Goal: Task Accomplishment & Management: Use online tool/utility

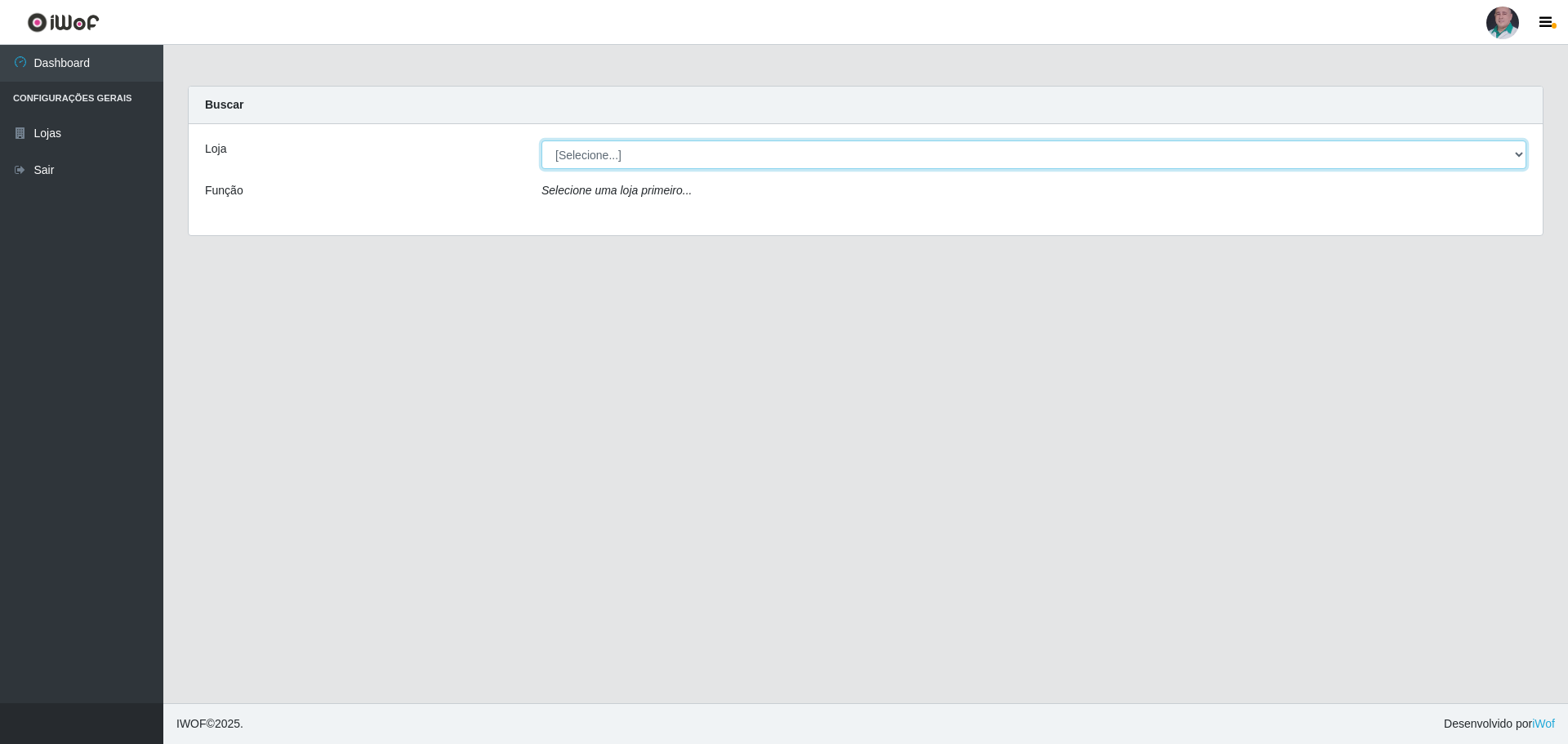
click at [586, 159] on select "[Selecione...] Mar Vermelho - Loja 05" at bounding box center [1034, 155] width 985 height 29
select select "252"
click at [541, 141] on select "[Selecione...] Mar Vermelho - Loja 05" at bounding box center [1034, 155] width 985 height 29
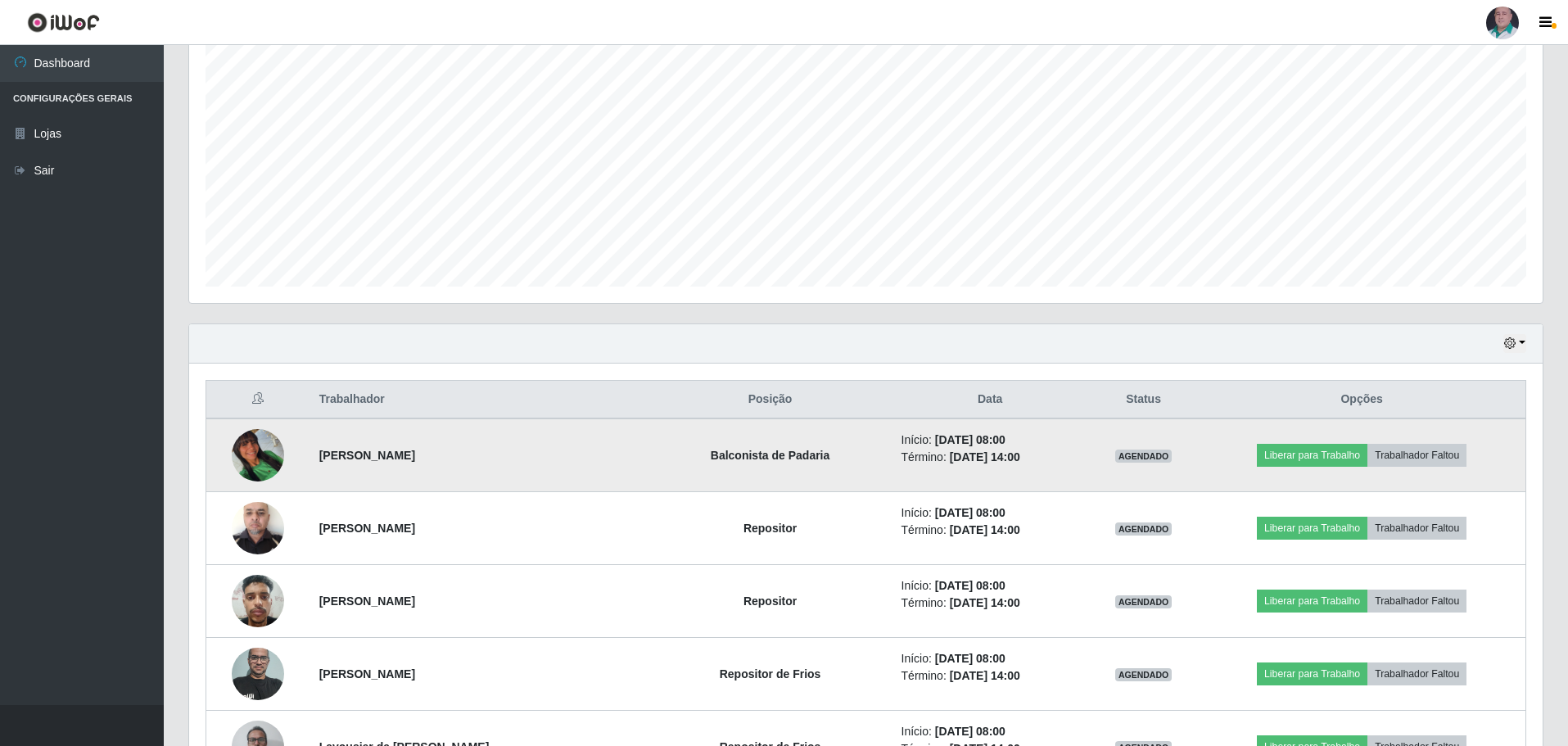
scroll to position [327, 0]
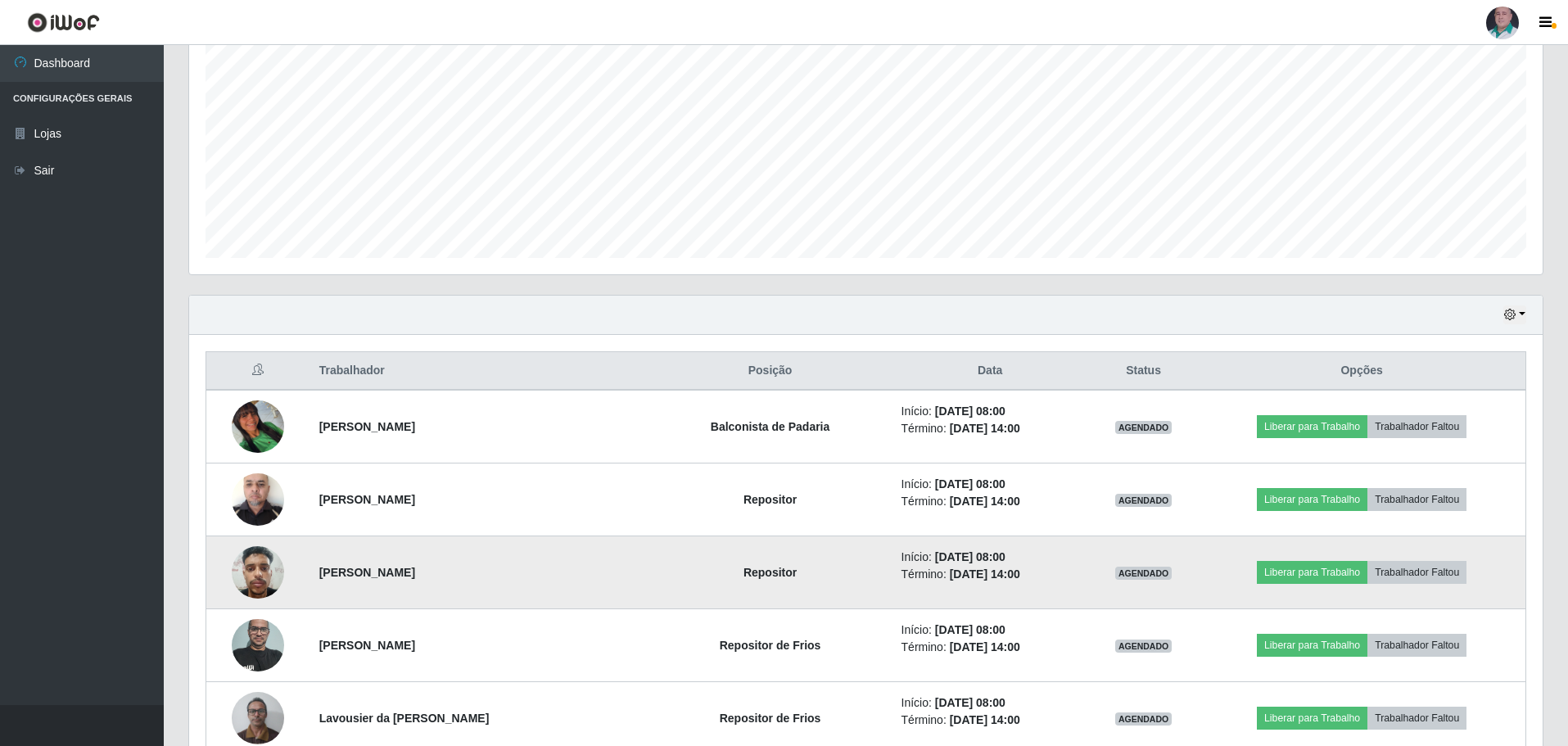
click at [257, 584] on img at bounding box center [258, 572] width 52 height 70
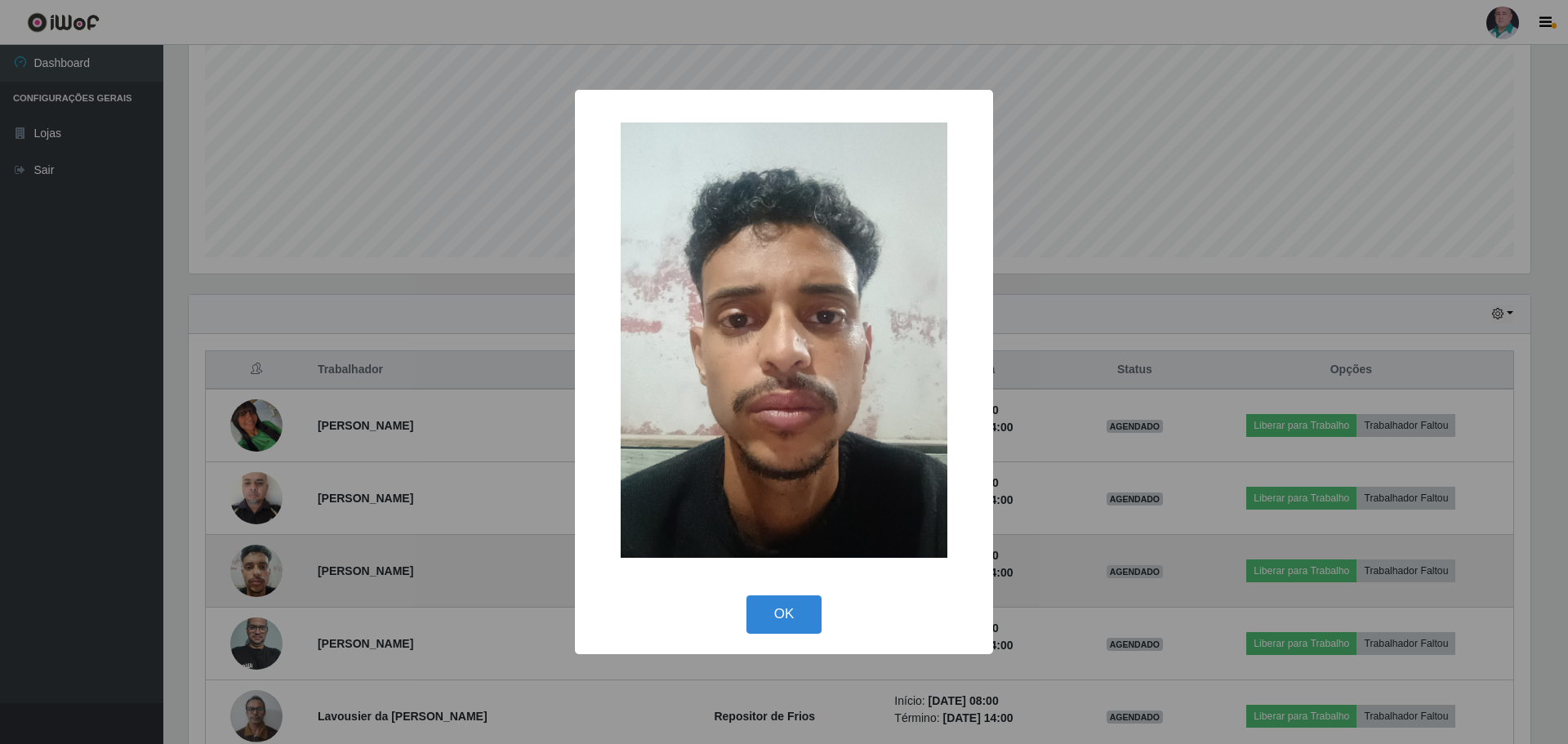
click at [256, 582] on div "× OK Cancel" at bounding box center [784, 372] width 1568 height 744
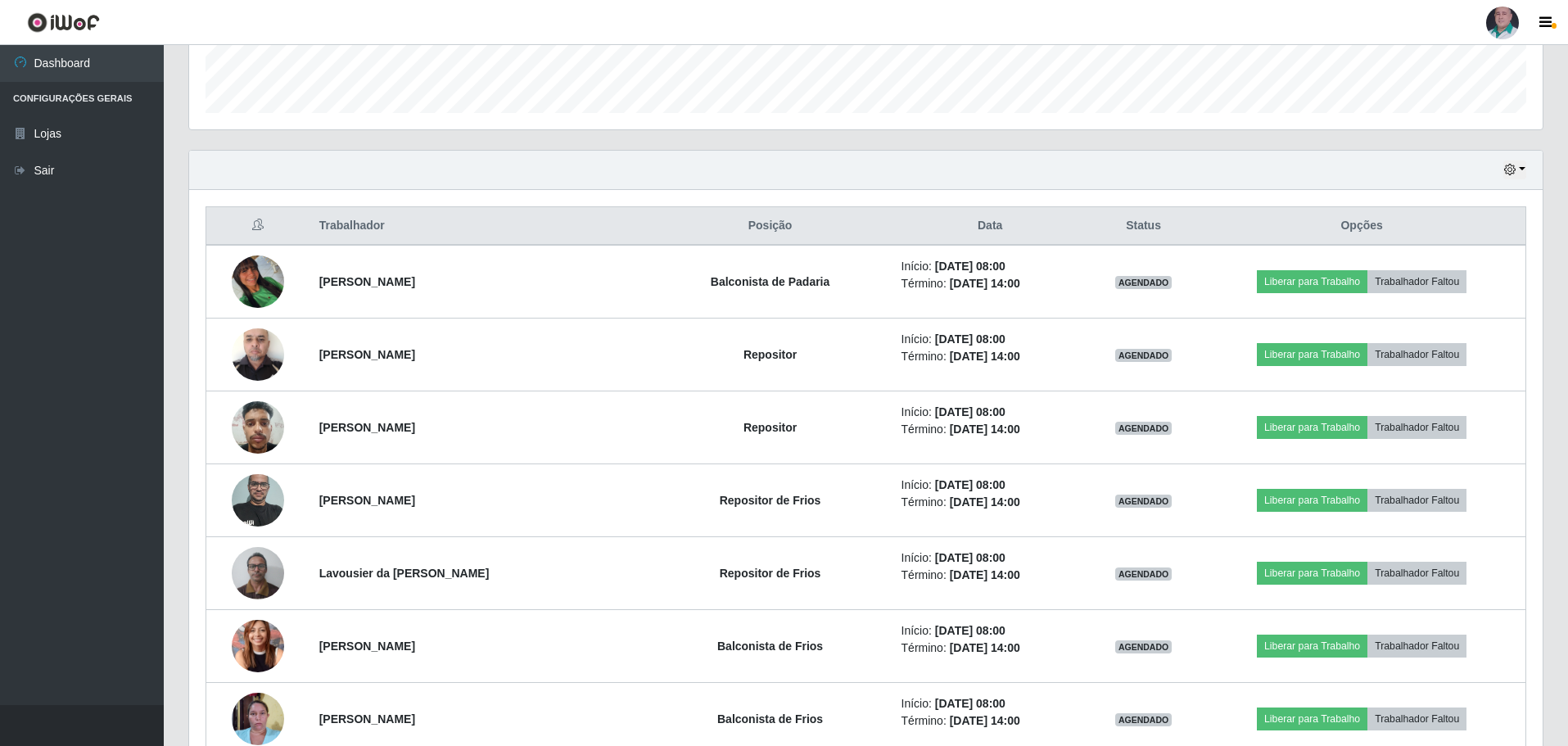
scroll to position [227, 0]
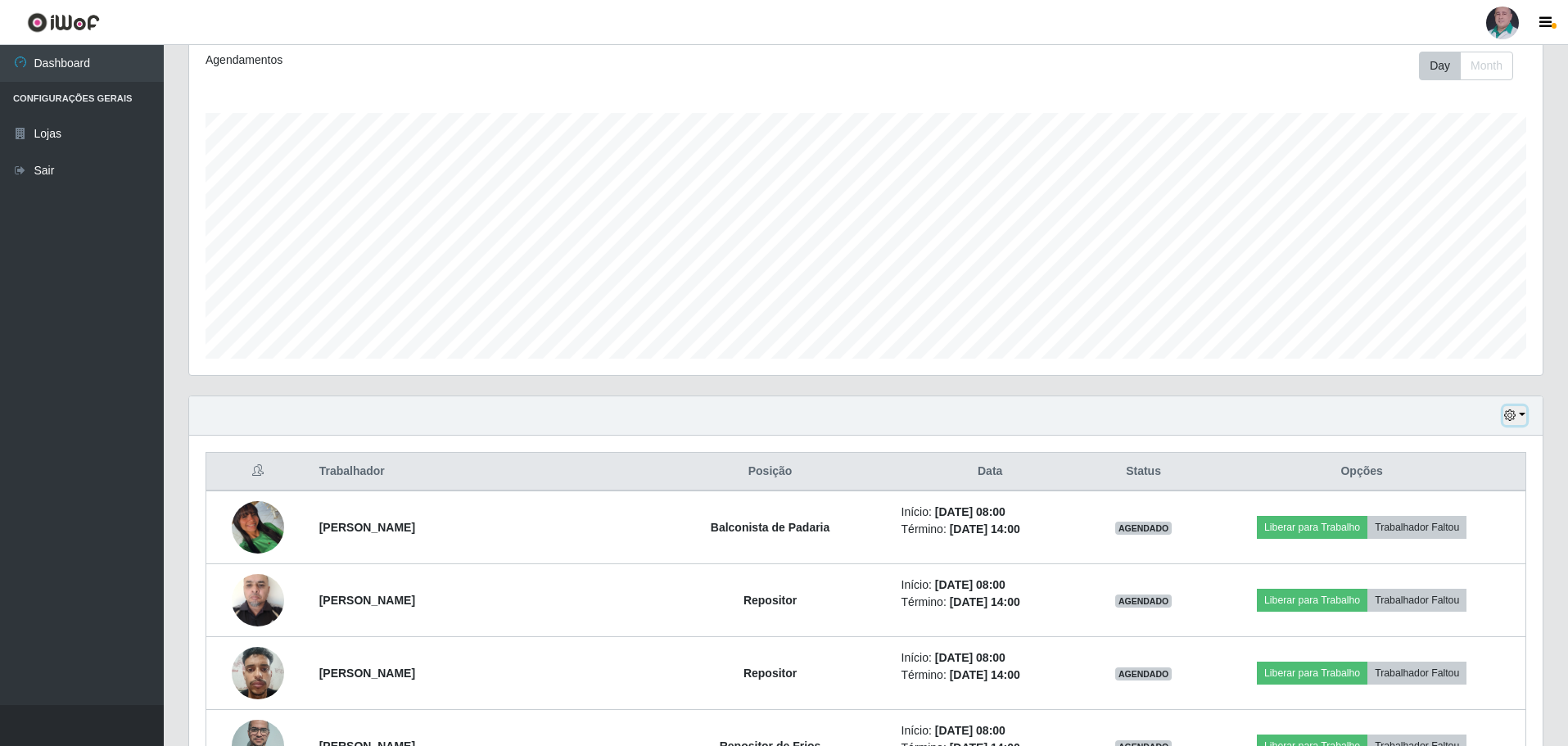
click at [1514, 414] on icon "button" at bounding box center [1510, 415] width 12 height 12
click at [1436, 511] on button "3 dias" at bounding box center [1461, 513] width 129 height 34
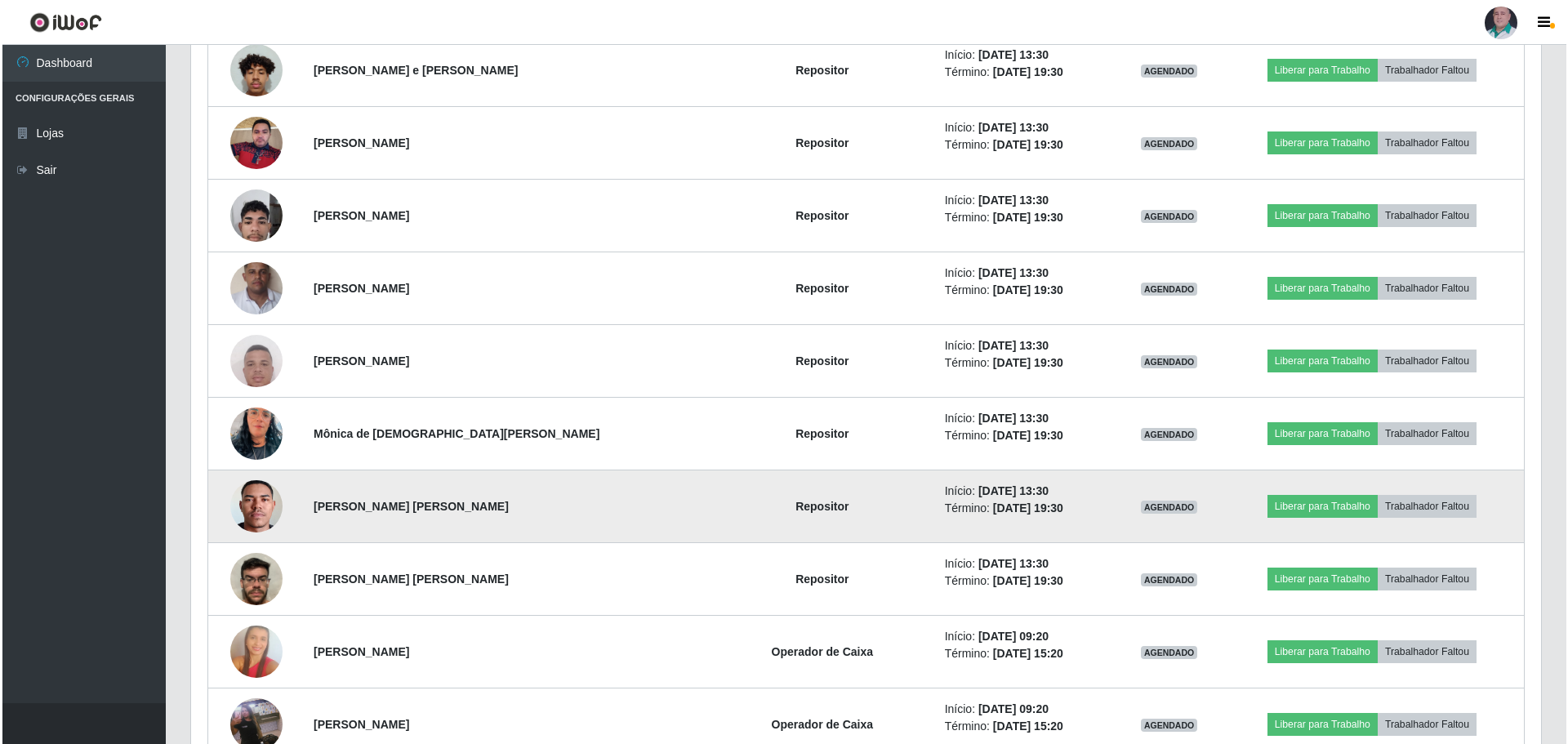
scroll to position [6434, 0]
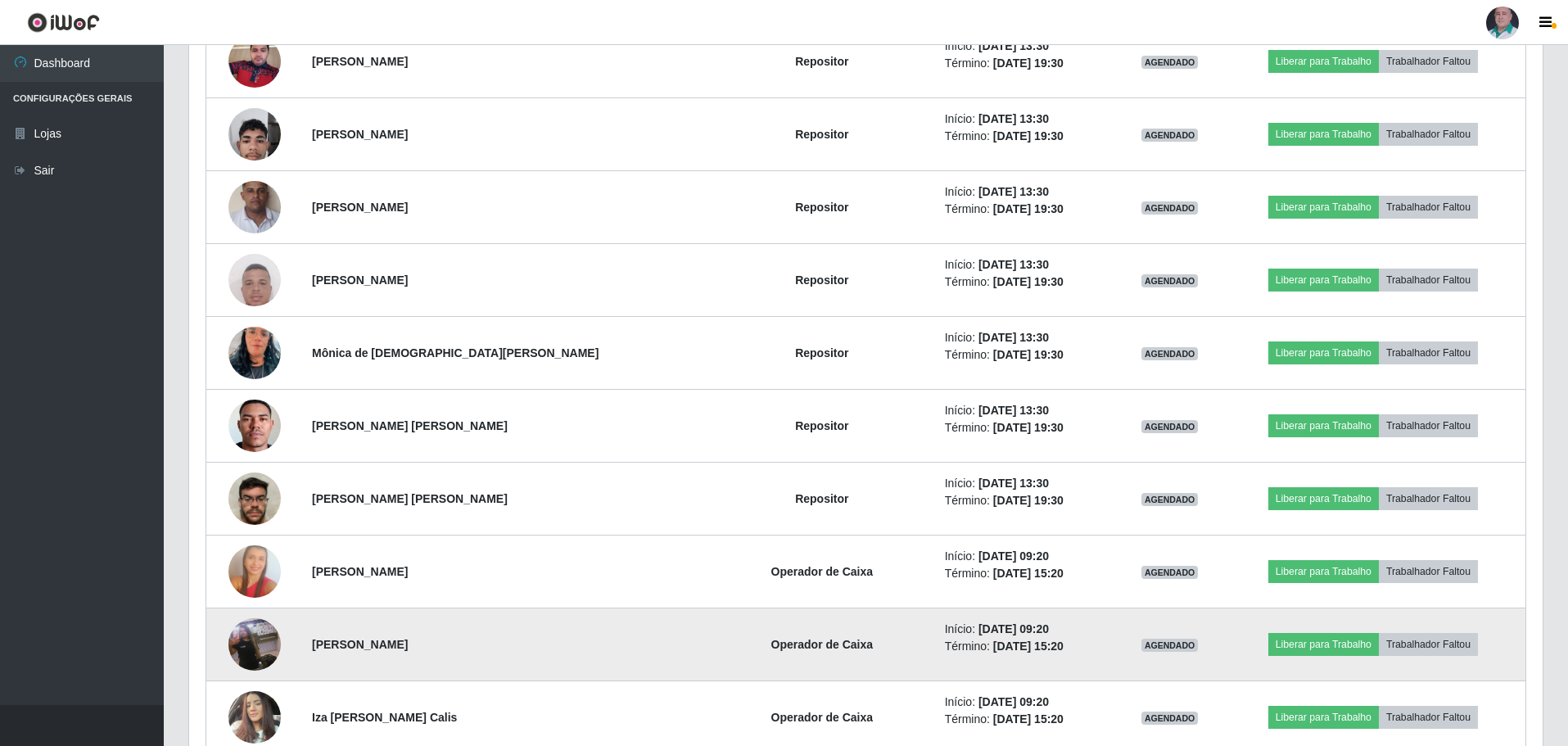
click at [257, 641] on img at bounding box center [254, 644] width 52 height 94
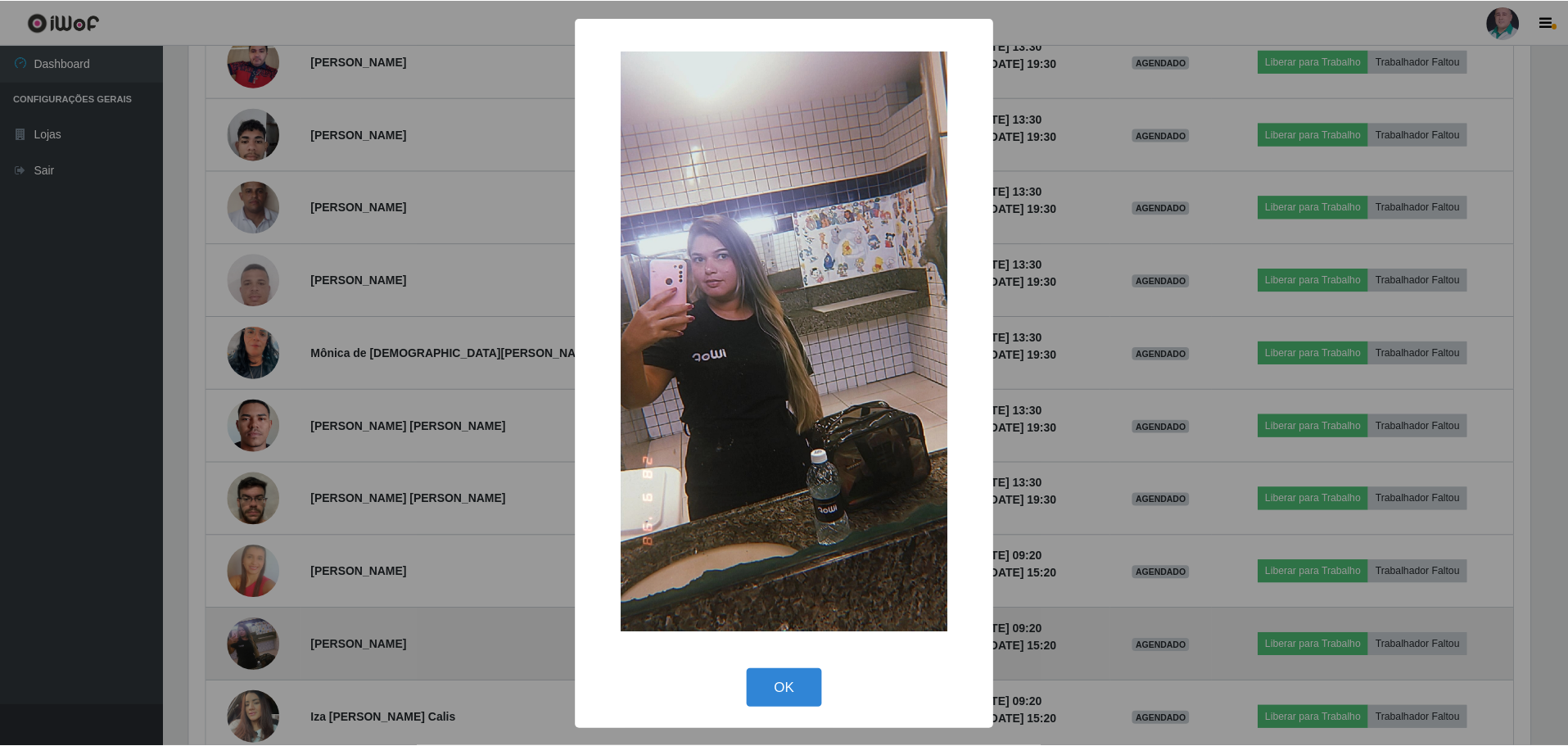
scroll to position [340, 1345]
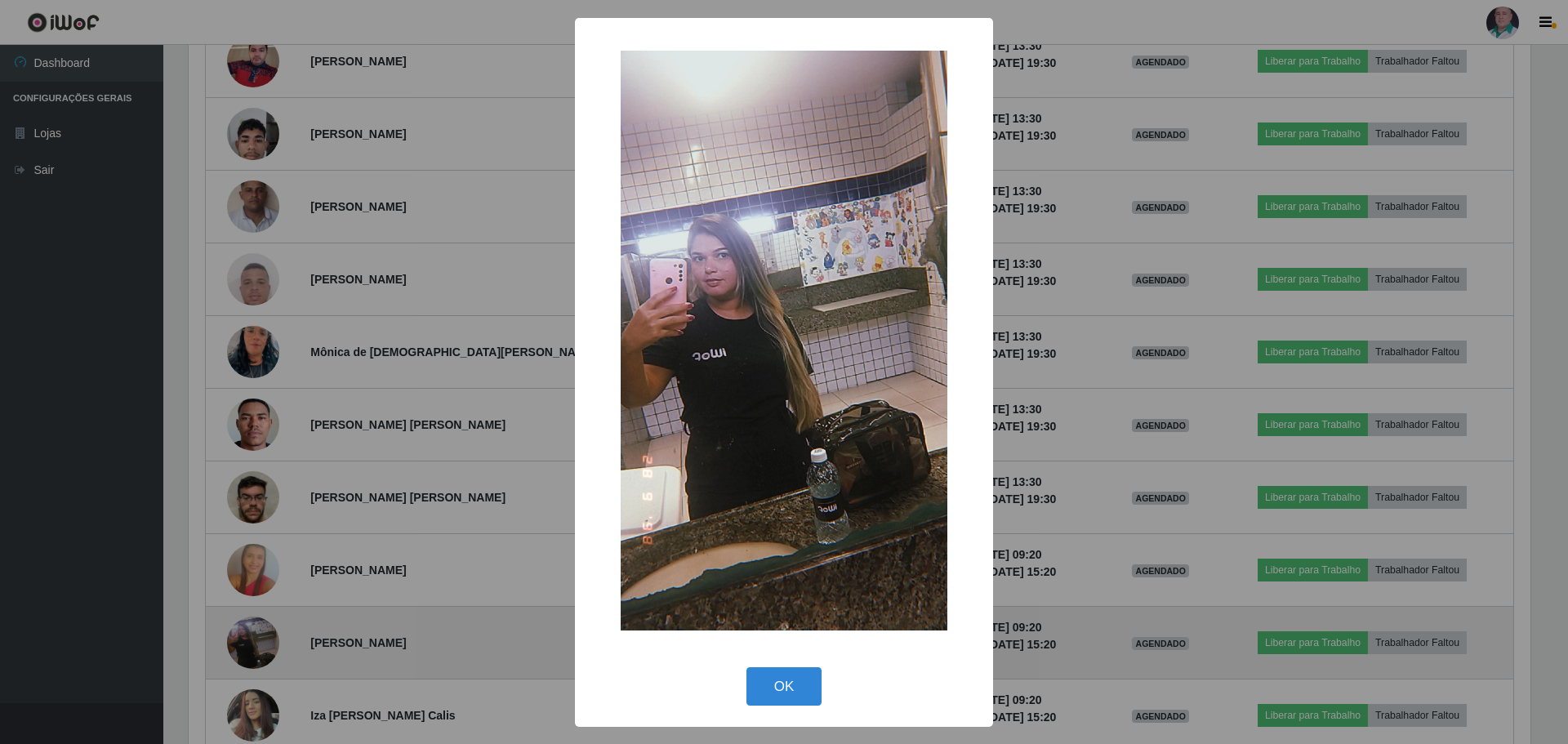
click at [256, 639] on div "× OK Cancel" at bounding box center [784, 372] width 1568 height 744
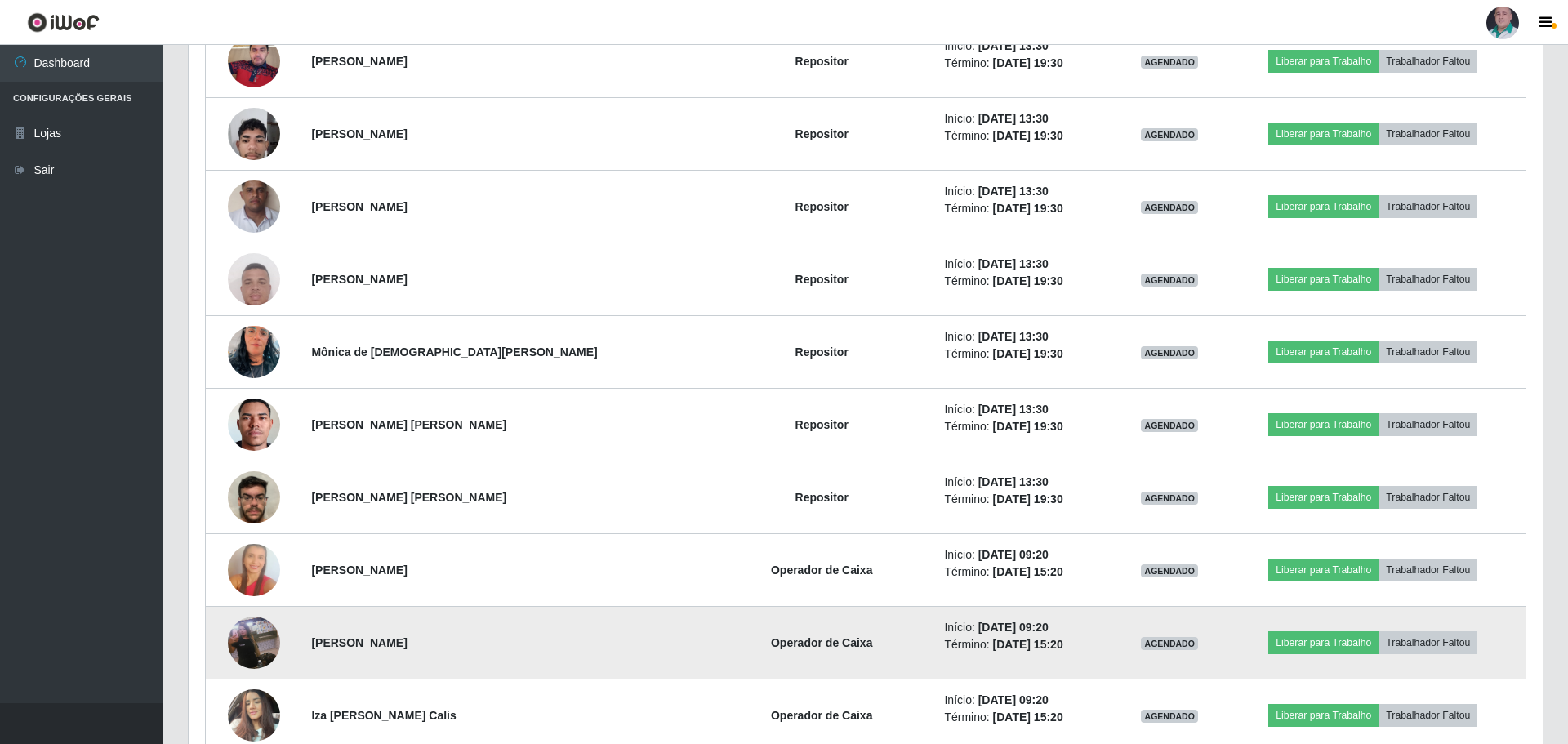
scroll to position [339, 1350]
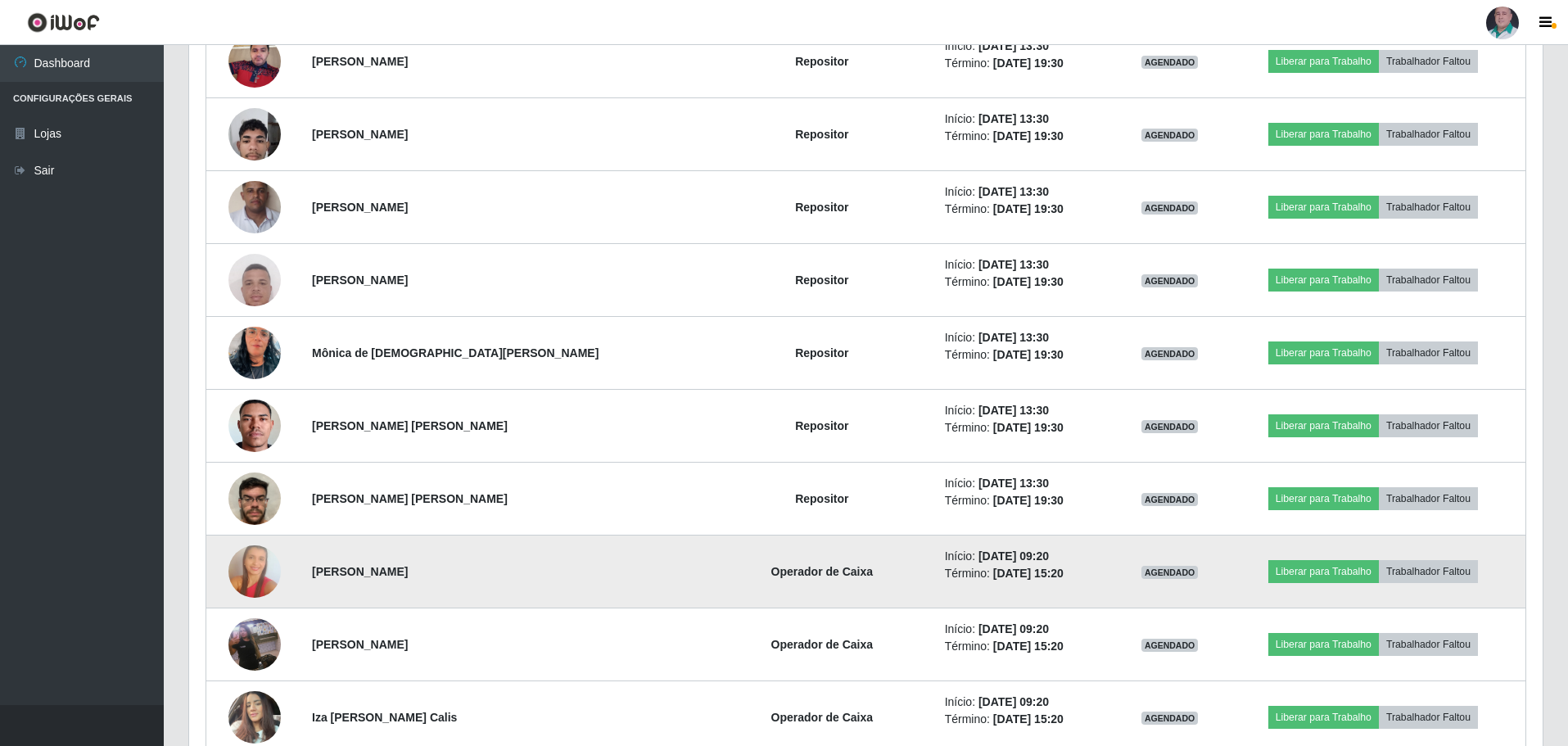
click at [259, 584] on img at bounding box center [254, 572] width 52 height 80
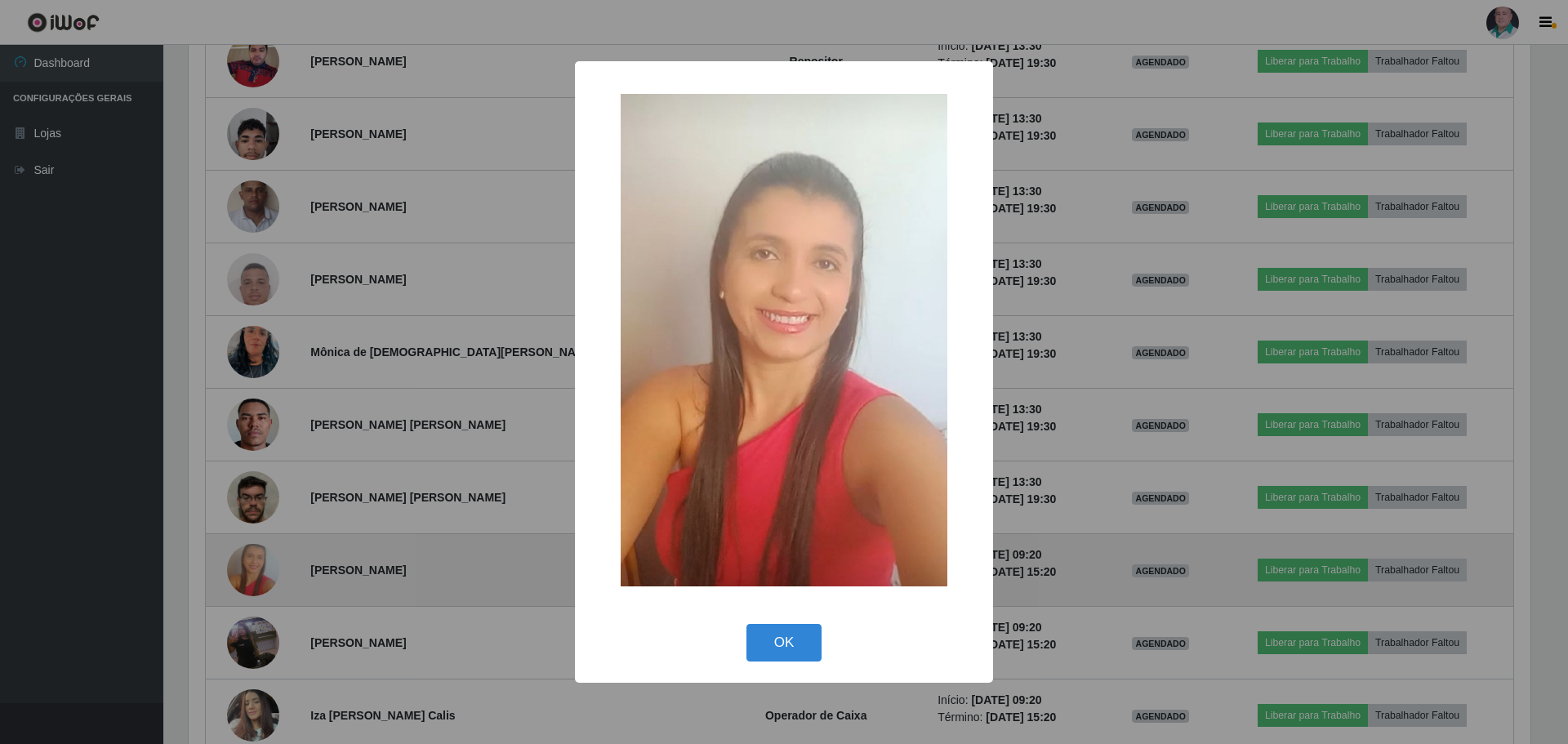
click at [258, 583] on div "× OK Cancel" at bounding box center [784, 372] width 1568 height 744
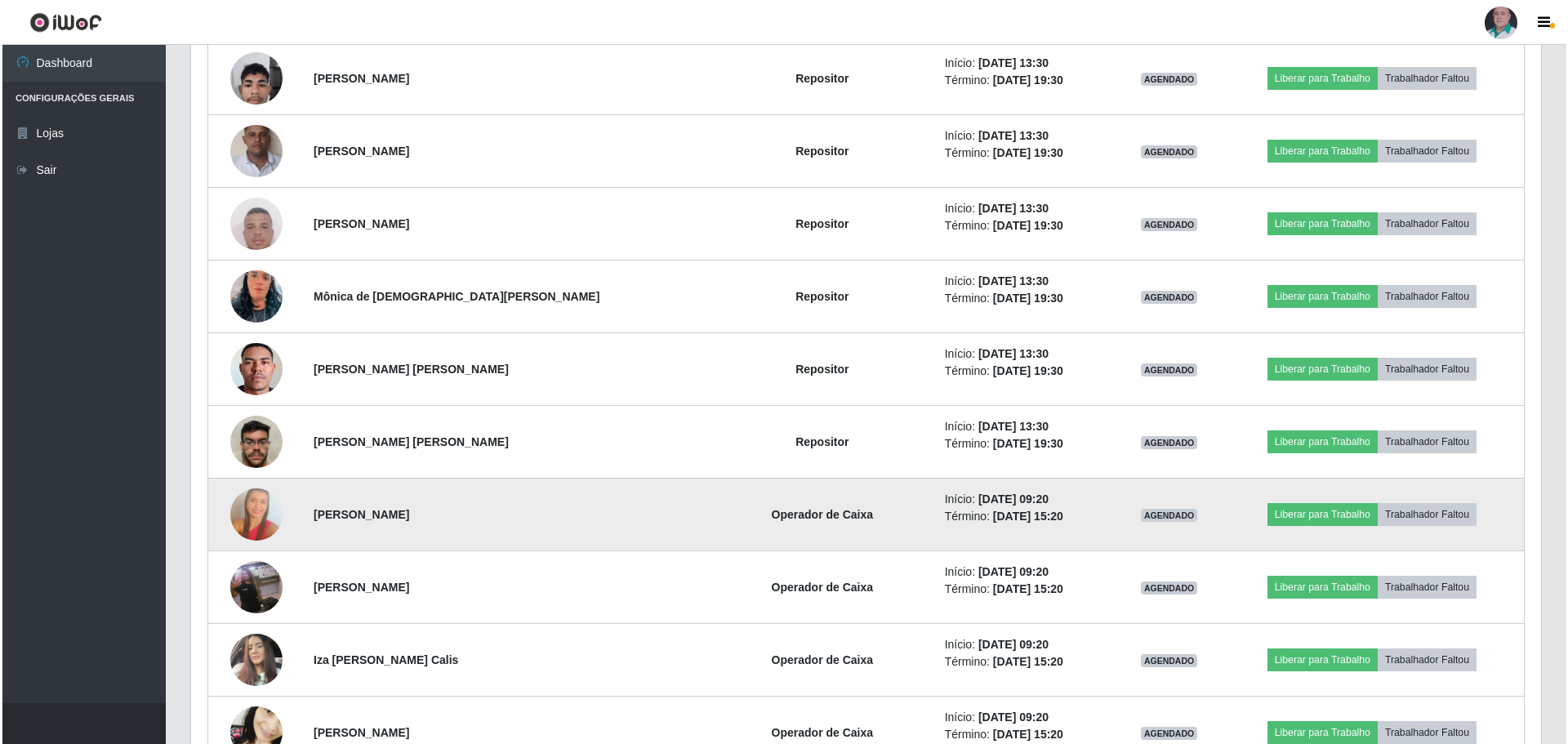
scroll to position [6516, 0]
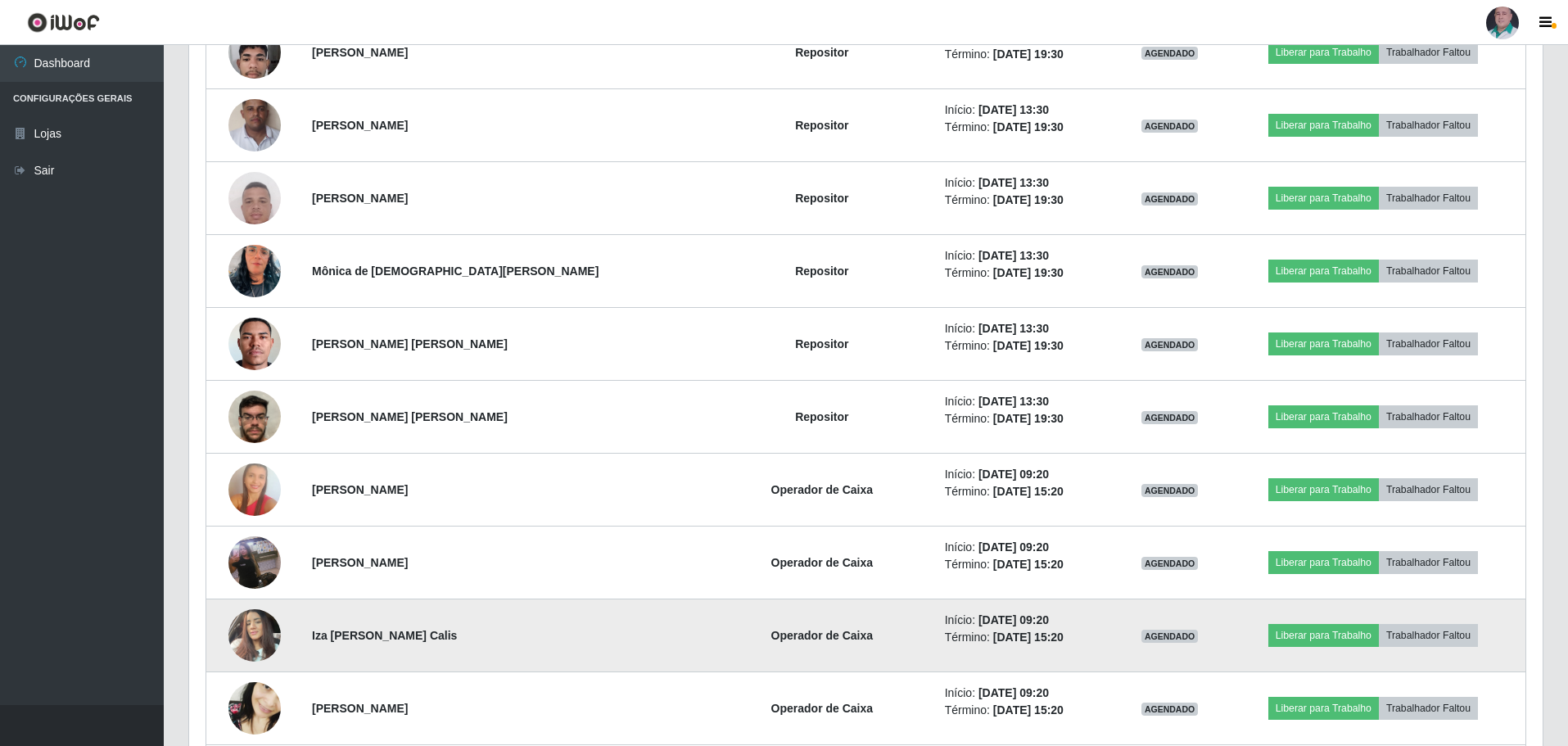
click at [244, 631] on img at bounding box center [254, 635] width 52 height 70
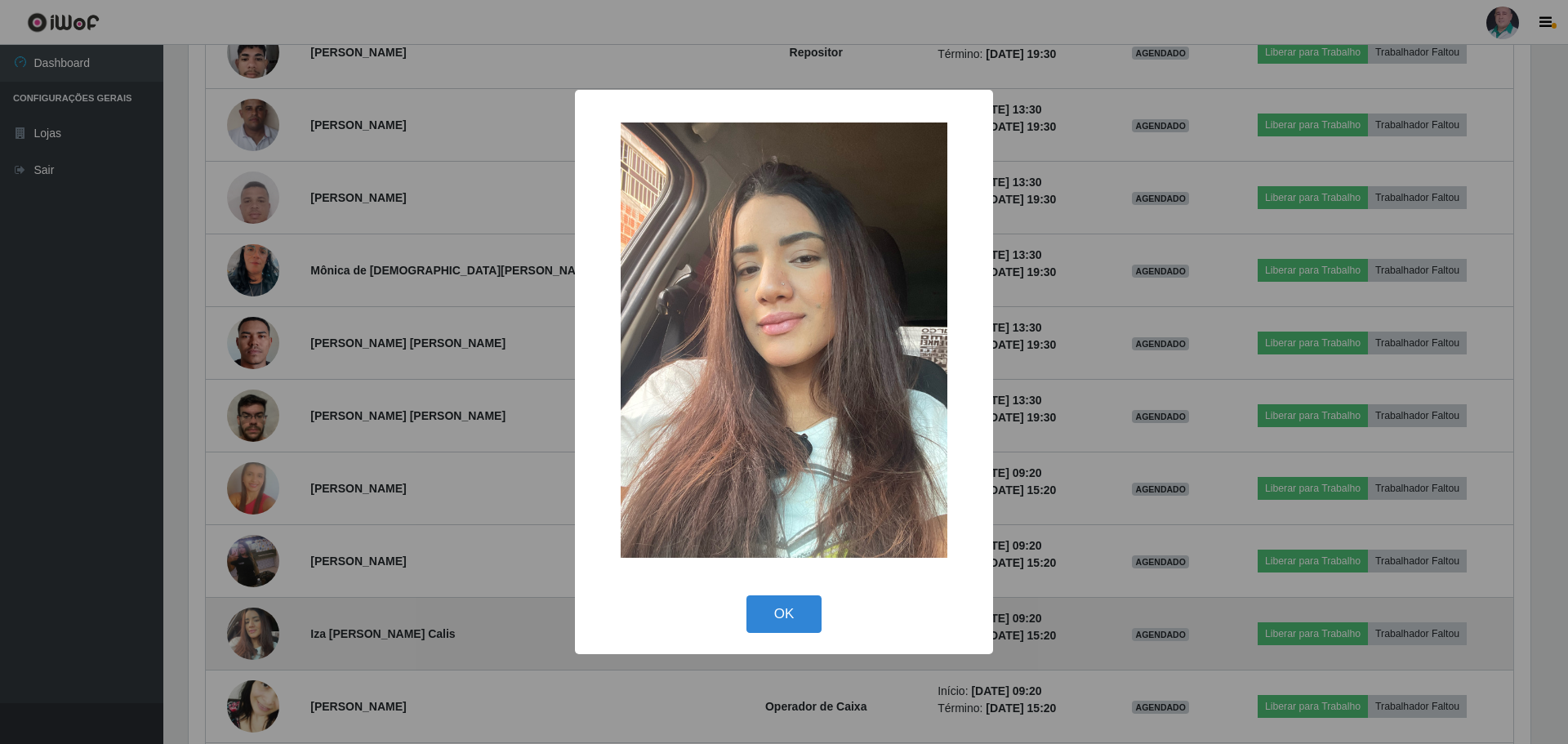
click at [243, 629] on div "× OK Cancel" at bounding box center [784, 372] width 1568 height 744
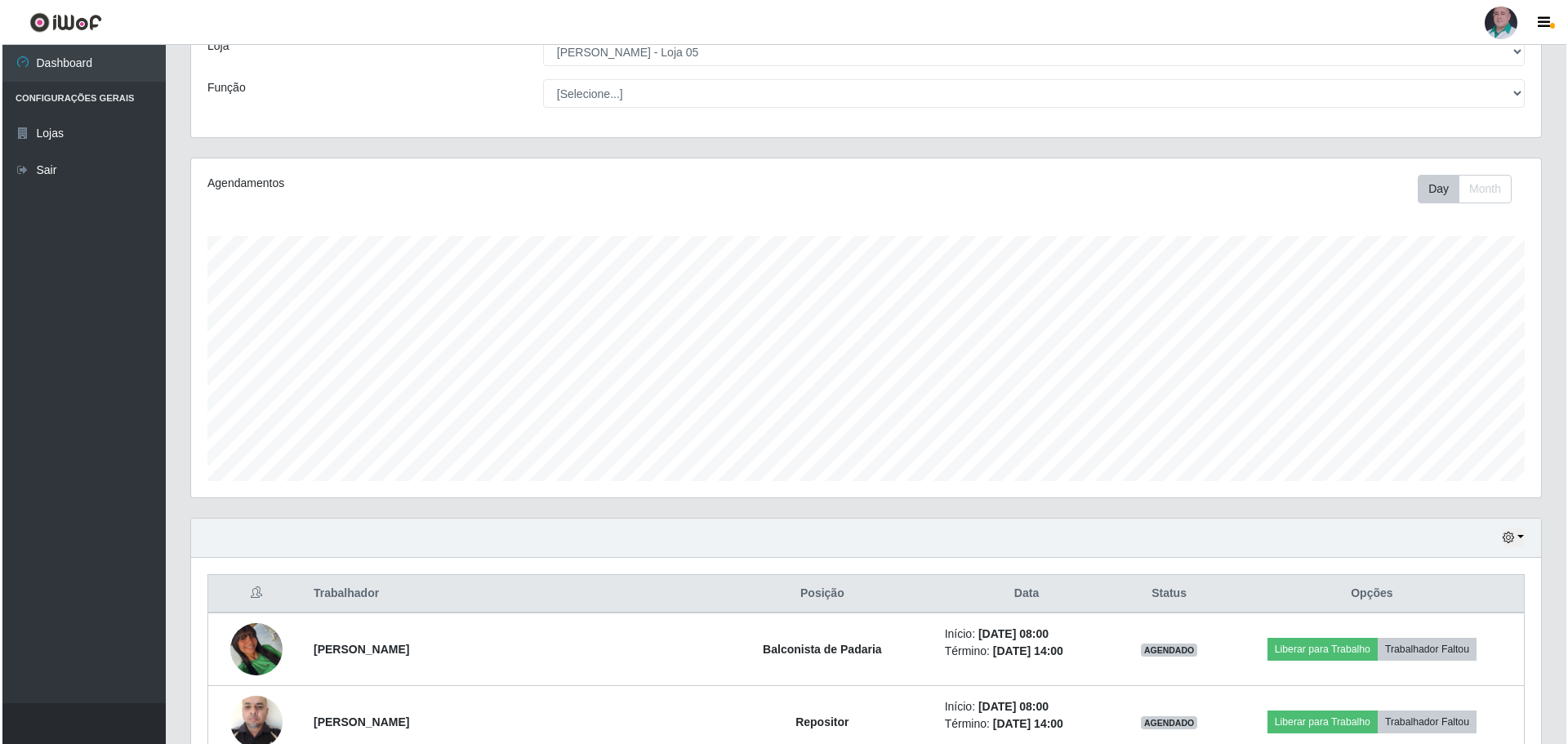
scroll to position [245, 0]
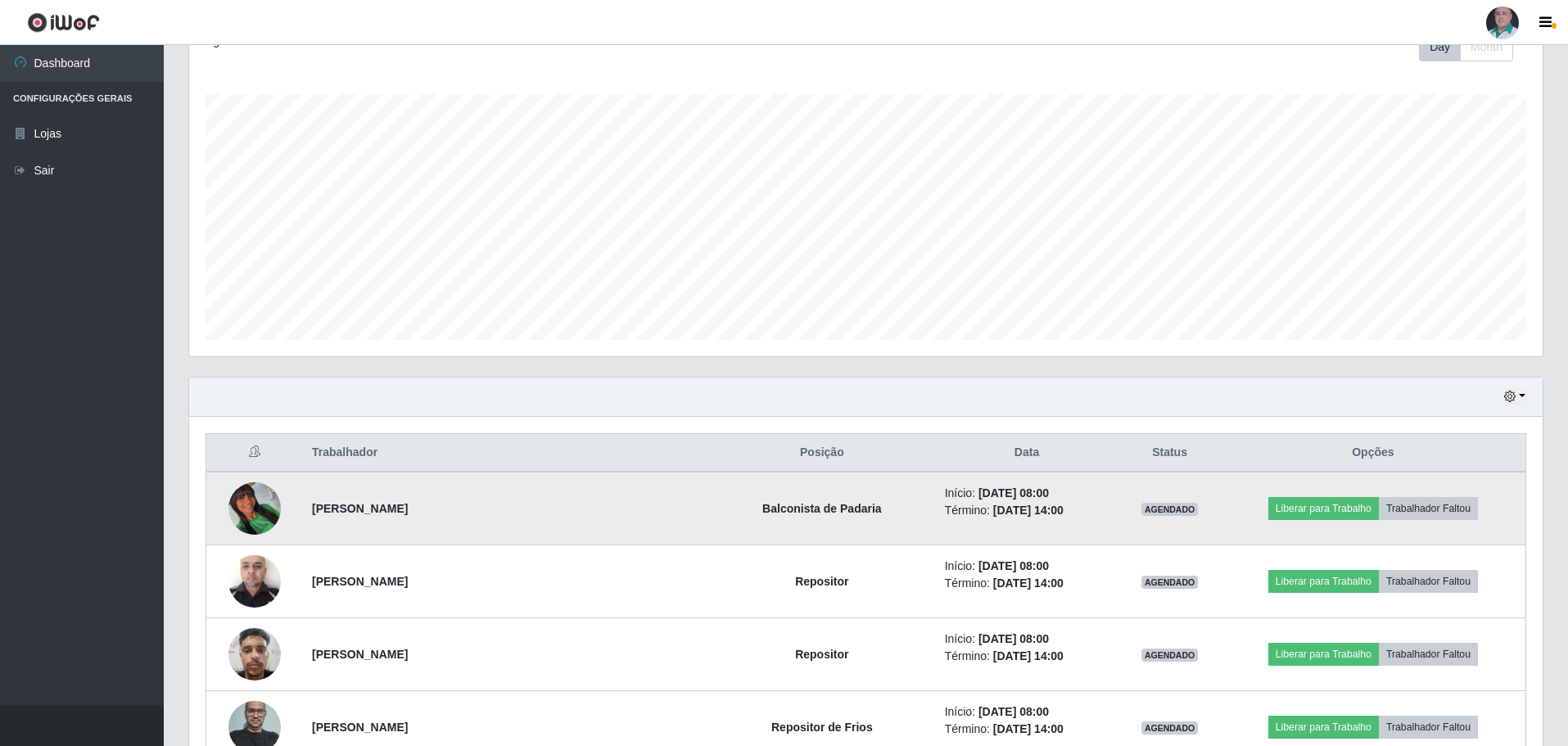
click at [269, 524] on img at bounding box center [254, 508] width 52 height 52
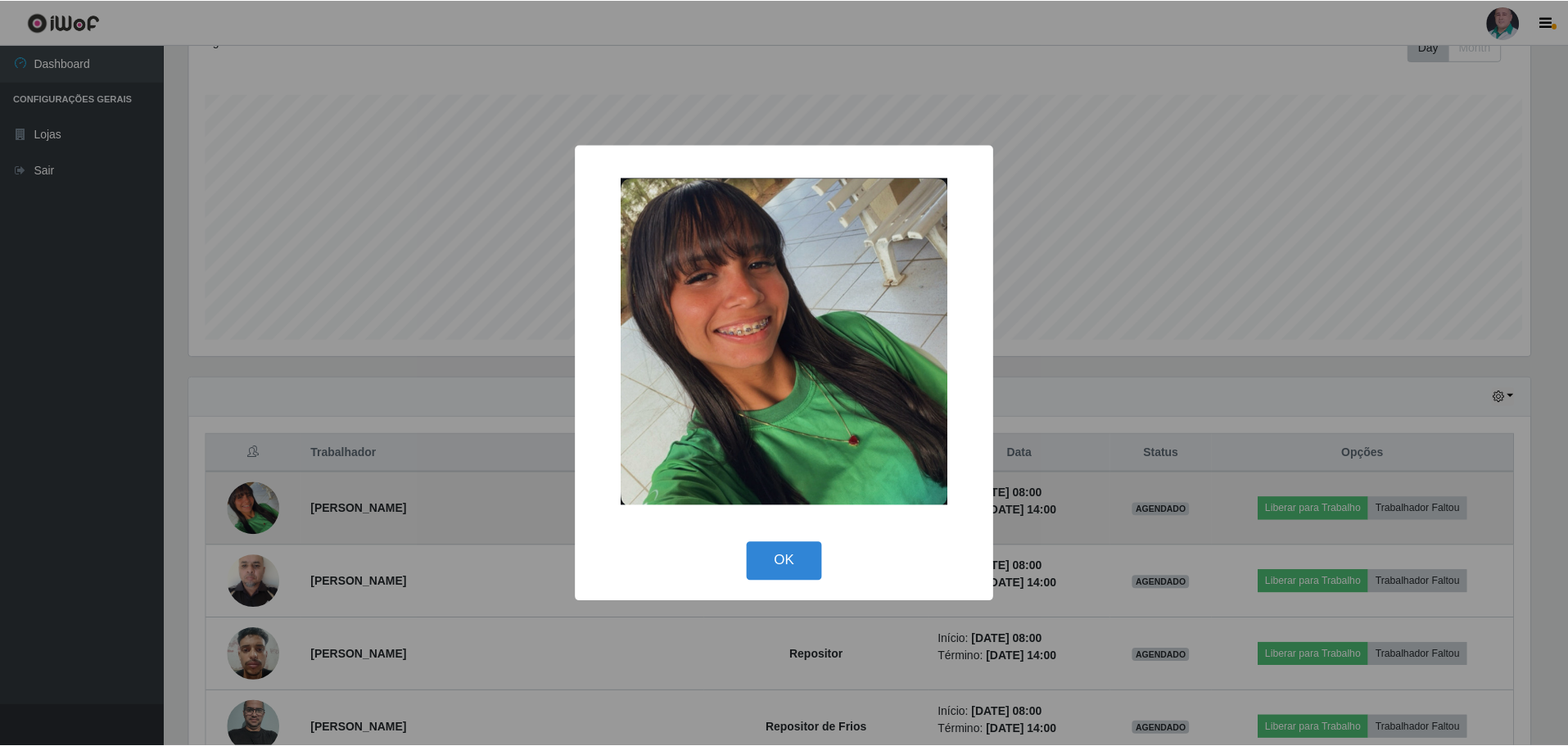
scroll to position [340, 1345]
click at [269, 524] on div "× OK Cancel" at bounding box center [786, 373] width 1572 height 746
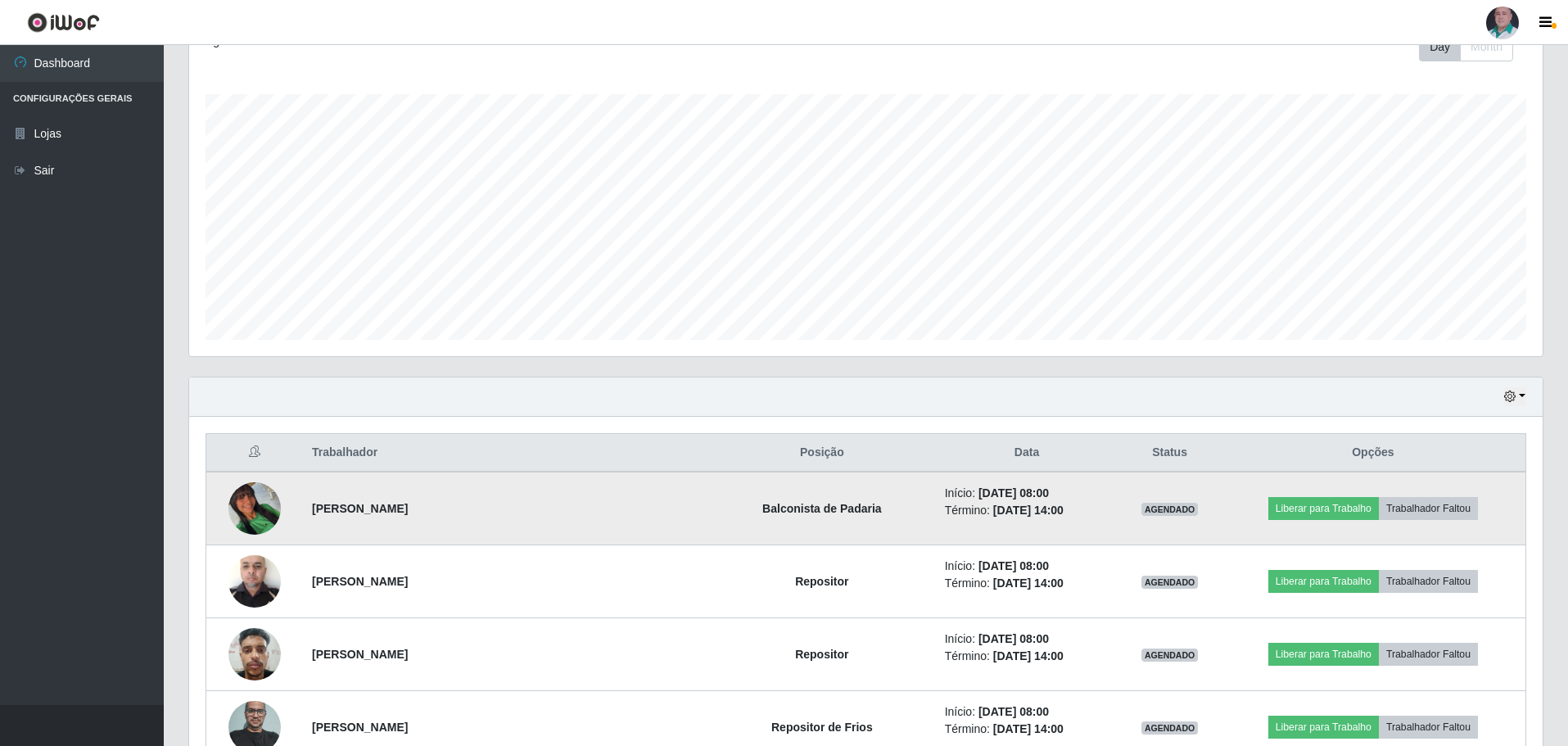
scroll to position [327, 0]
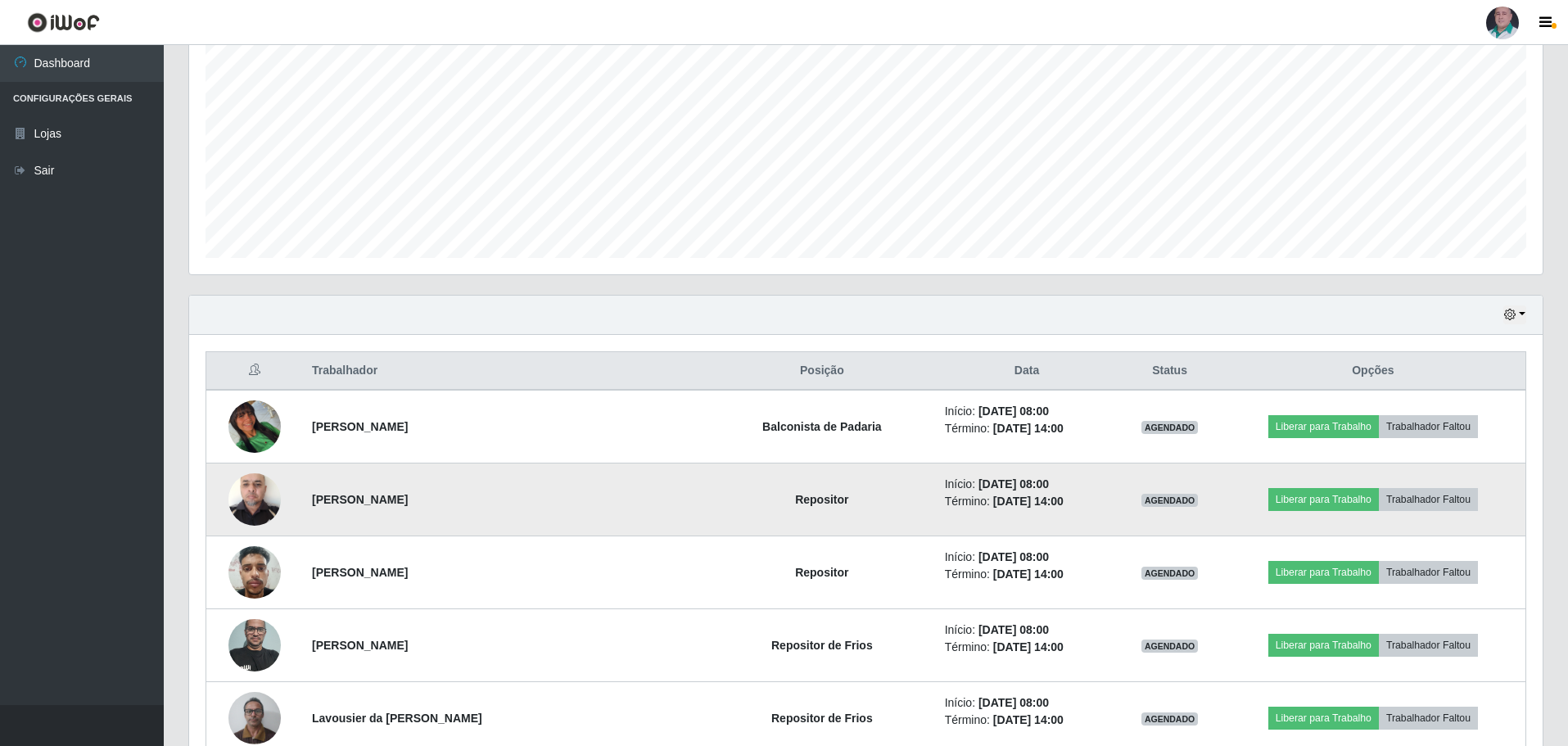
click at [264, 509] on img at bounding box center [254, 499] width 52 height 70
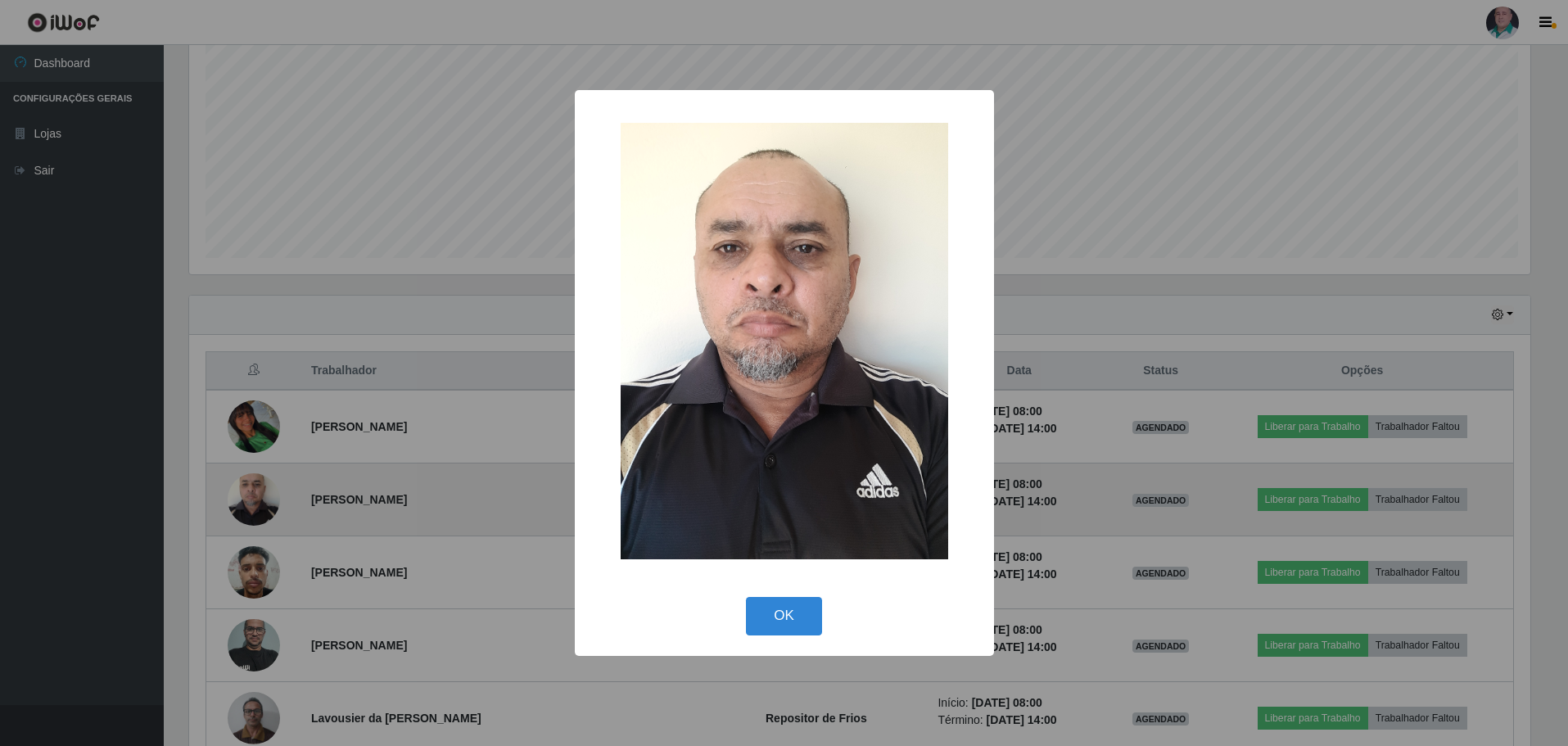
scroll to position [340, 1345]
click at [264, 509] on div "× OK Cancel" at bounding box center [786, 373] width 1572 height 746
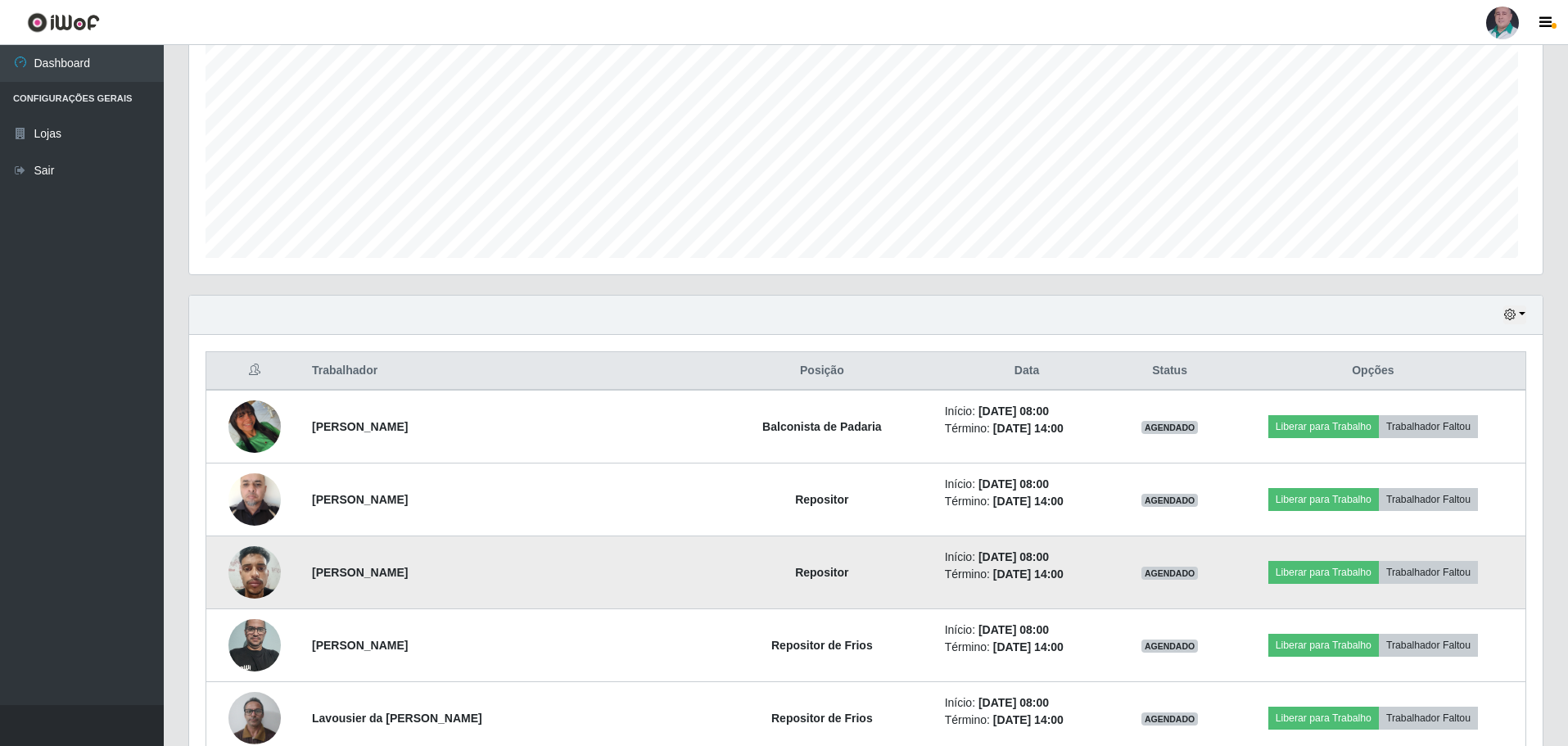
scroll to position [0, 0]
click at [244, 569] on img at bounding box center [254, 572] width 52 height 70
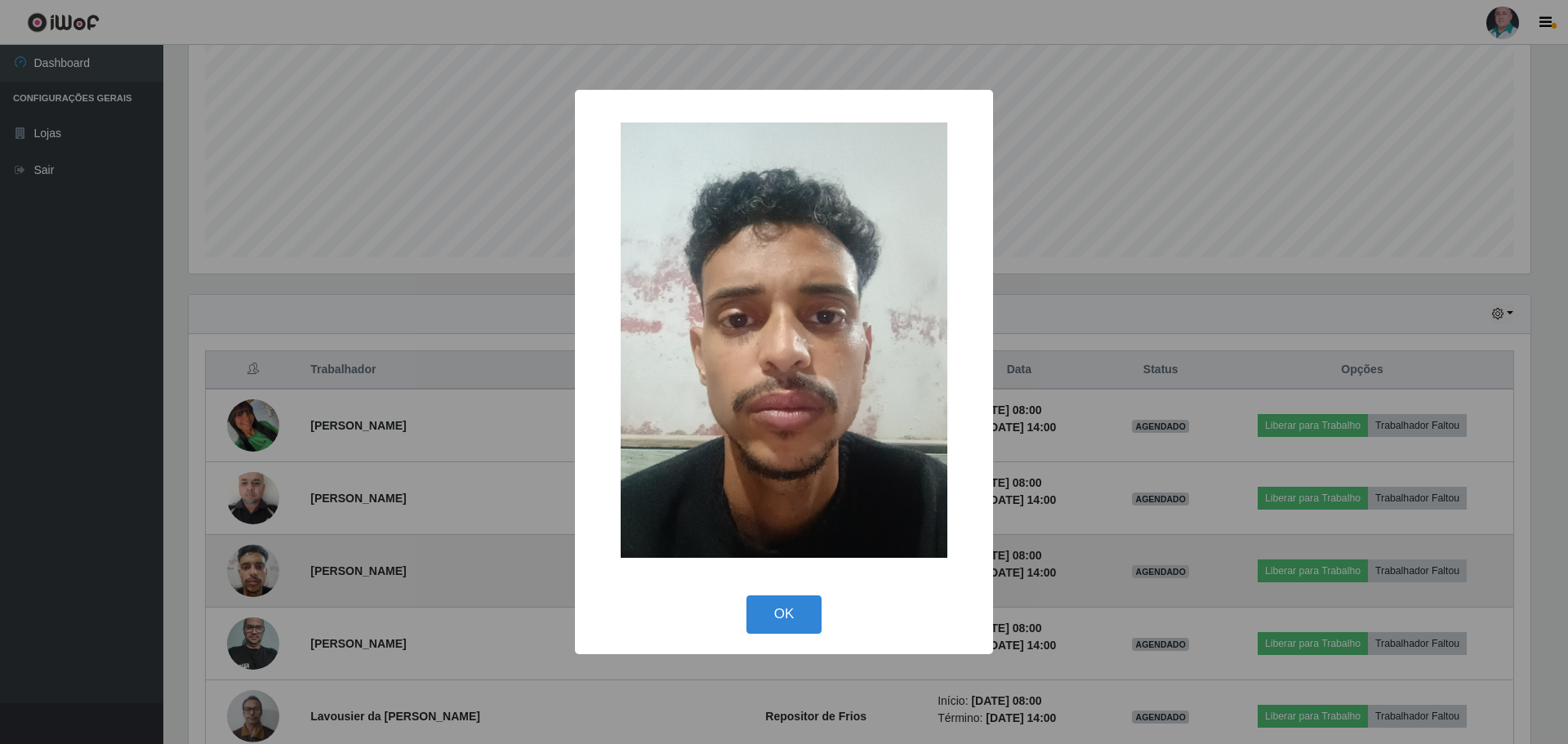
click at [243, 568] on div "× OK Cancel" at bounding box center [784, 372] width 1568 height 744
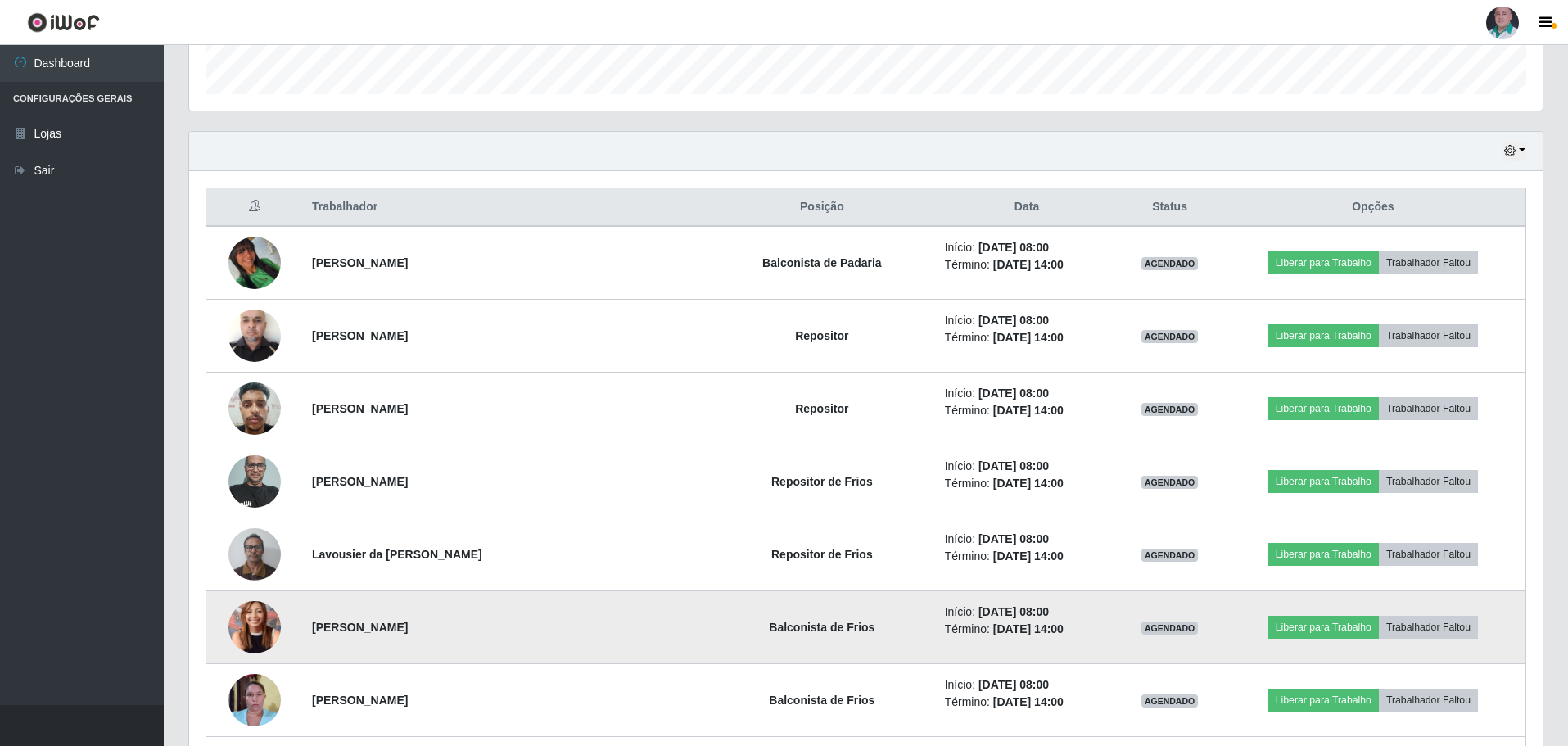
click at [259, 617] on img at bounding box center [254, 627] width 52 height 70
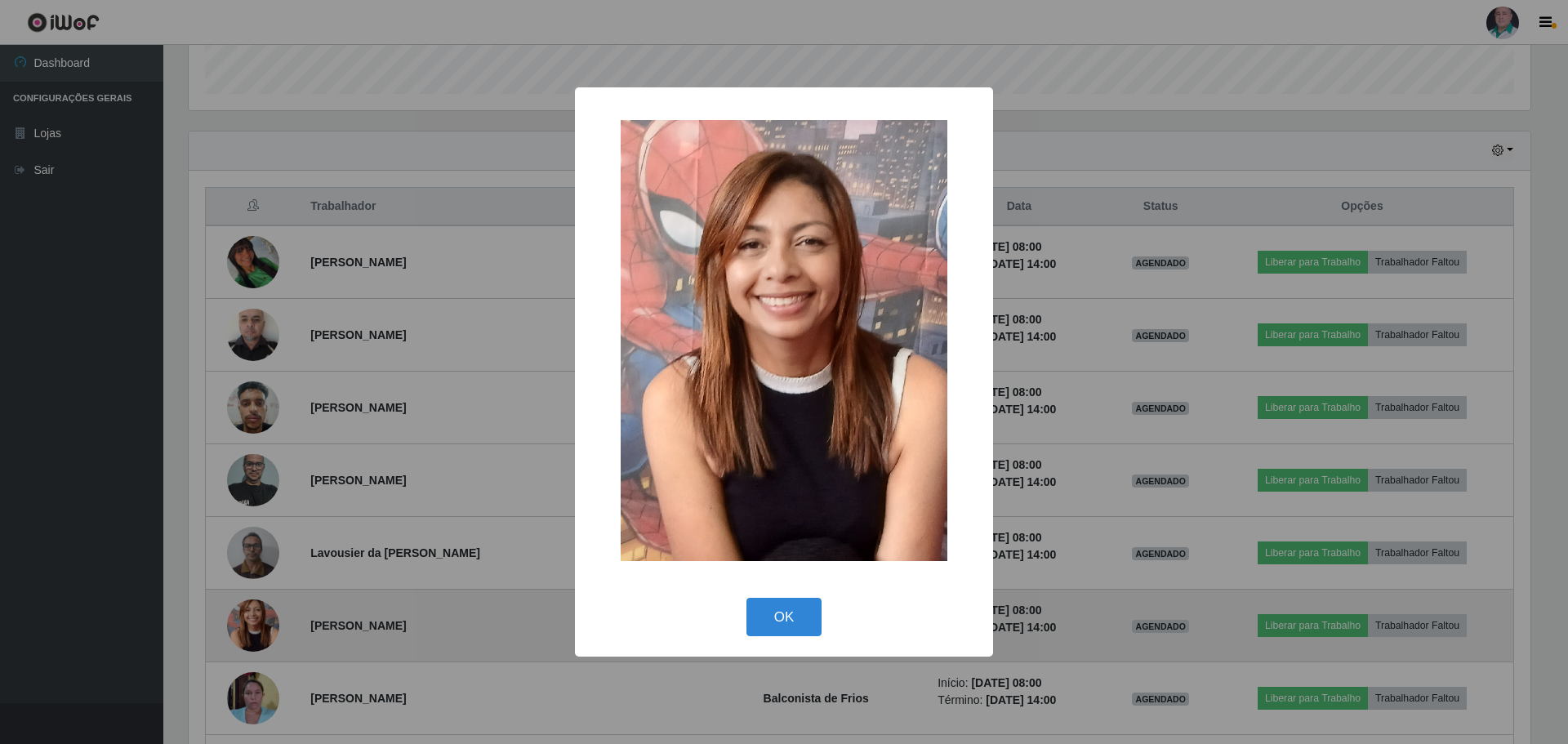
click at [258, 615] on div "× OK Cancel" at bounding box center [784, 372] width 1568 height 744
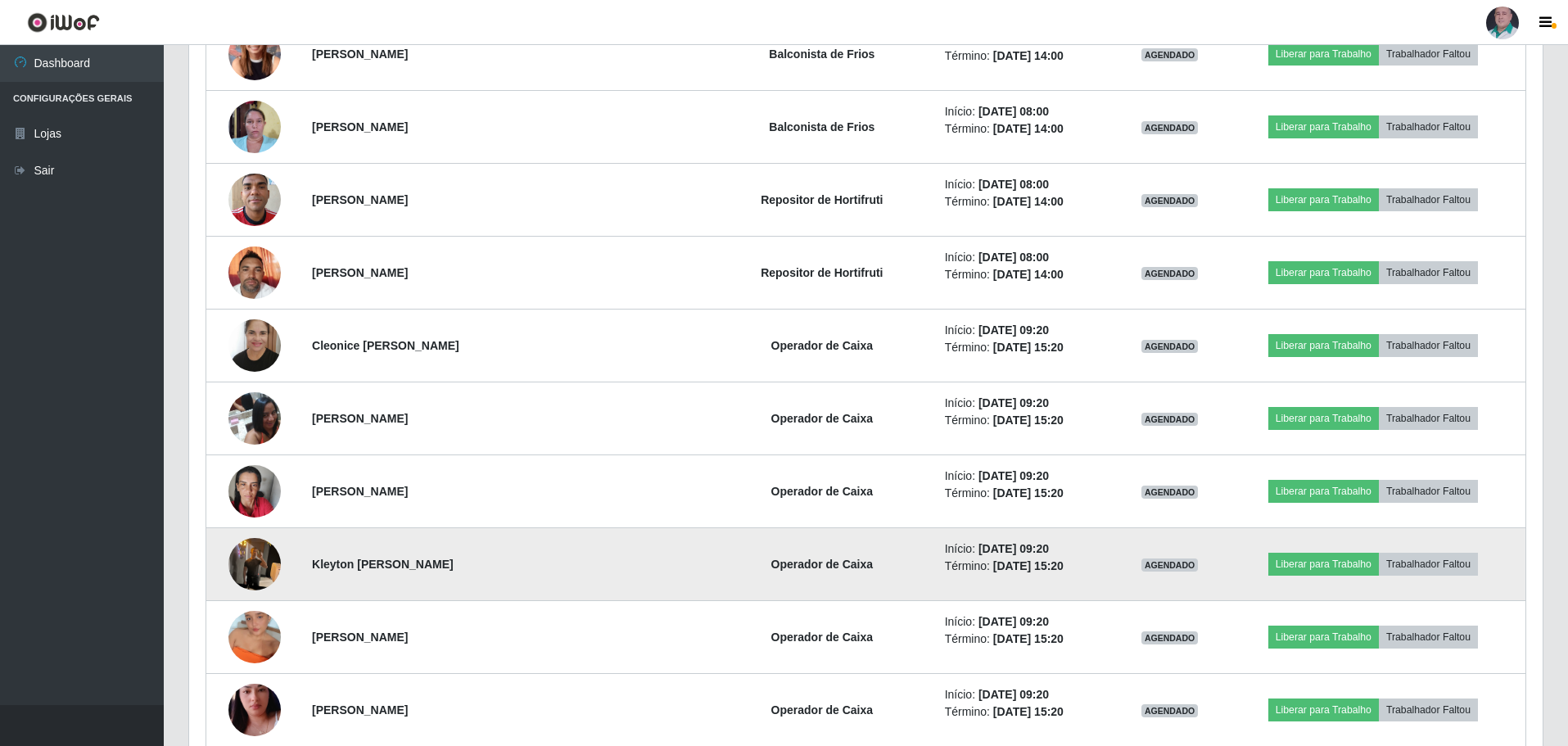
click at [266, 591] on td at bounding box center [254, 564] width 97 height 73
click at [259, 583] on img at bounding box center [254, 564] width 52 height 70
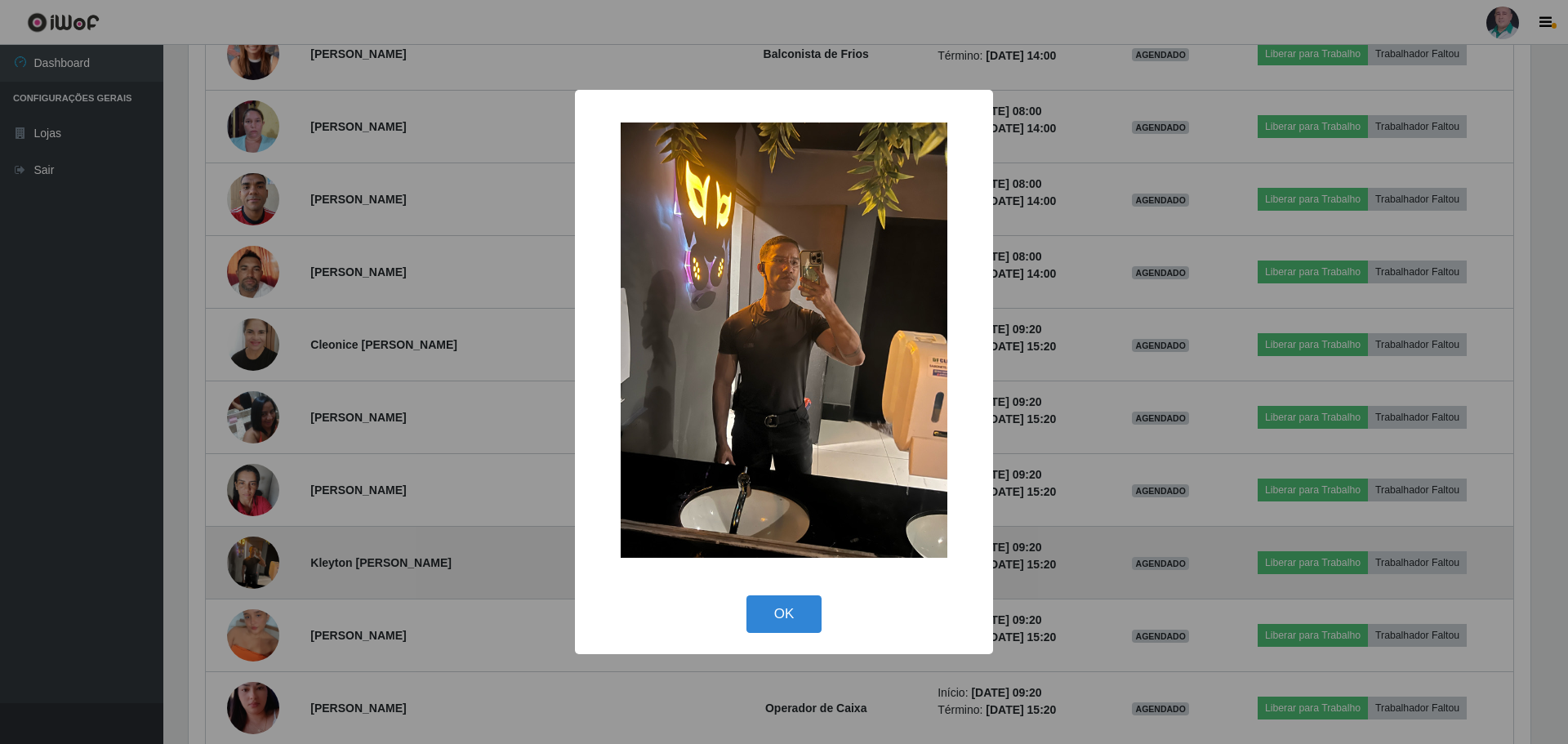
click at [259, 579] on div "× OK Cancel" at bounding box center [784, 372] width 1568 height 744
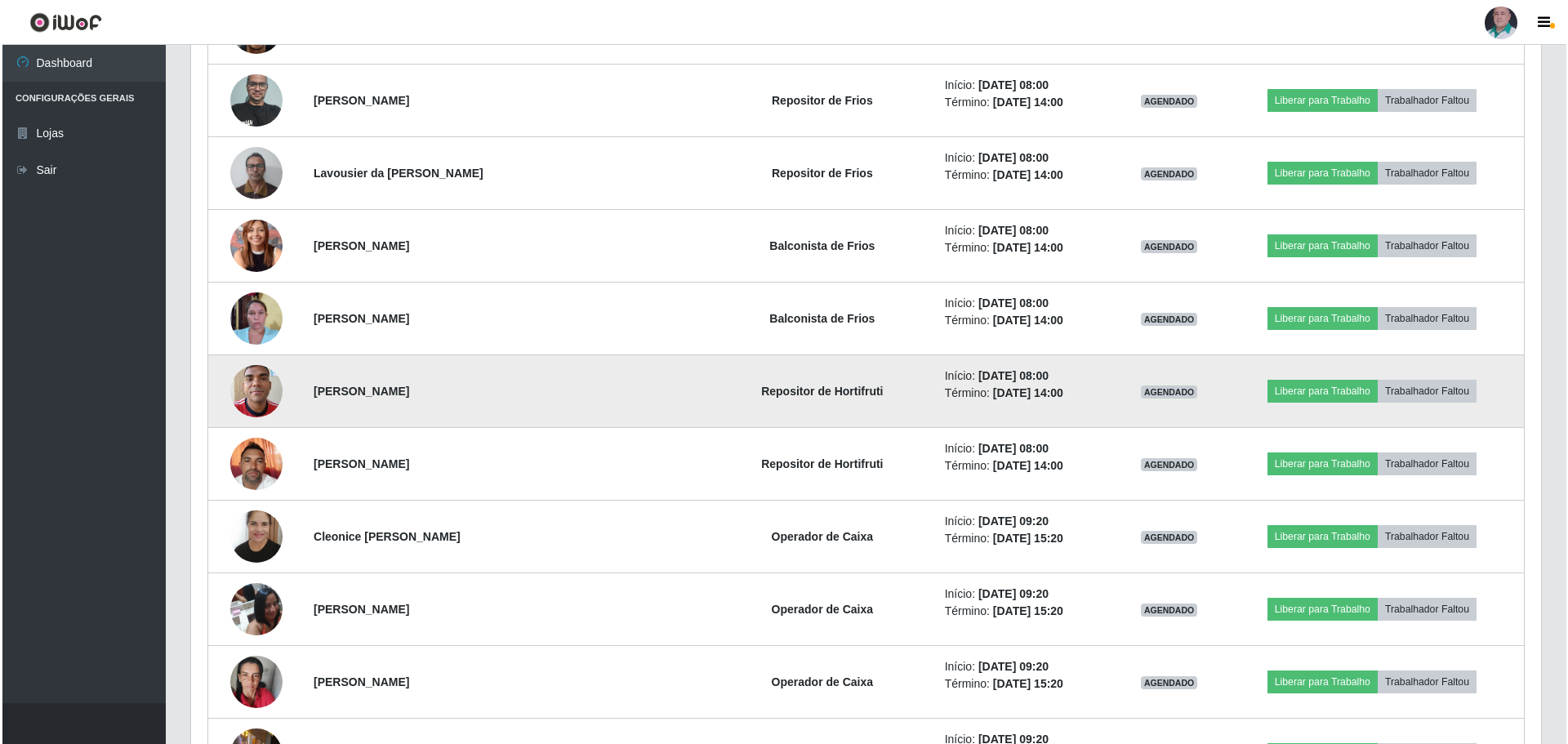
scroll to position [899, 0]
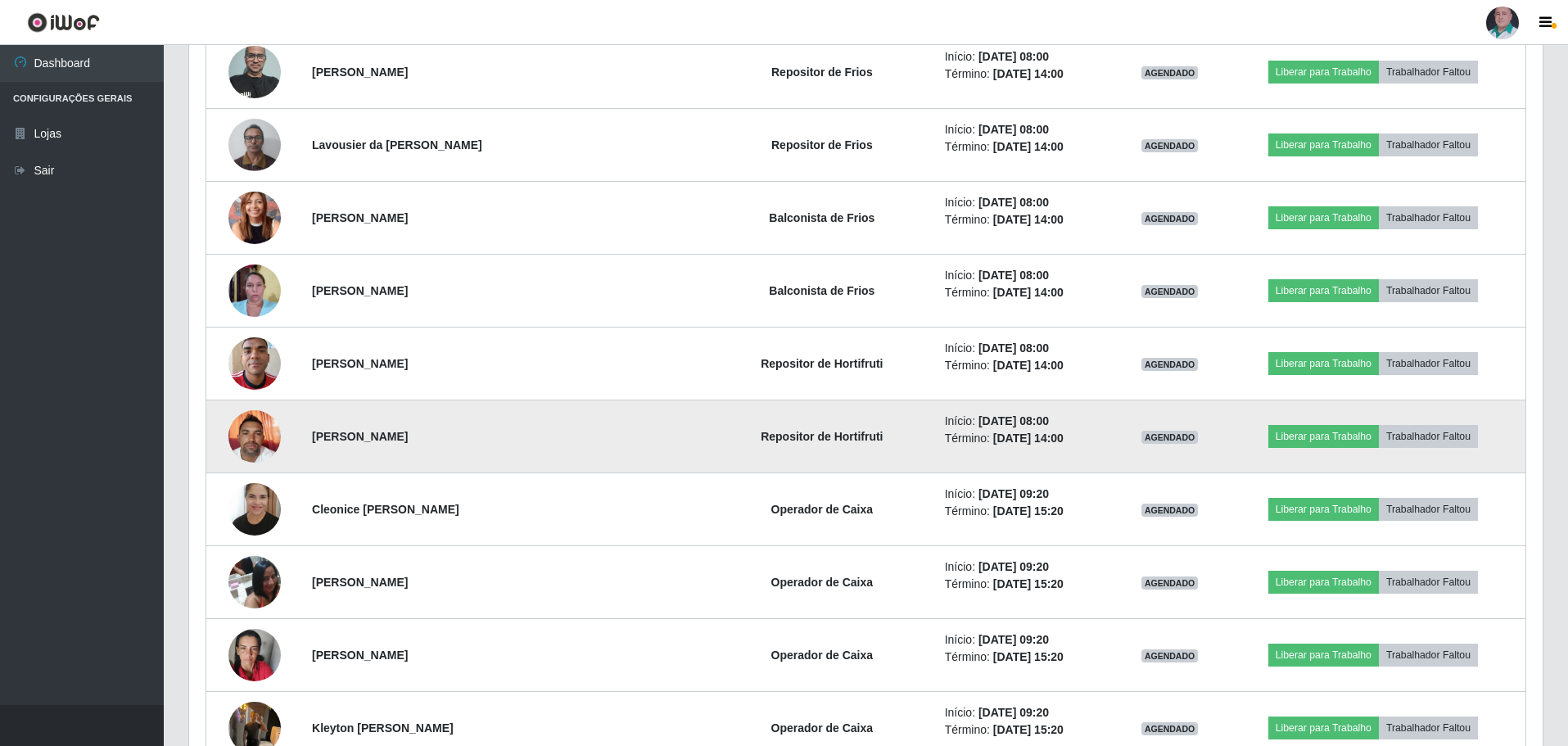
click at [259, 439] on img at bounding box center [254, 436] width 52 height 70
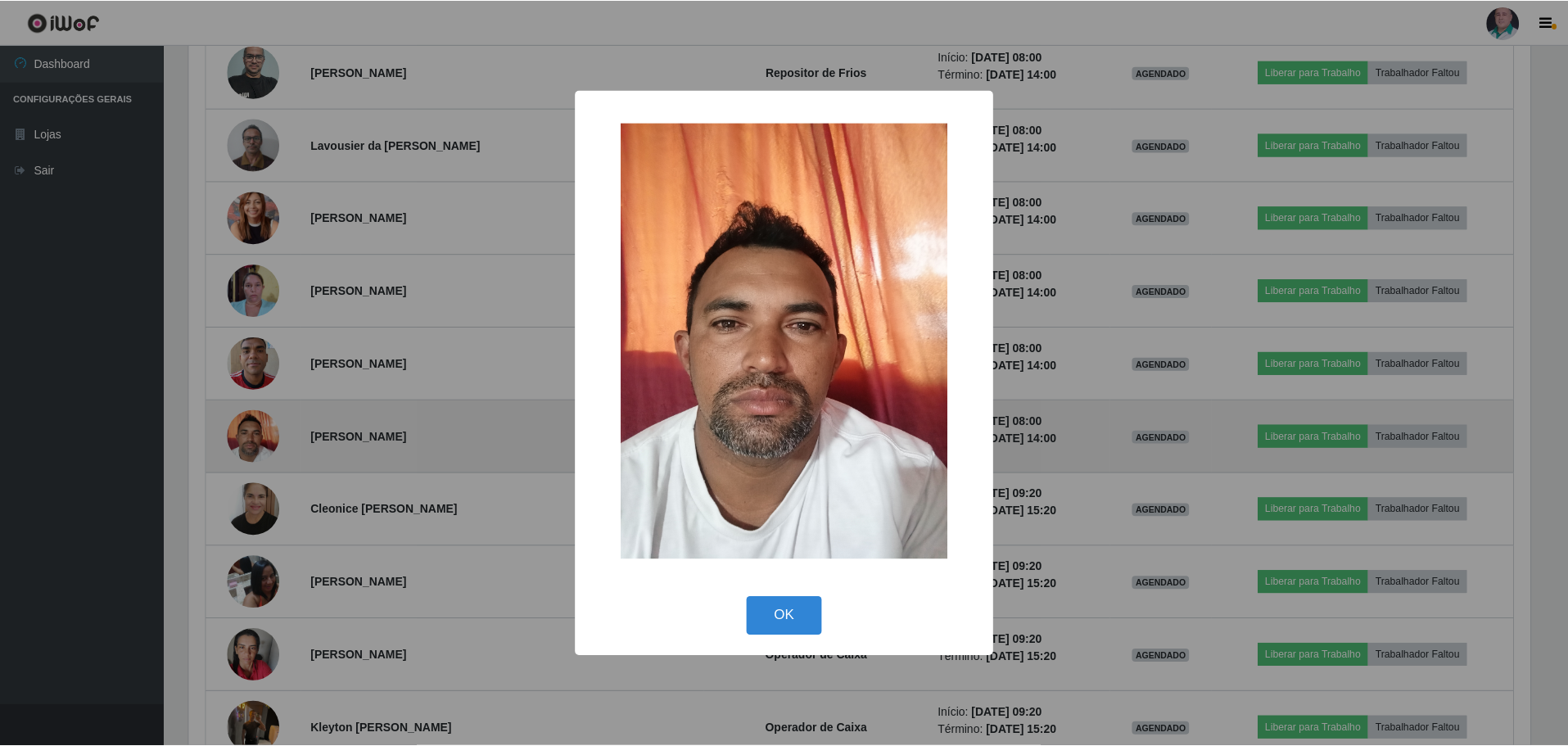
scroll to position [340, 1345]
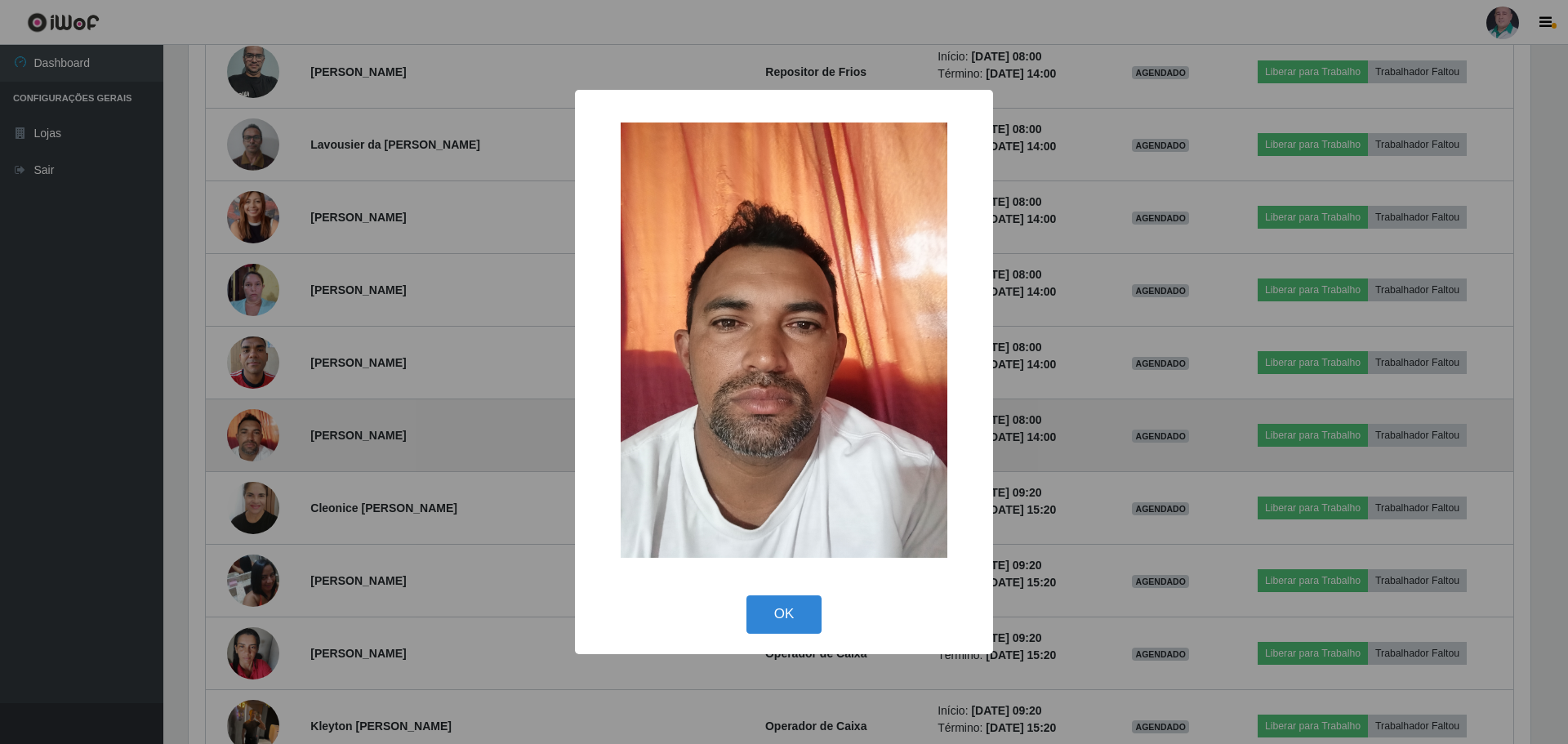
click at [258, 438] on div "× OK Cancel" at bounding box center [784, 372] width 1568 height 744
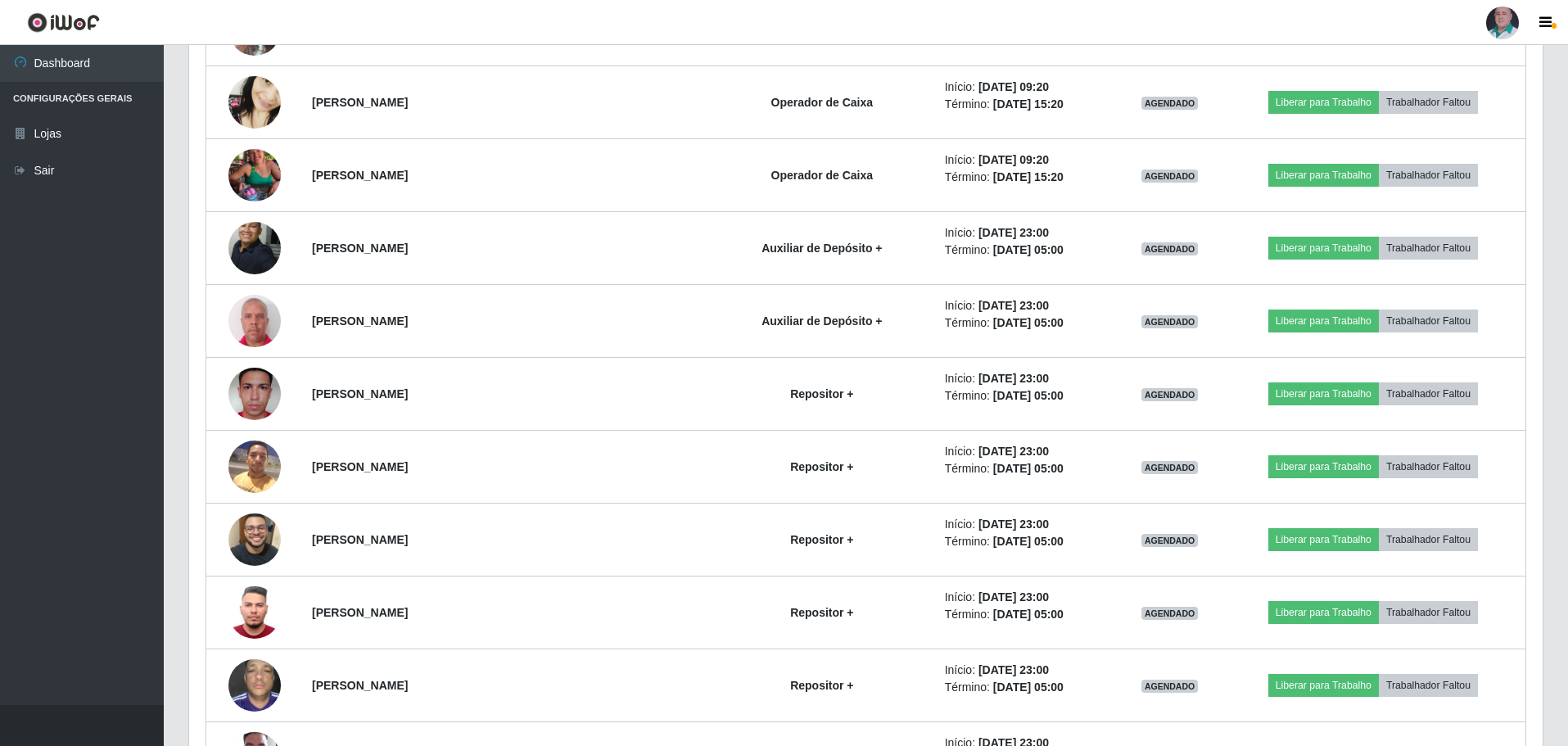
scroll to position [7266, 0]
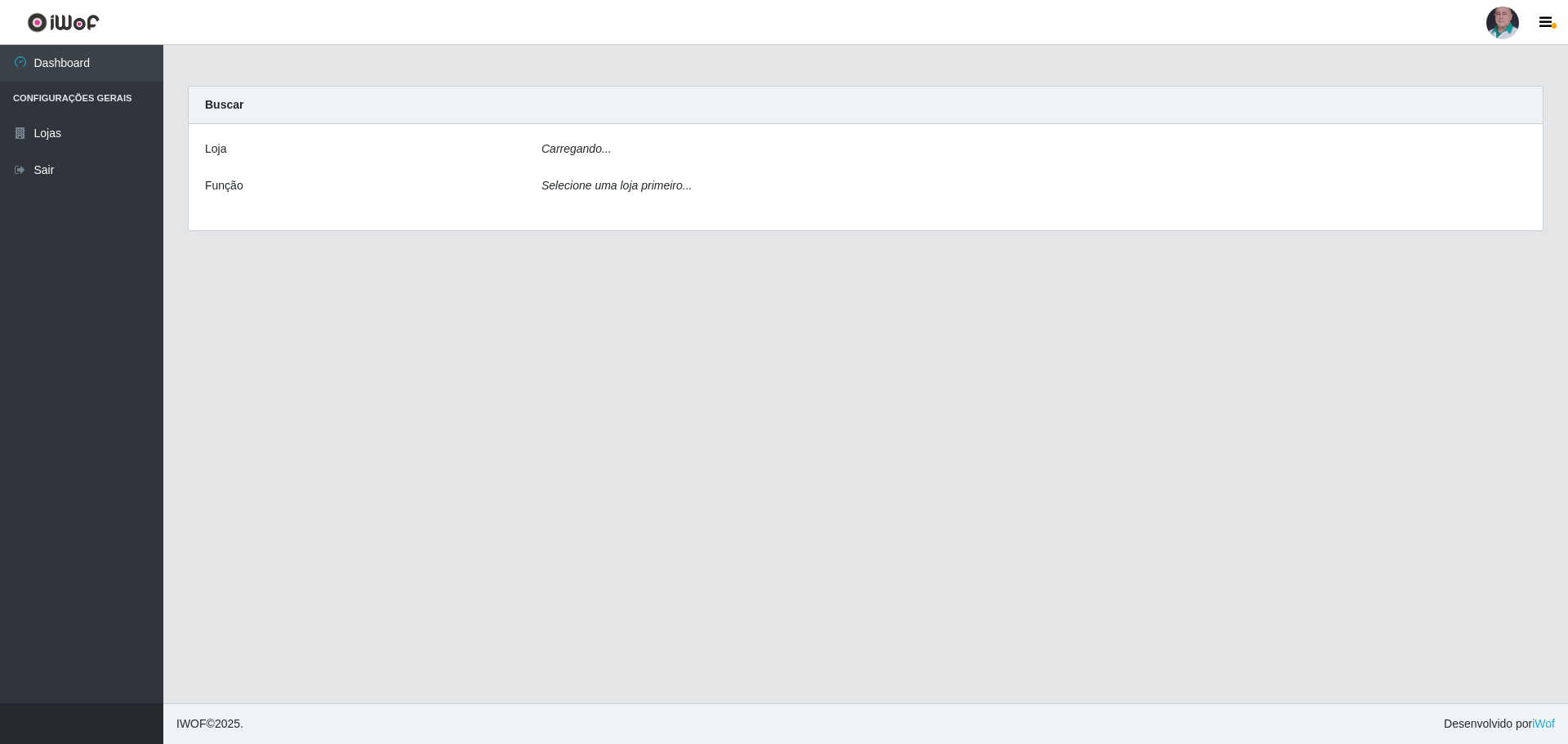
click at [567, 149] on icon "Carregando..." at bounding box center [576, 149] width 70 height 13
click at [567, 155] on icon "Carregando..." at bounding box center [576, 149] width 70 height 13
click at [598, 368] on main "Carregando... Buscar Loja Carregando... Função Selecione uma loja primeiro..." at bounding box center [866, 374] width 1405 height 658
click at [579, 155] on icon "Carregando..." at bounding box center [576, 149] width 70 height 13
drag, startPoint x: 622, startPoint y: 331, endPoint x: 646, endPoint y: 355, distance: 33.9
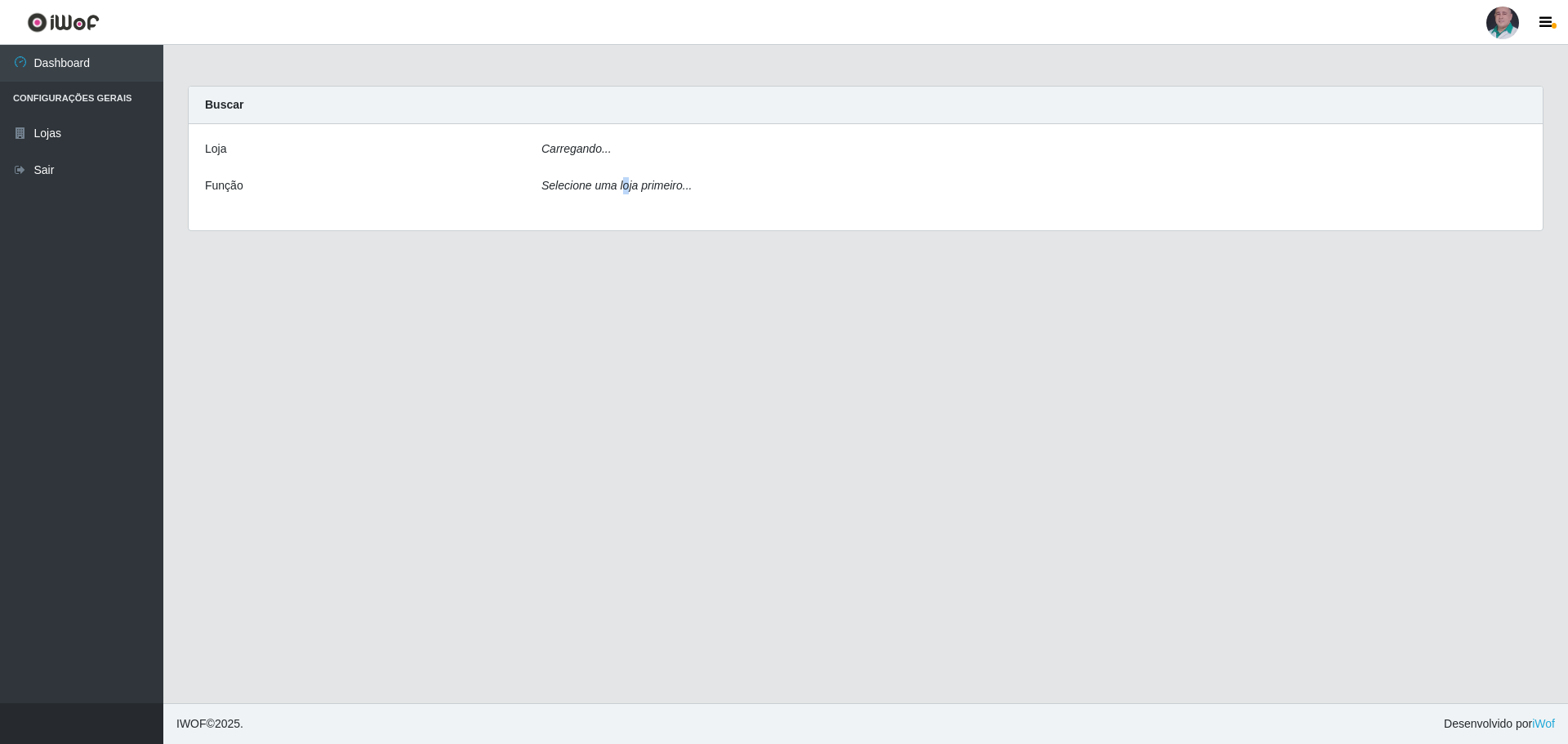
click at [632, 346] on main "Carregando... Buscar Loja Carregando... Função Selecione uma loja primeiro..." at bounding box center [866, 374] width 1405 height 658
drag, startPoint x: 790, startPoint y: 449, endPoint x: 816, endPoint y: 470, distance: 33.4
click at [816, 470] on main "Carregando... Buscar Loja Carregando... Função Selecione uma loja primeiro..." at bounding box center [866, 374] width 1405 height 658
click at [980, 493] on main "Carregando... Buscar Loja Carregando... Função Selecione uma loja primeiro..." at bounding box center [866, 374] width 1405 height 658
click at [579, 154] on icon "Carregando..." at bounding box center [576, 149] width 70 height 13
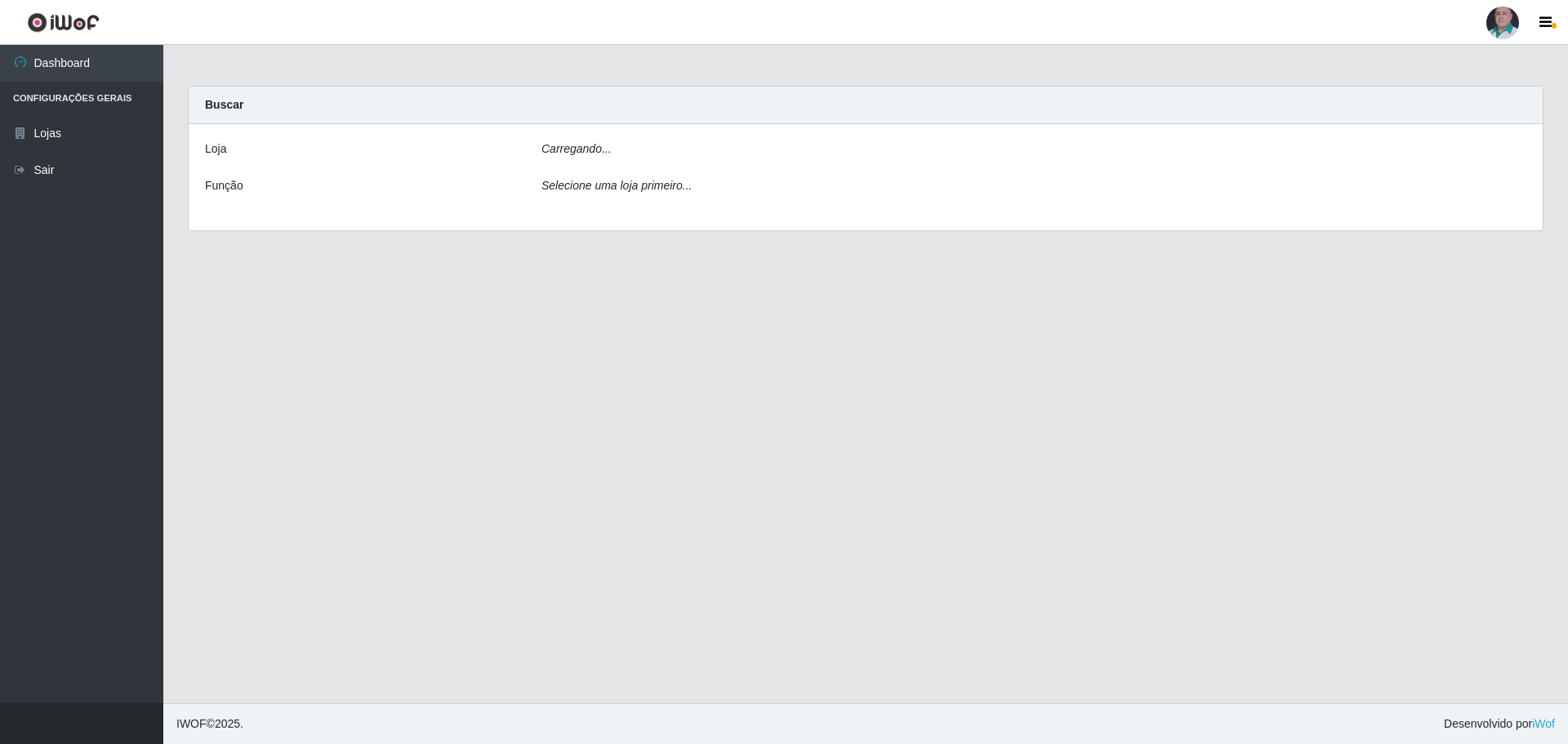
click at [620, 147] on div "Carregando..." at bounding box center [1033, 152] width 1009 height 24
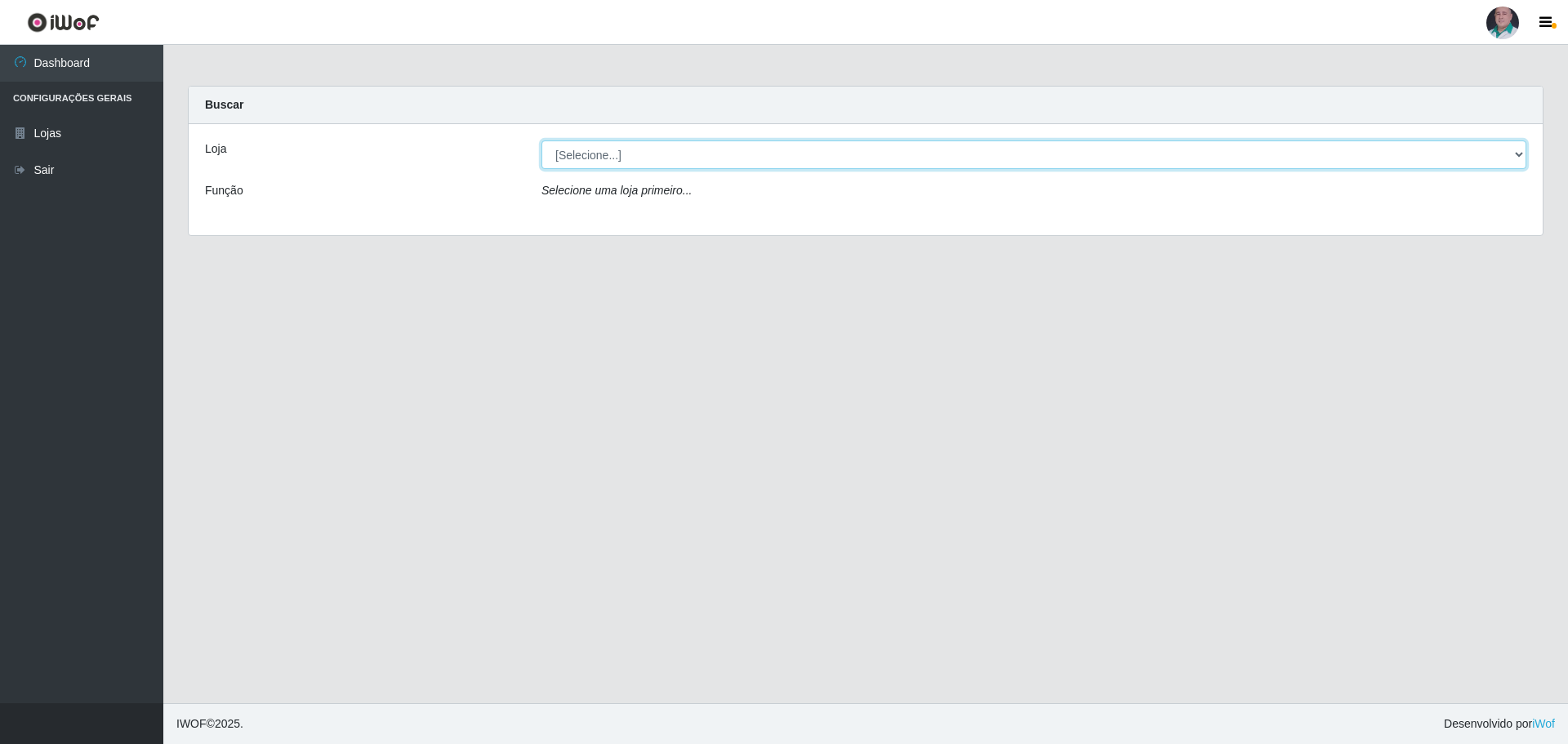
click at [582, 157] on select "[Selecione...] Mar Vermelho - Loja 05" at bounding box center [1034, 155] width 985 height 29
select select "252"
click at [541, 141] on select "[Selecione...] Mar Vermelho - Loja 05" at bounding box center [1034, 155] width 985 height 29
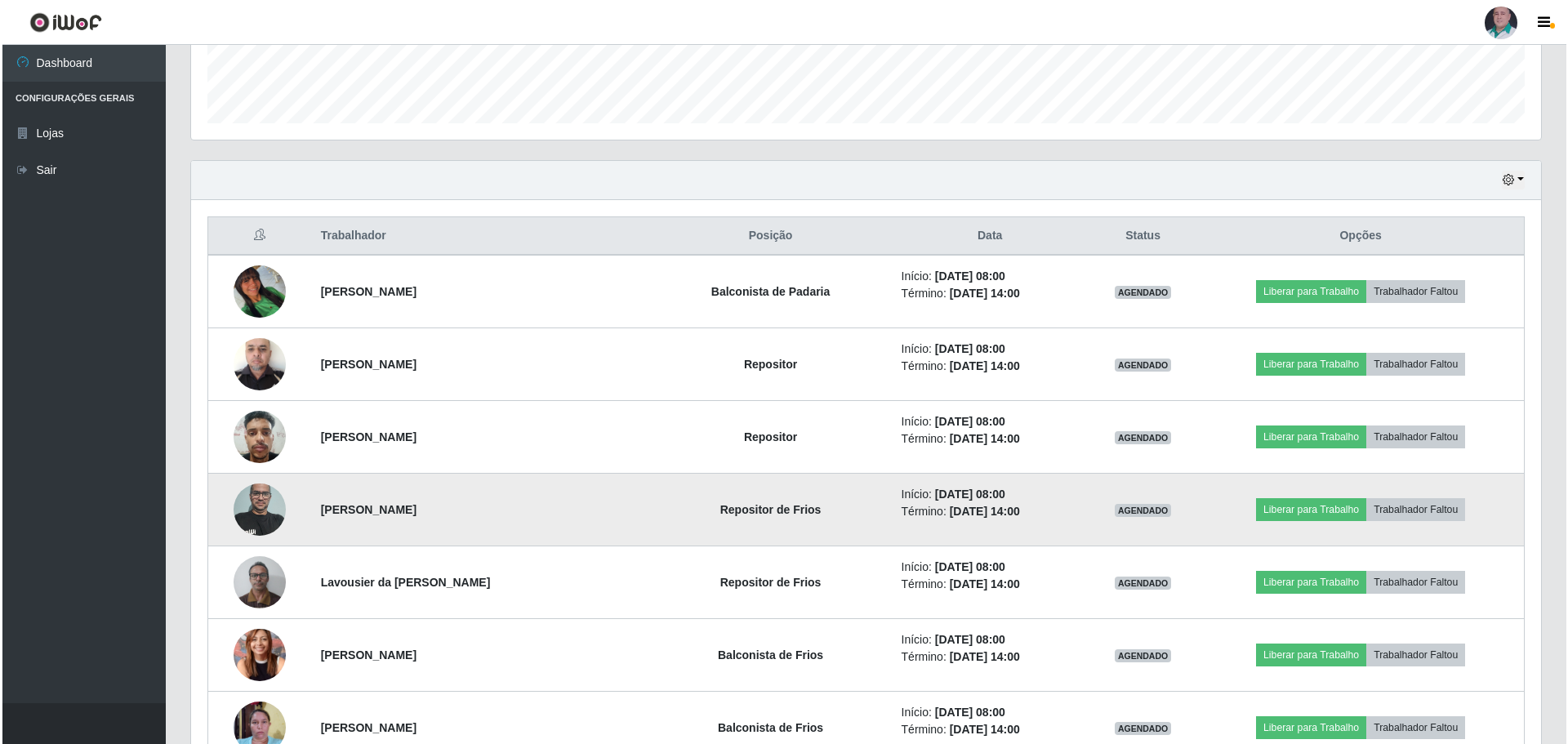
scroll to position [490, 0]
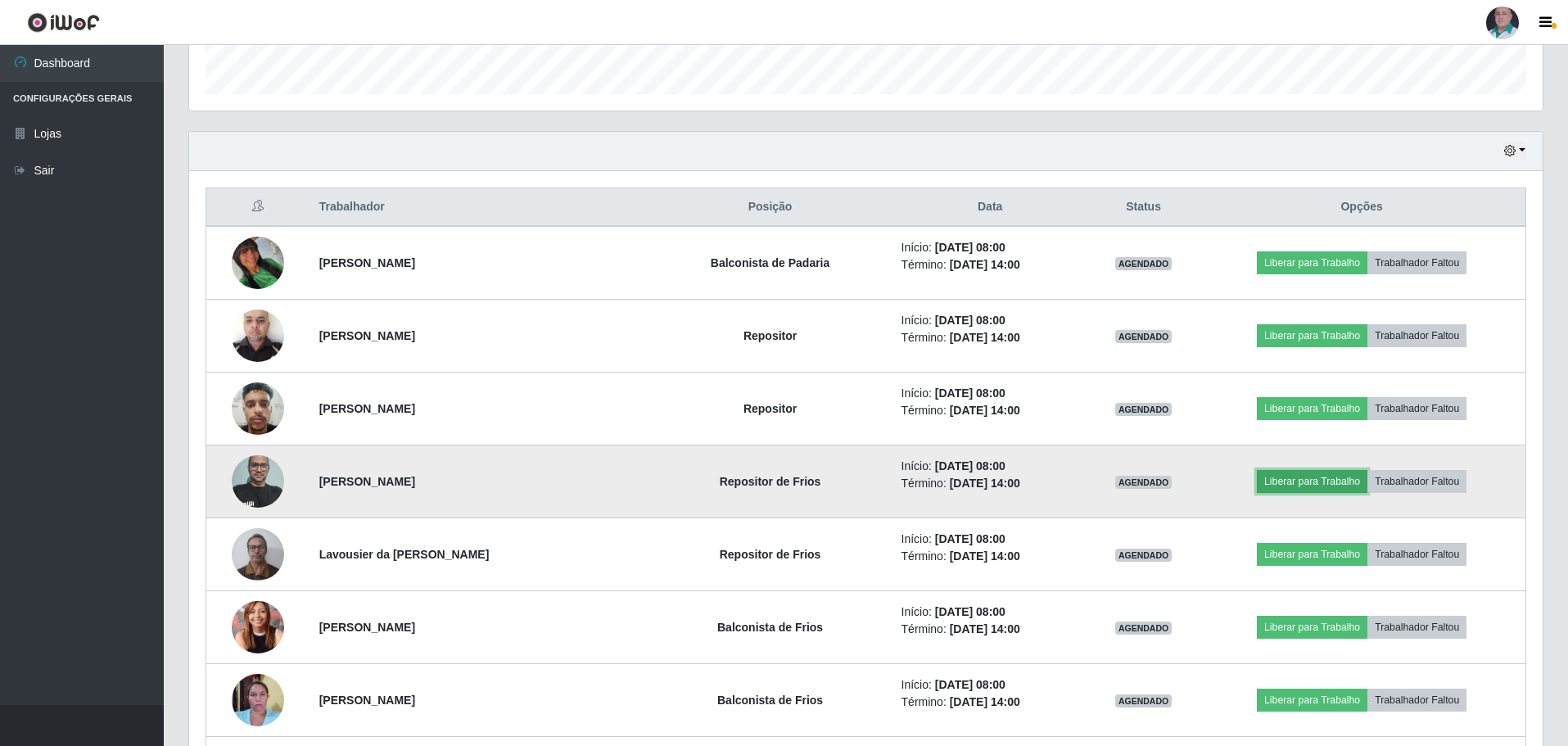
click at [1316, 479] on button "Liberar para Trabalho" at bounding box center [1312, 482] width 110 height 23
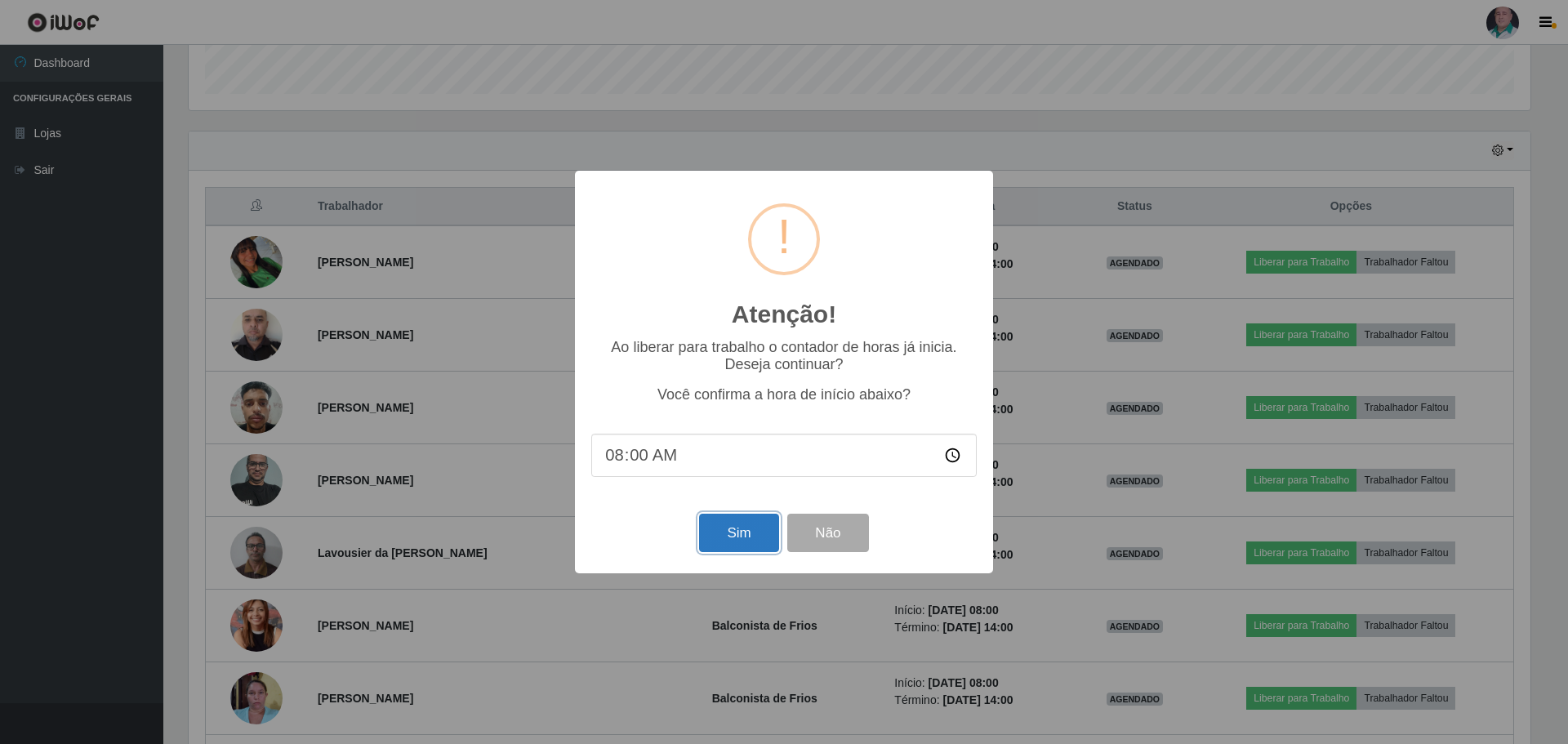
click at [746, 530] on button "Sim" at bounding box center [739, 533] width 79 height 38
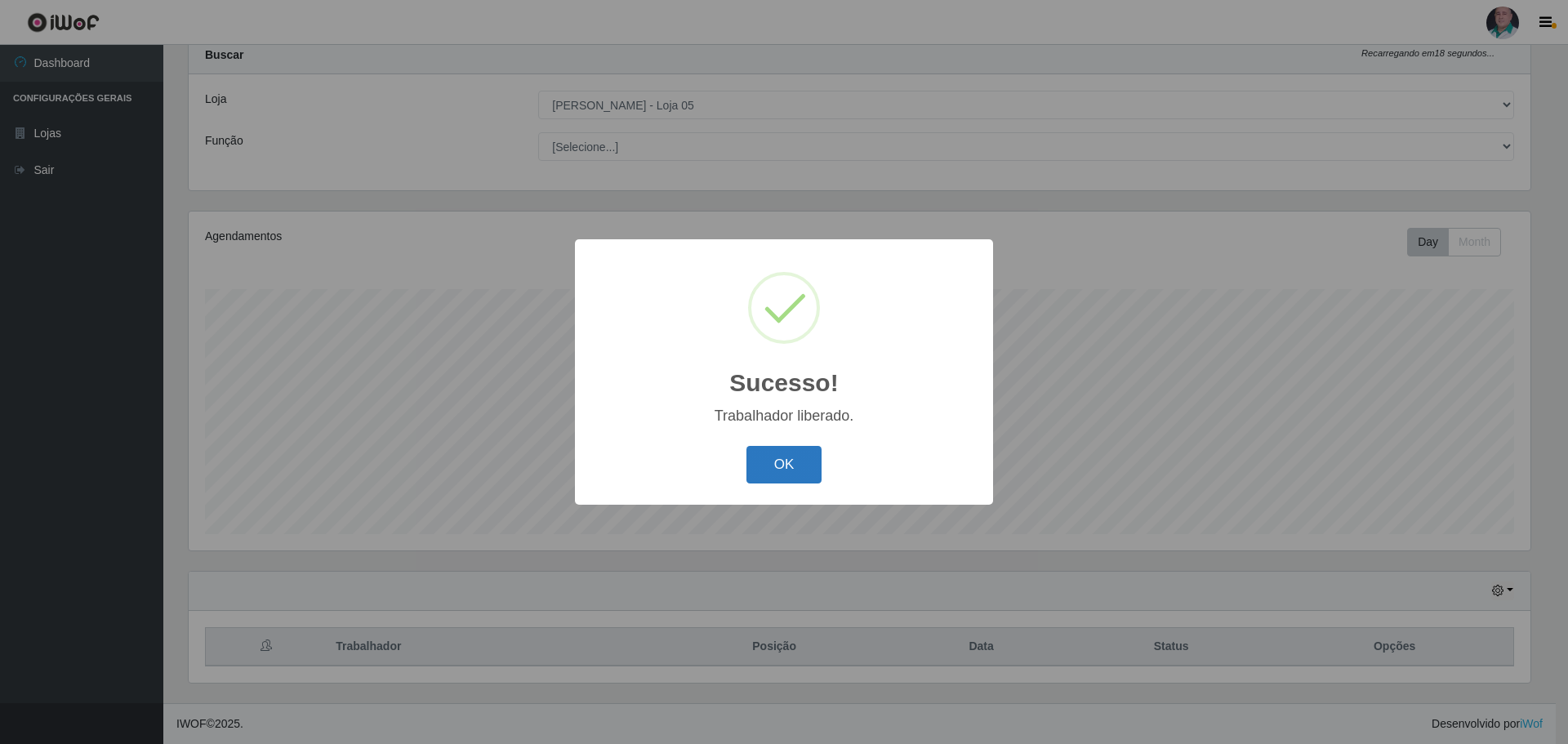
click at [791, 460] on button "OK" at bounding box center [784, 465] width 76 height 38
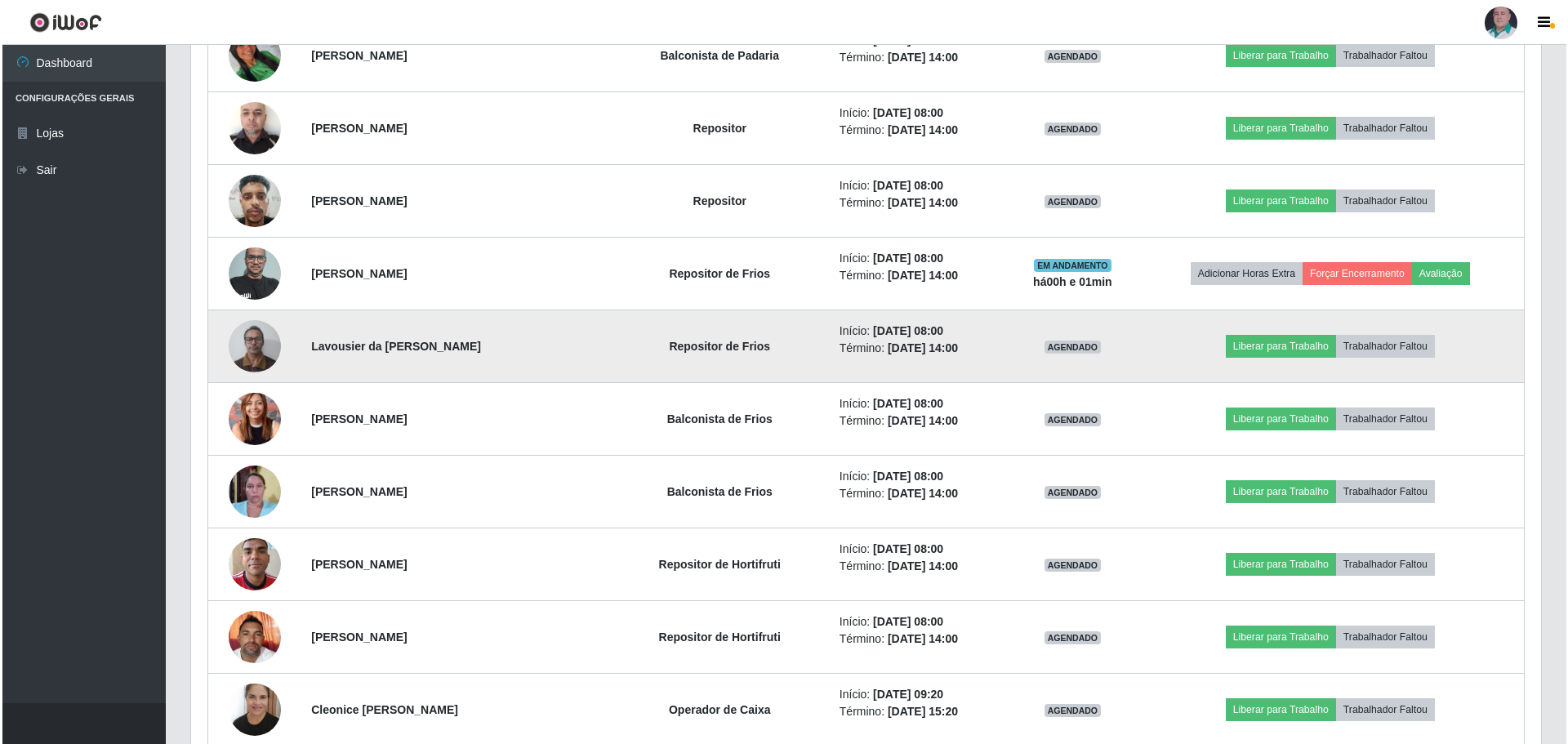
scroll to position [703, 0]
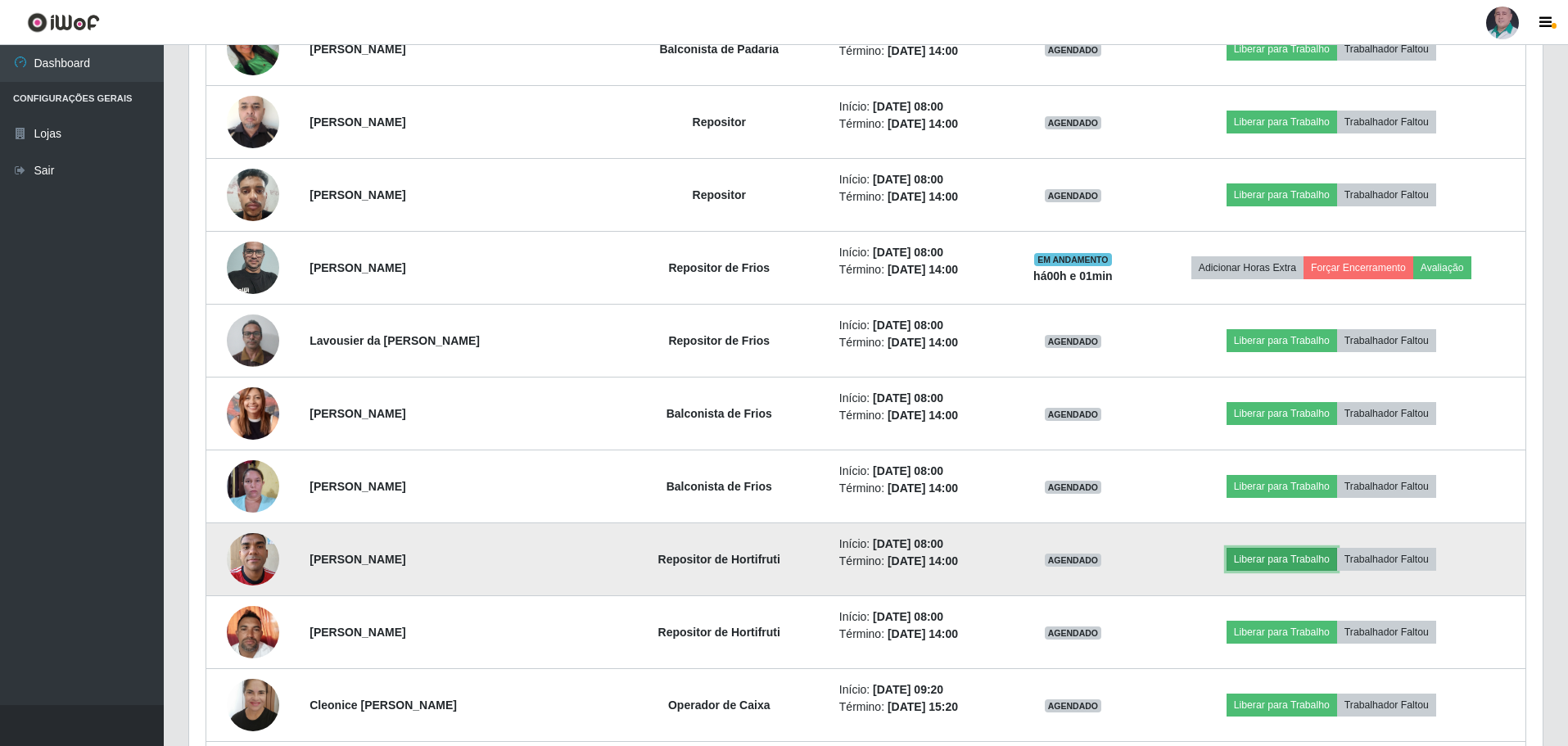
click at [1314, 553] on button "Liberar para Trabalho" at bounding box center [1281, 560] width 110 height 23
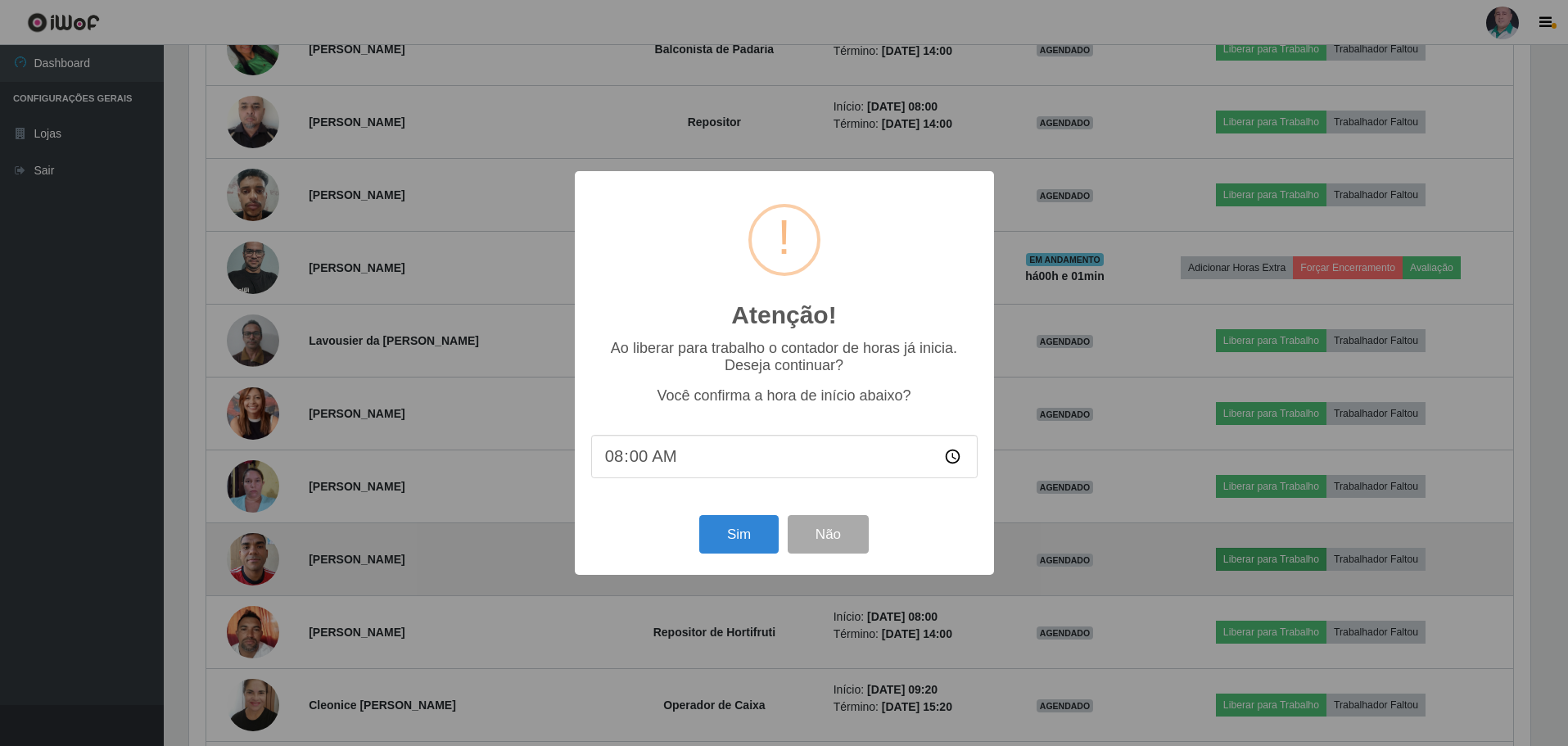
scroll to position [340, 1345]
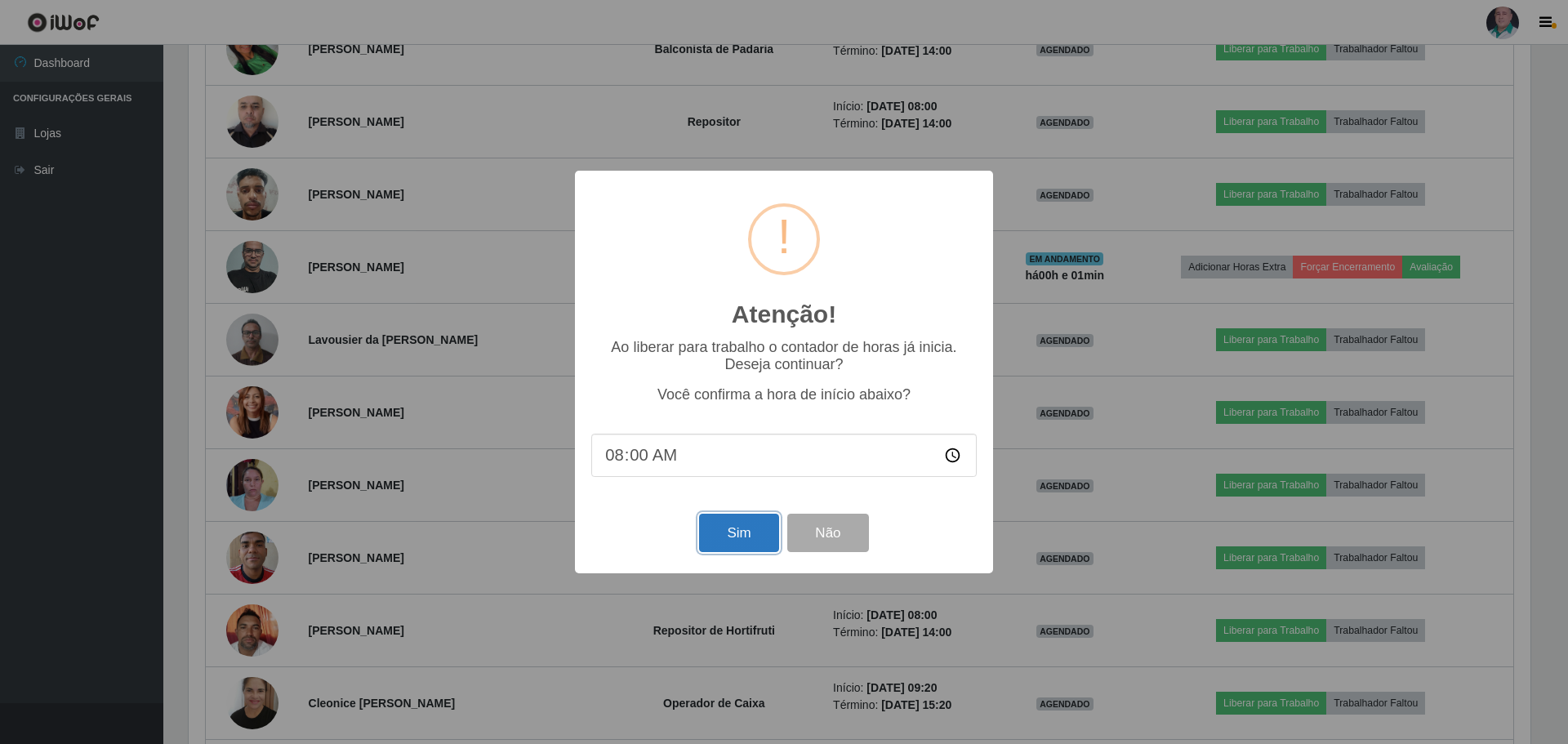
click at [748, 535] on button "Sim" at bounding box center [739, 533] width 79 height 38
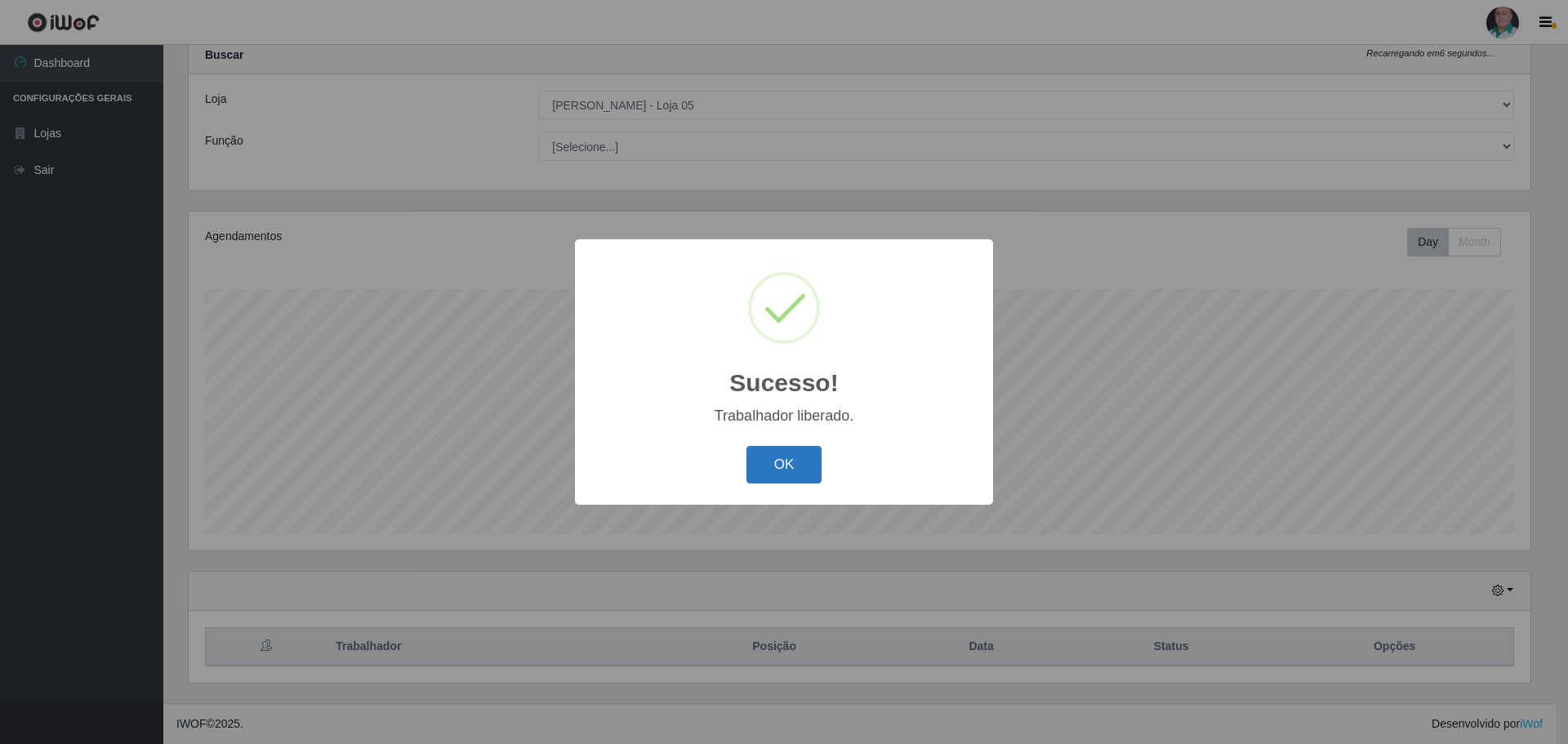
click at [775, 472] on button "OK" at bounding box center [784, 465] width 76 height 38
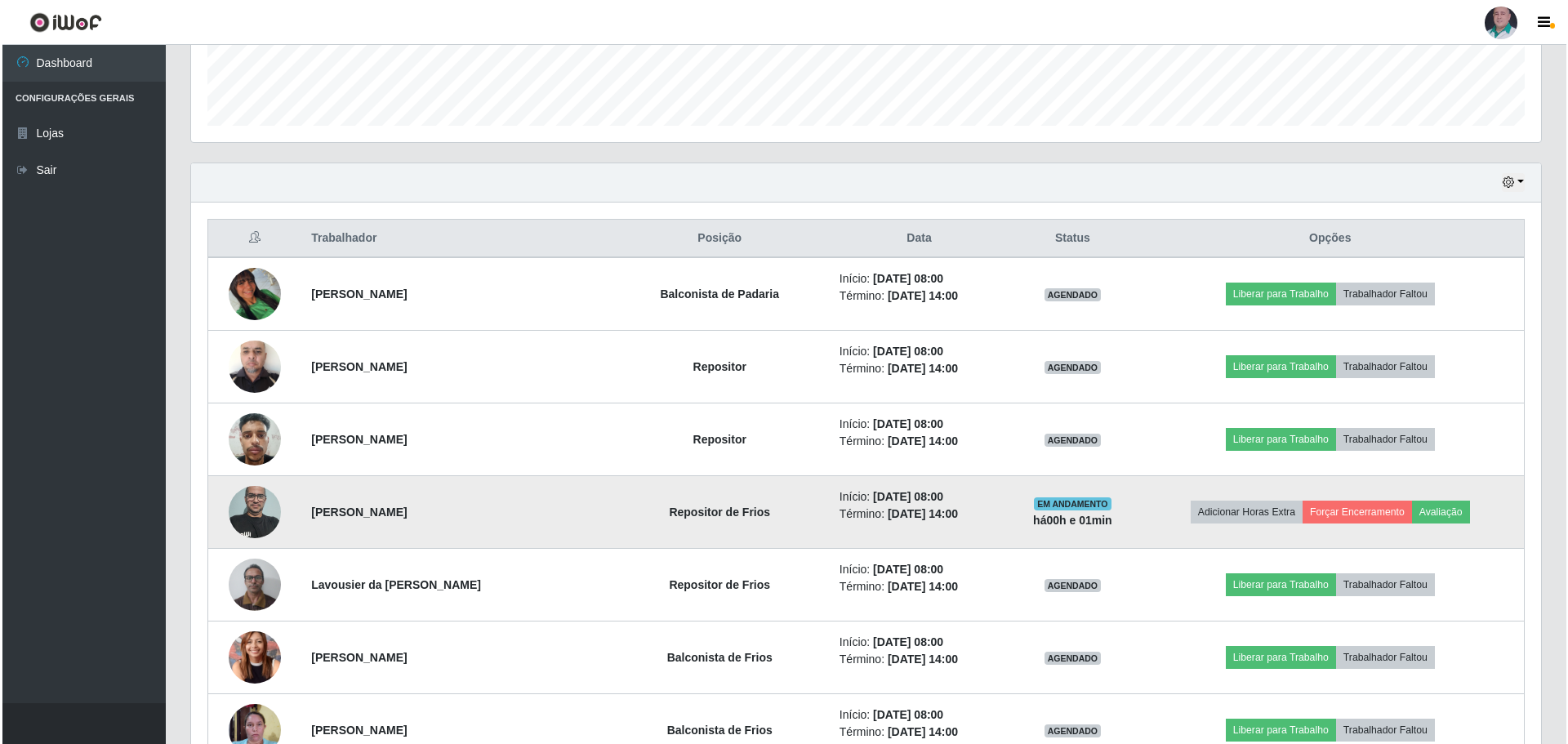
scroll to position [540, 0]
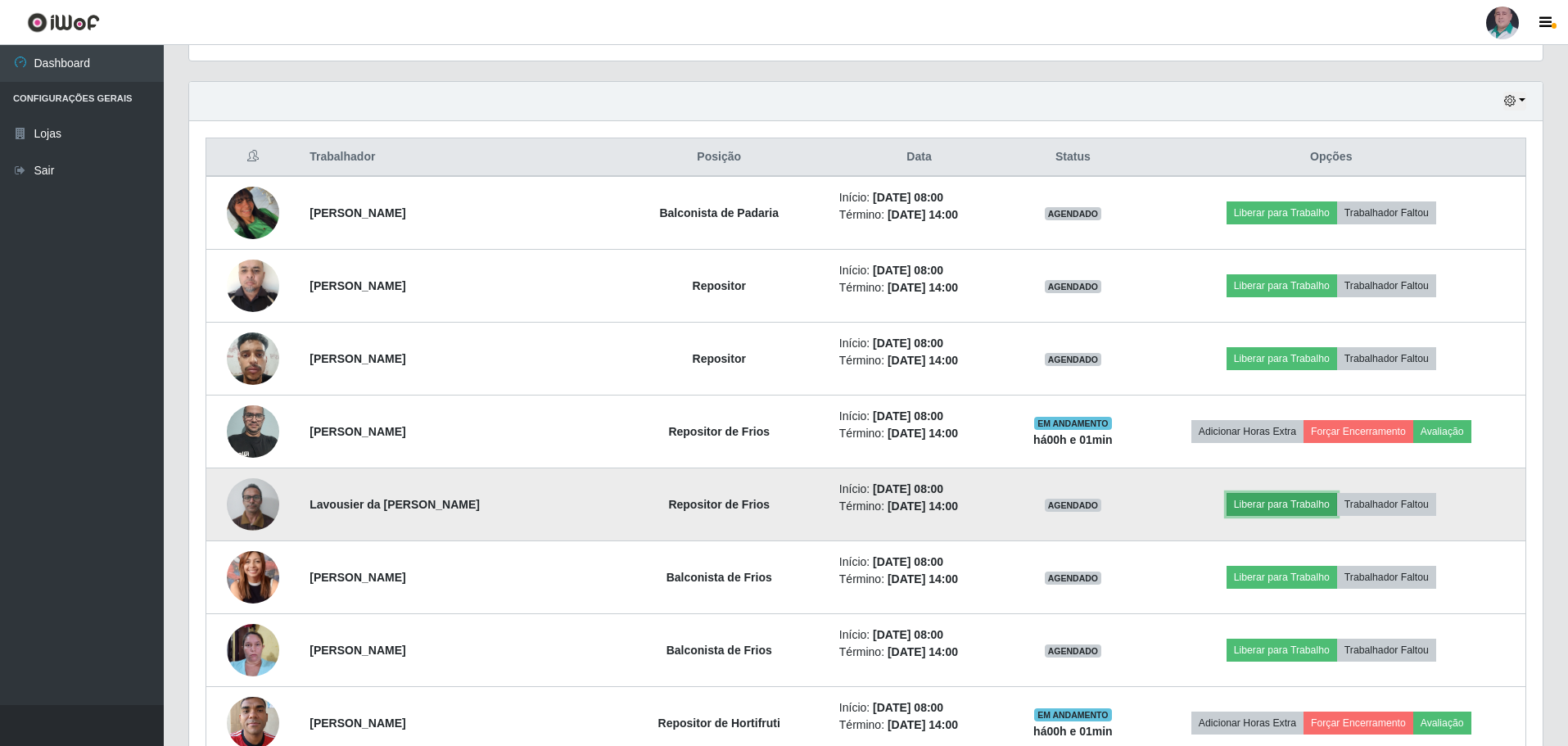
click at [1282, 507] on button "Liberar para Trabalho" at bounding box center [1281, 505] width 110 height 23
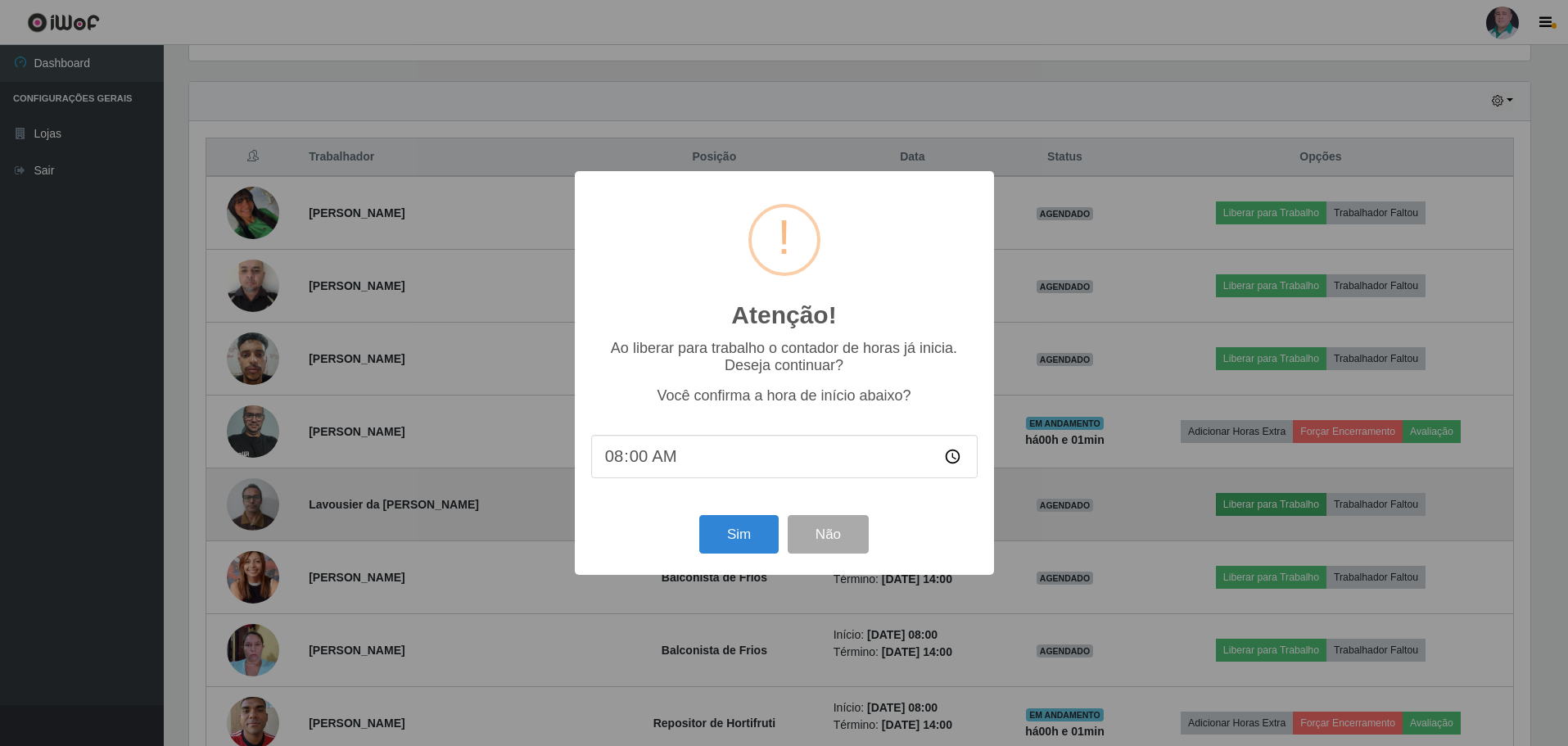
scroll to position [340, 1345]
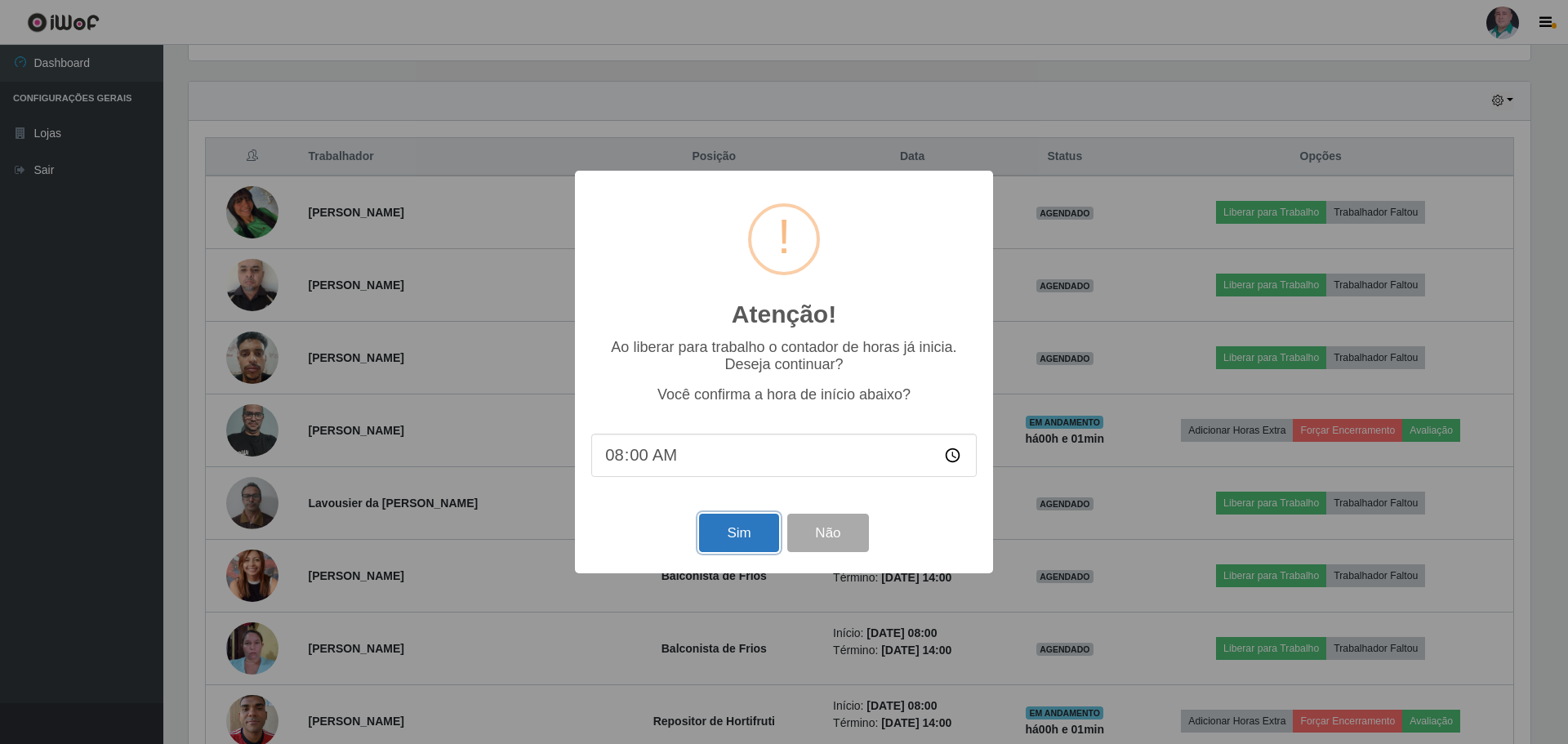
click at [752, 529] on button "Sim" at bounding box center [739, 533] width 79 height 38
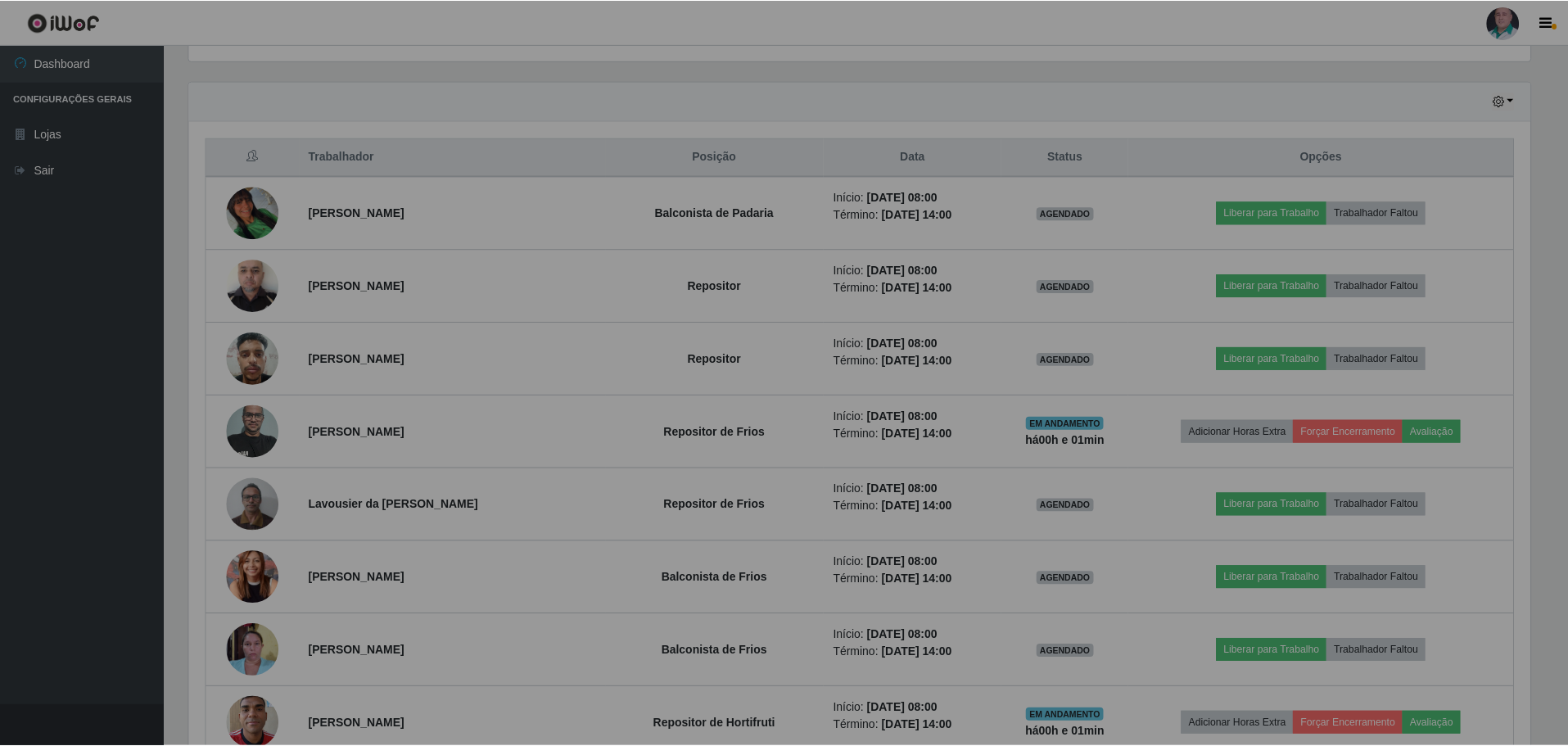
scroll to position [0, 0]
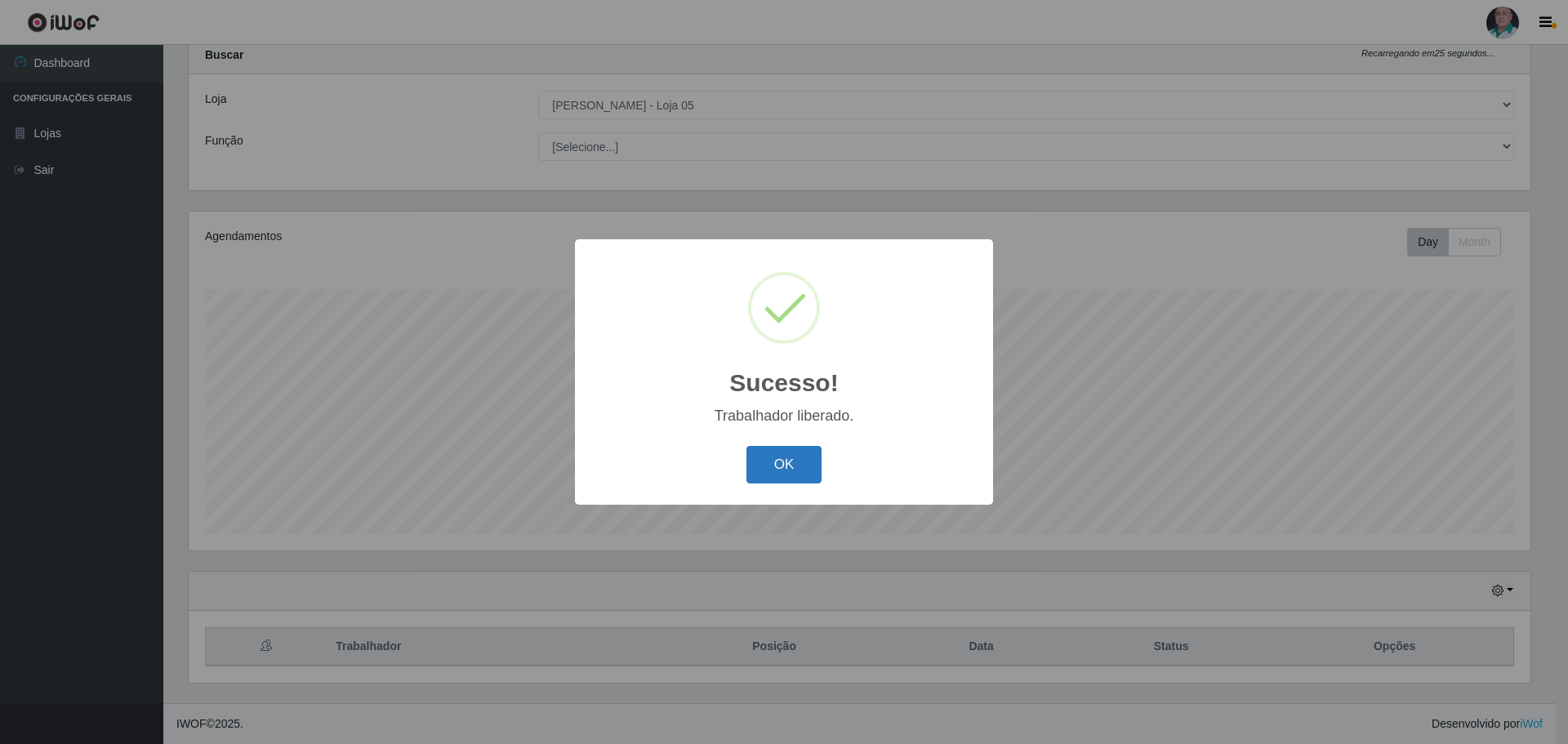
click at [797, 457] on button "OK" at bounding box center [784, 465] width 76 height 38
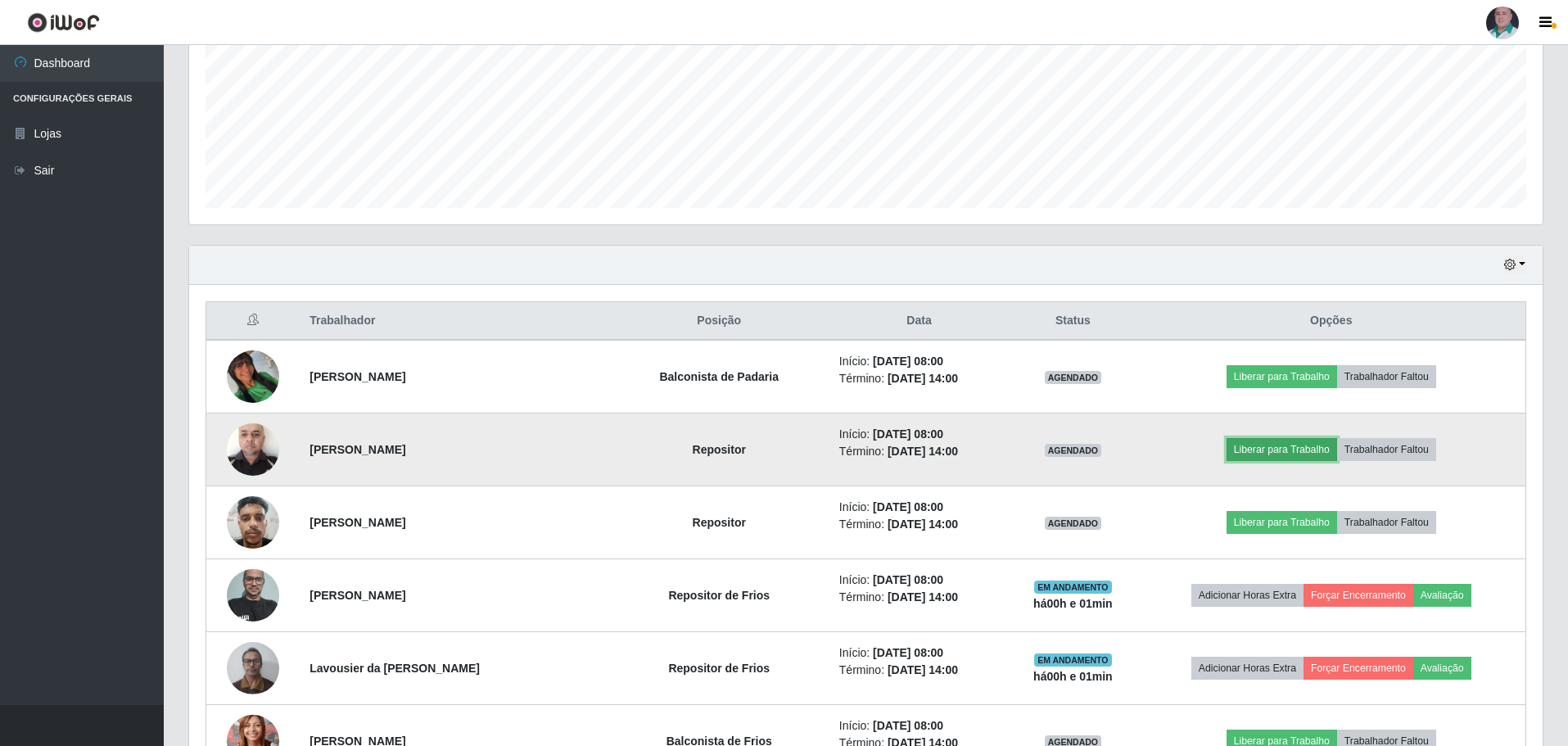
click at [1309, 447] on button "Liberar para Trabalho" at bounding box center [1281, 450] width 110 height 23
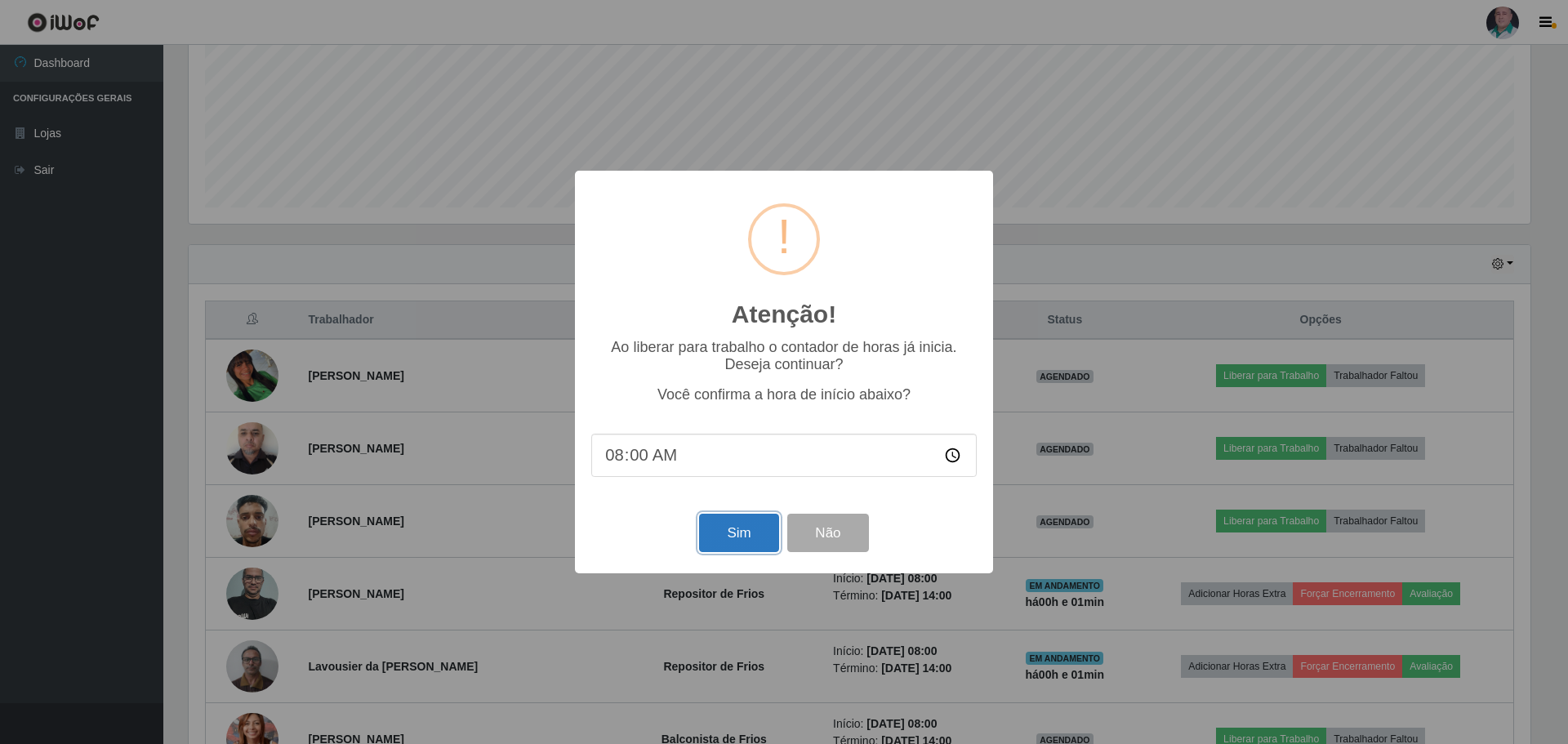
click at [741, 536] on button "Sim" at bounding box center [739, 533] width 79 height 38
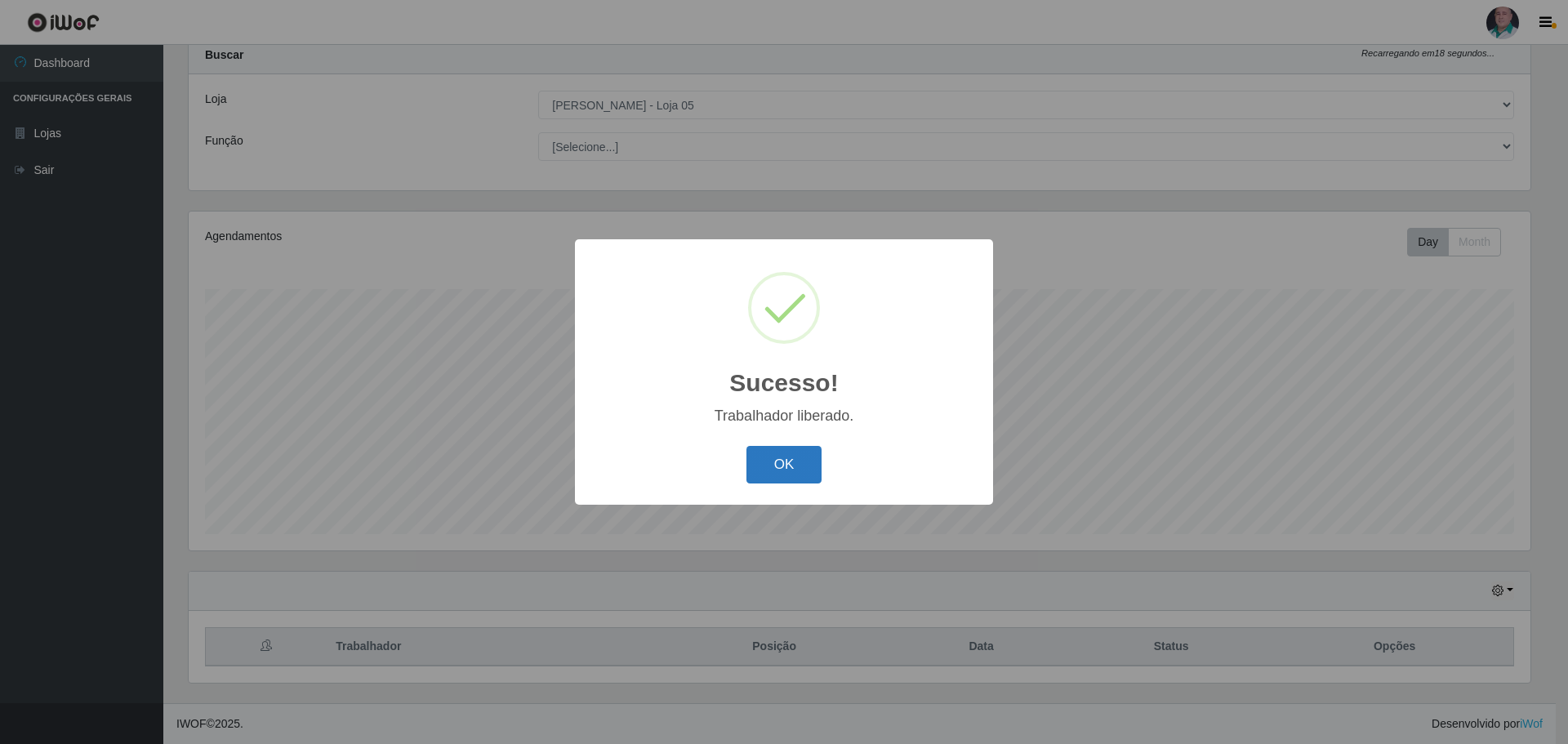
click at [793, 470] on button "OK" at bounding box center [784, 465] width 76 height 38
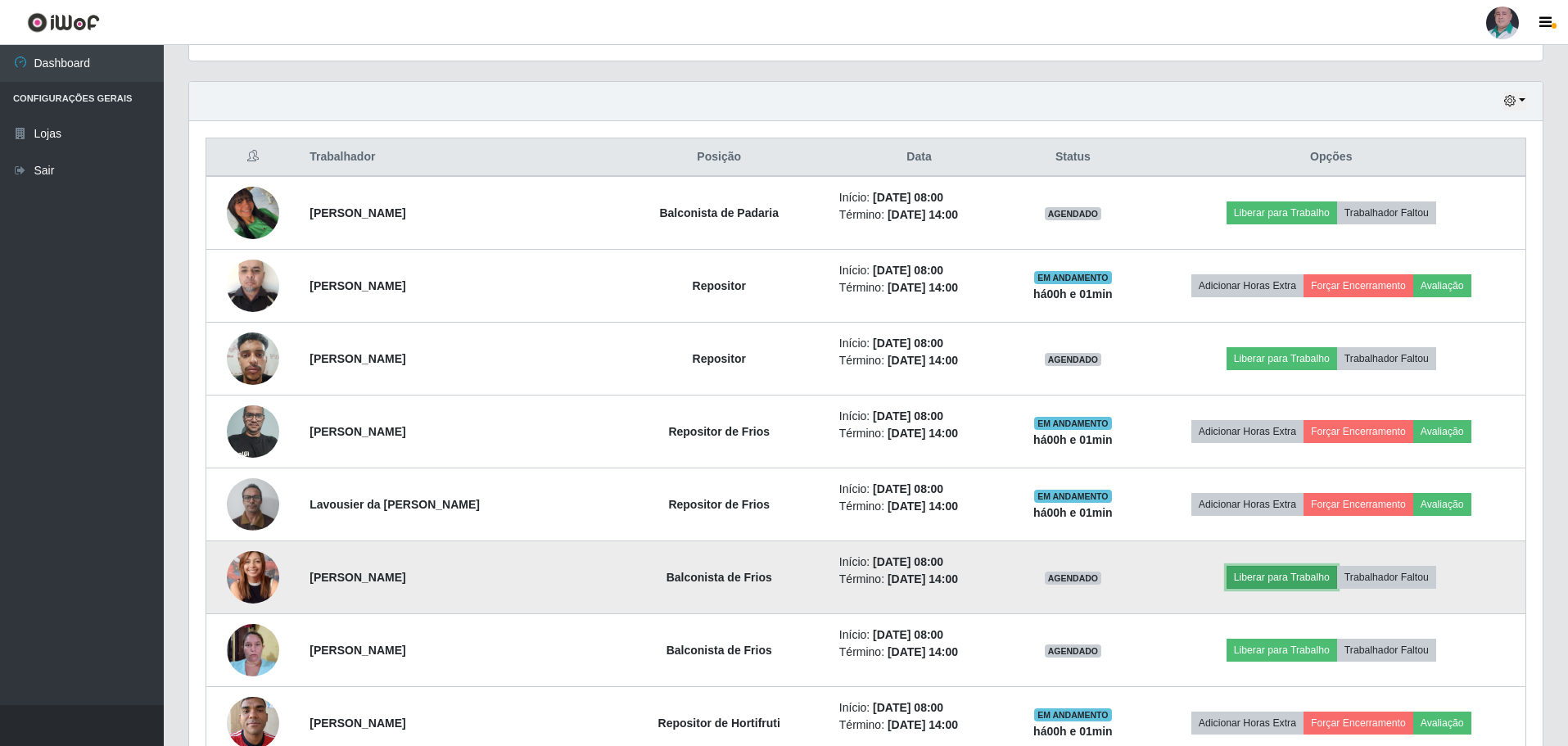
click at [1309, 580] on button "Liberar para Trabalho" at bounding box center [1281, 578] width 110 height 23
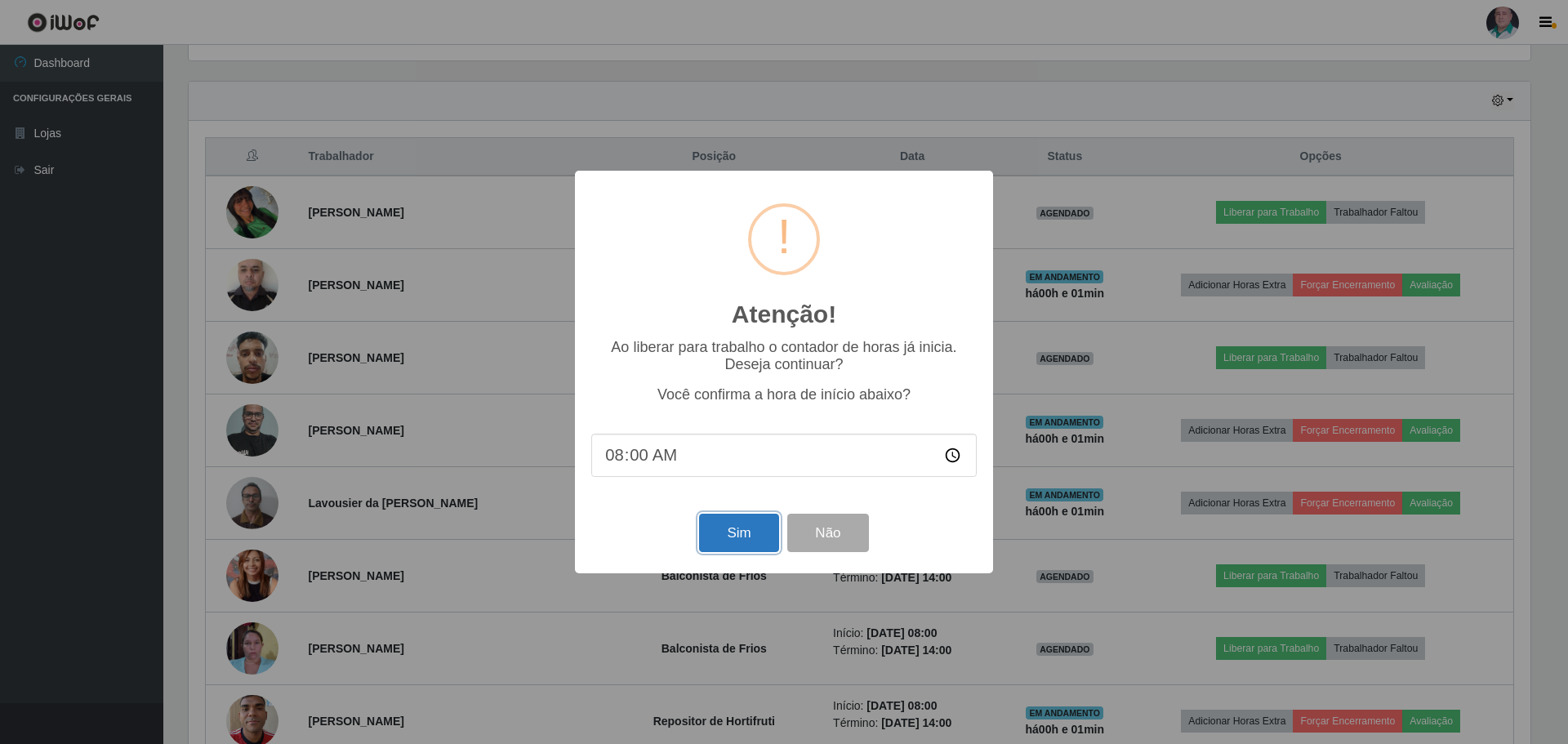
click at [755, 533] on button "Sim" at bounding box center [739, 533] width 79 height 38
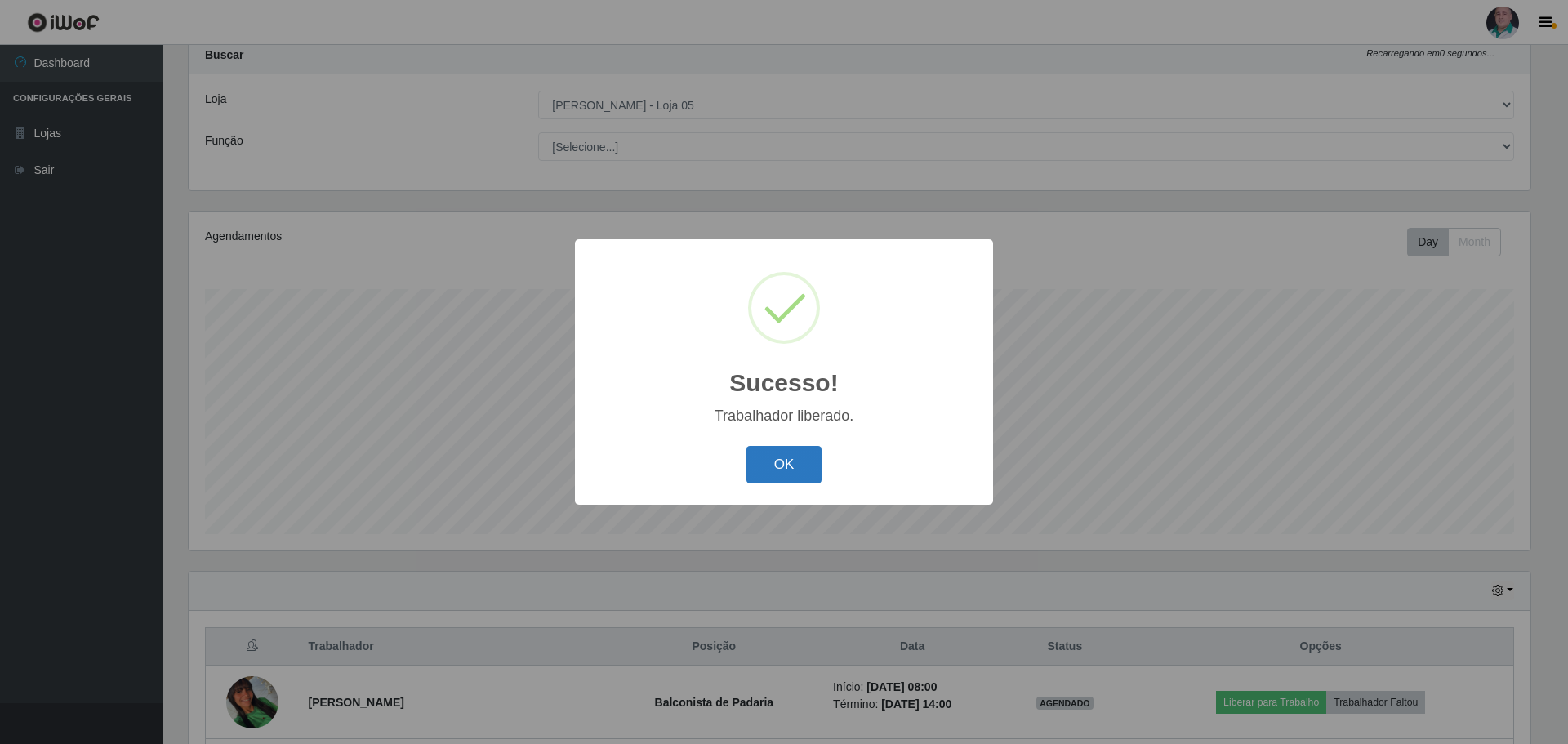
click at [801, 462] on button "OK" at bounding box center [784, 465] width 76 height 38
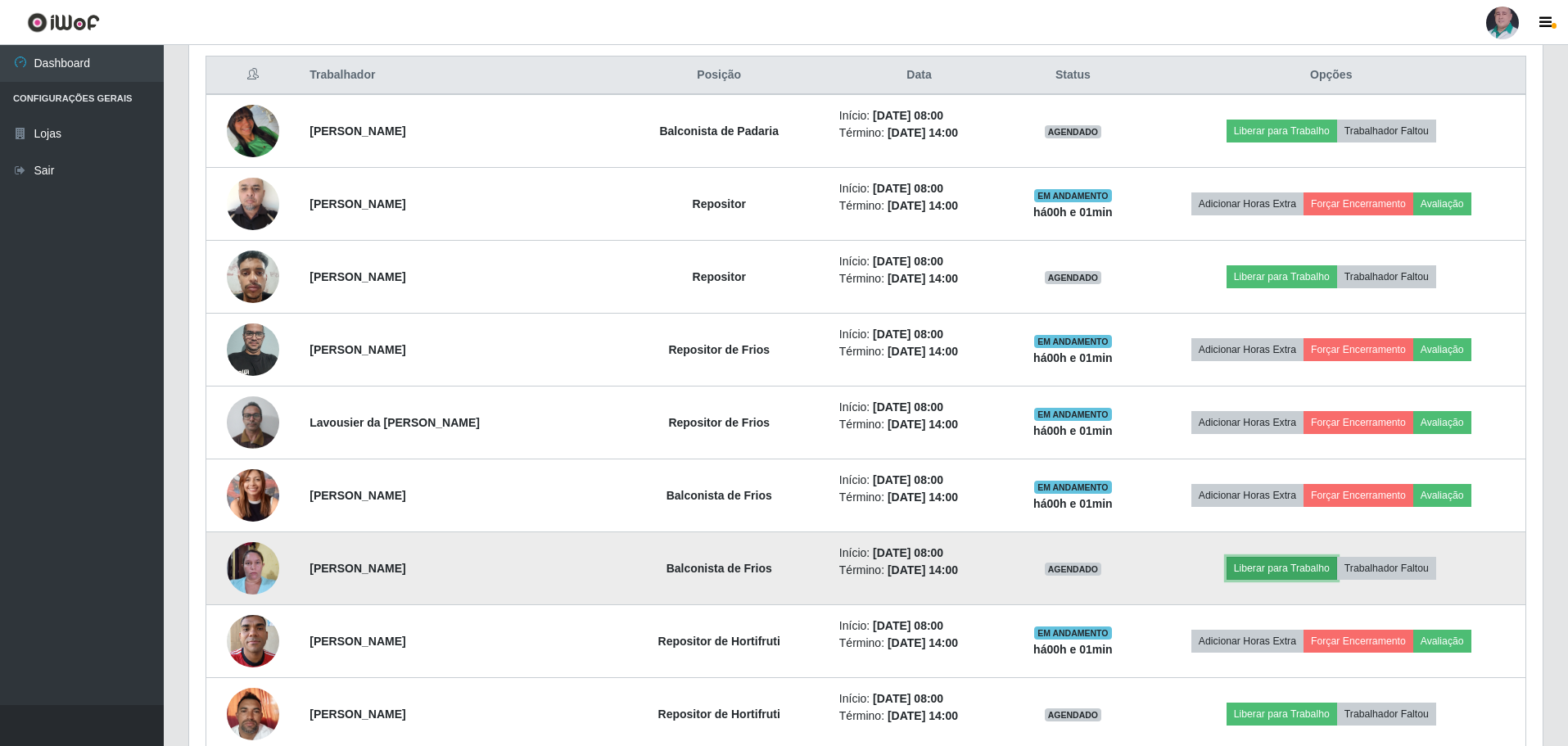
click at [1280, 570] on button "Liberar para Trabalho" at bounding box center [1281, 569] width 110 height 23
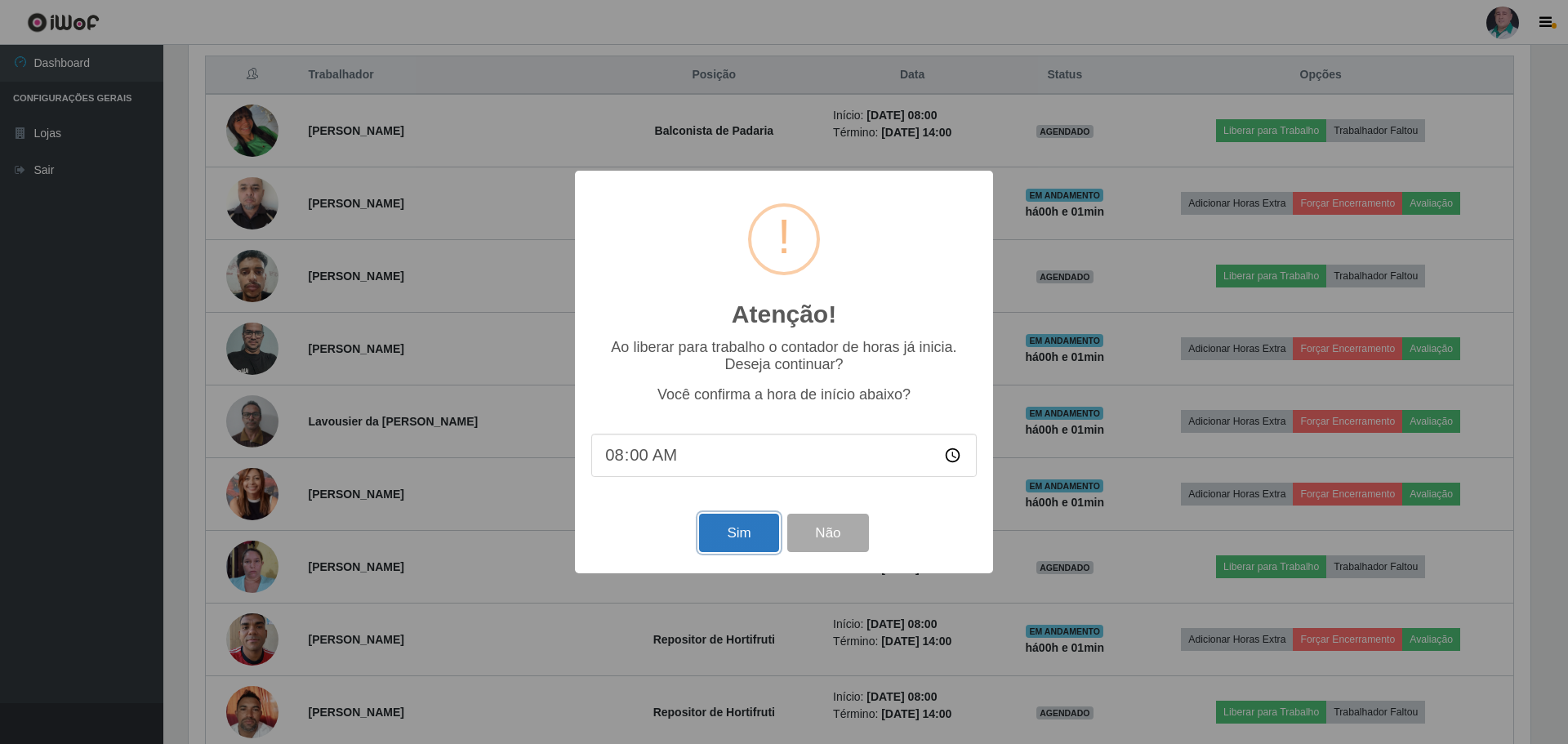
click at [720, 534] on button "Sim" at bounding box center [739, 533] width 79 height 38
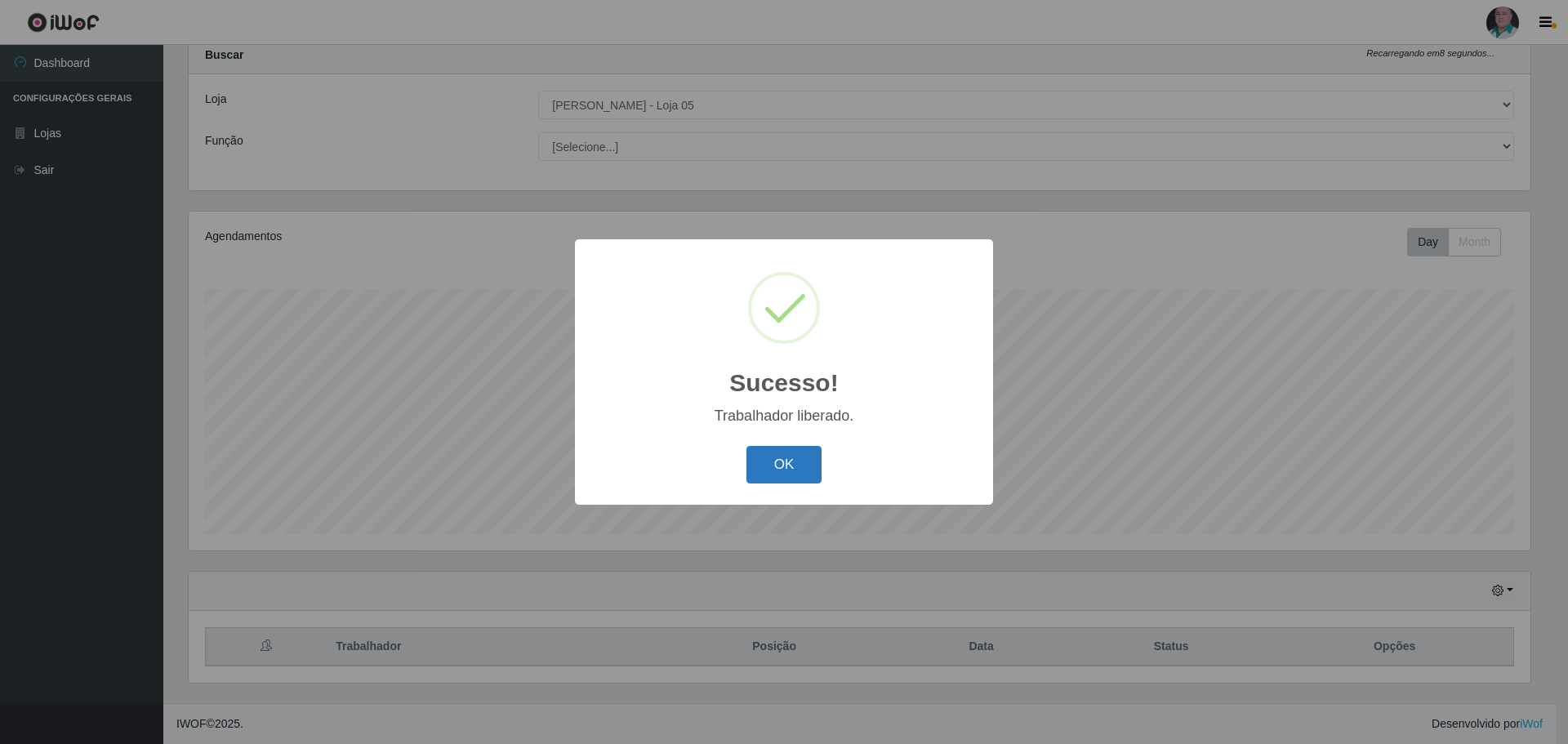
click at [801, 456] on button "OK" at bounding box center [784, 465] width 76 height 38
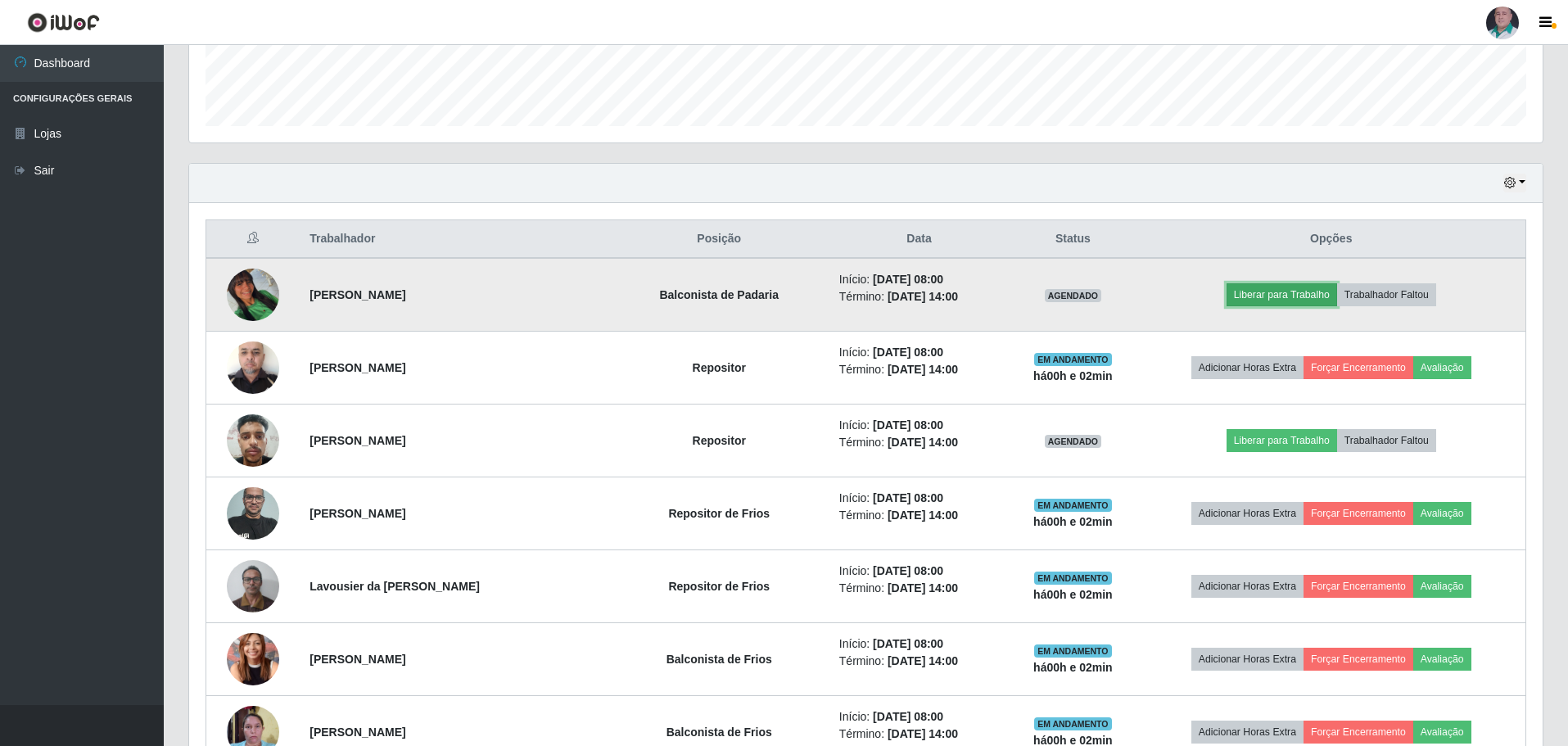
click at [1279, 291] on button "Liberar para Trabalho" at bounding box center [1281, 295] width 110 height 23
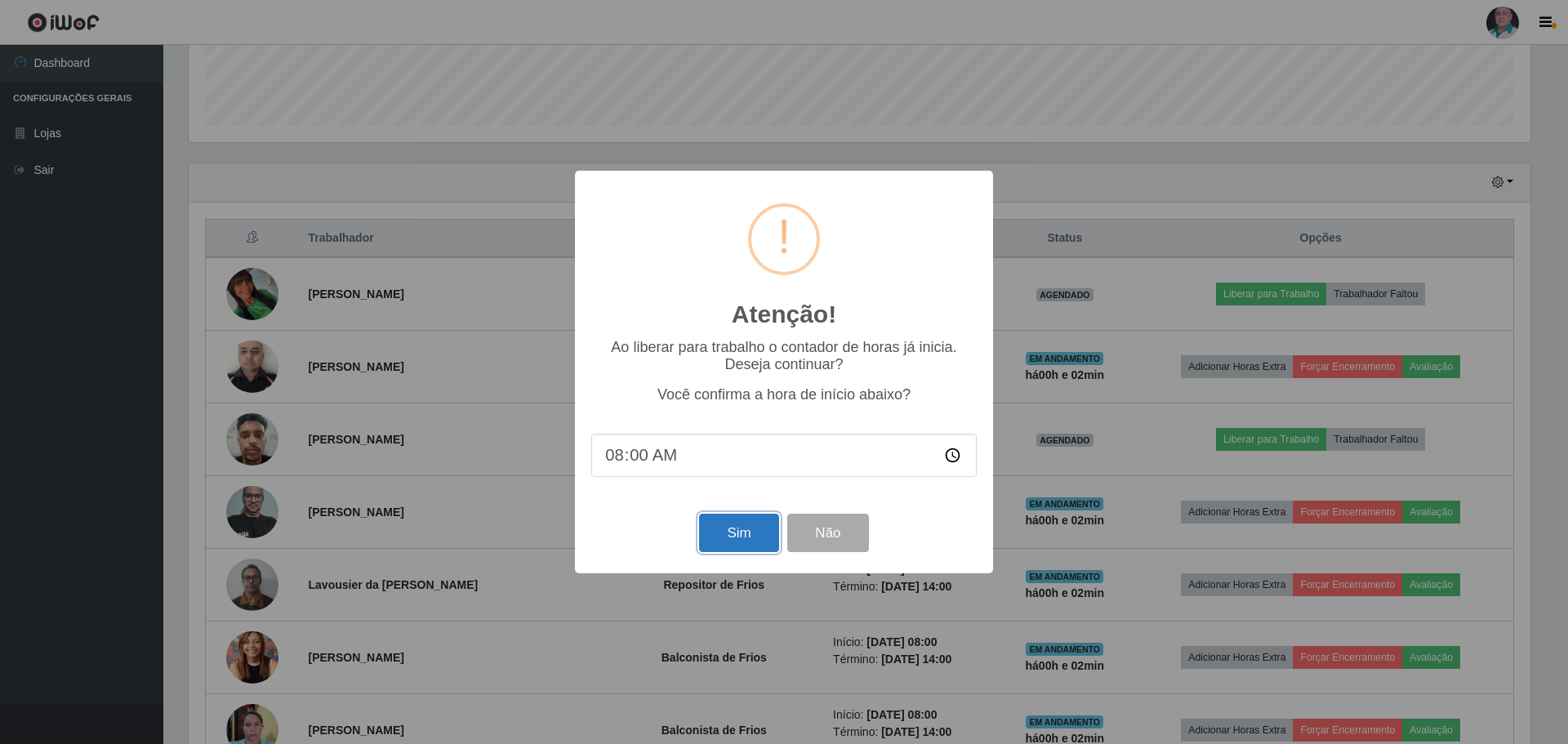
click at [749, 530] on button "Sim" at bounding box center [739, 533] width 79 height 38
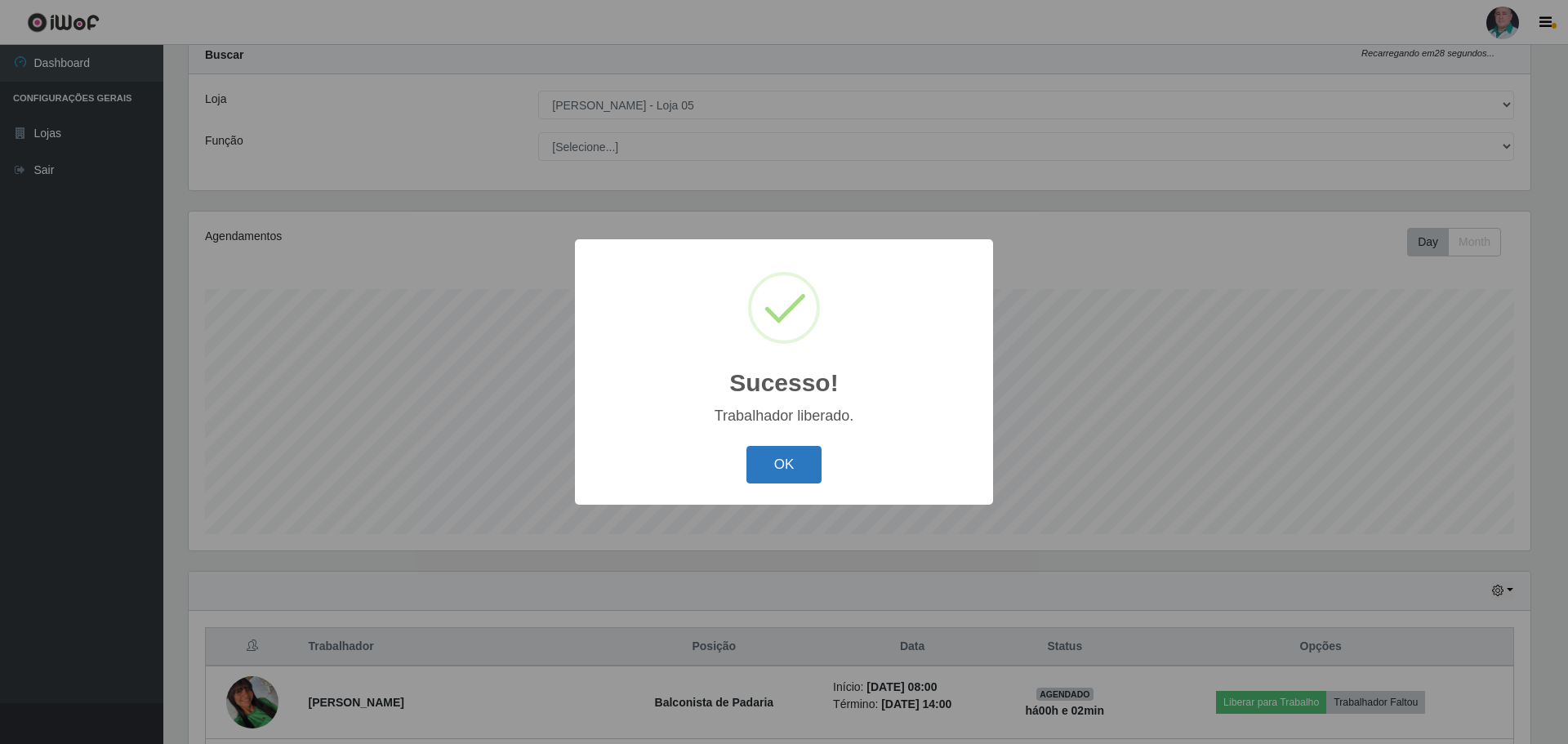
click at [779, 465] on button "OK" at bounding box center [784, 465] width 76 height 38
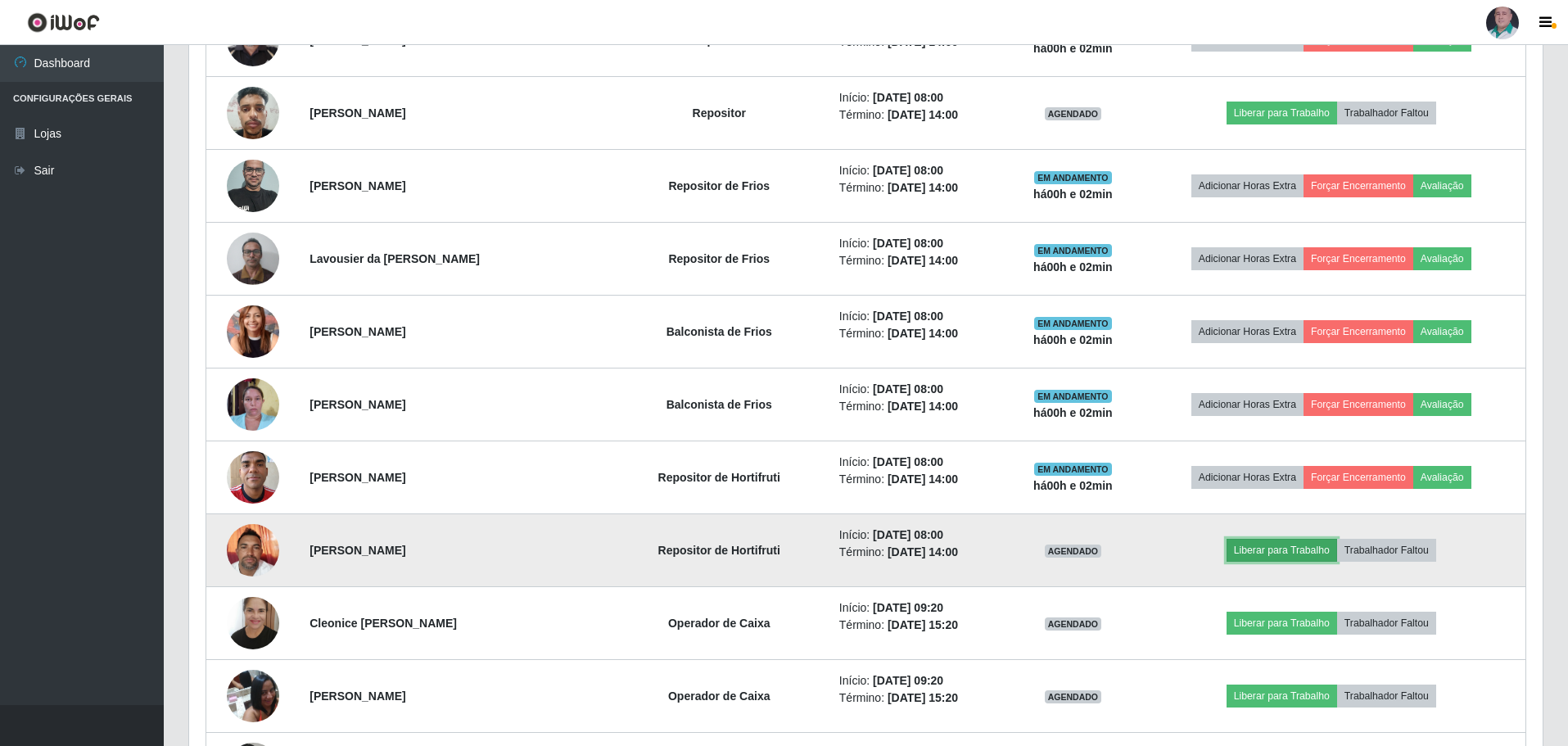
click at [1282, 546] on button "Liberar para Trabalho" at bounding box center [1281, 550] width 110 height 23
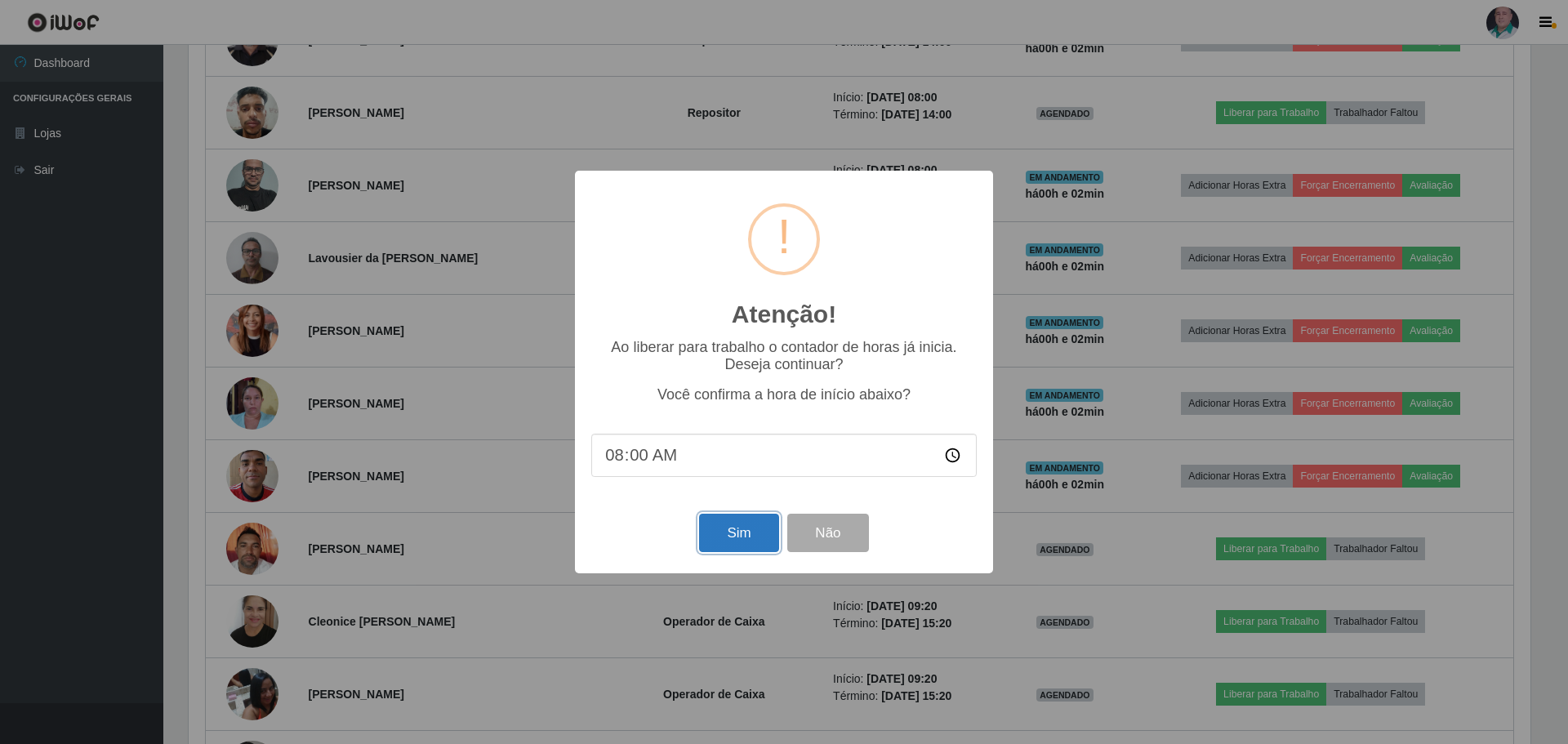
click at [738, 541] on button "Sim" at bounding box center [739, 533] width 79 height 38
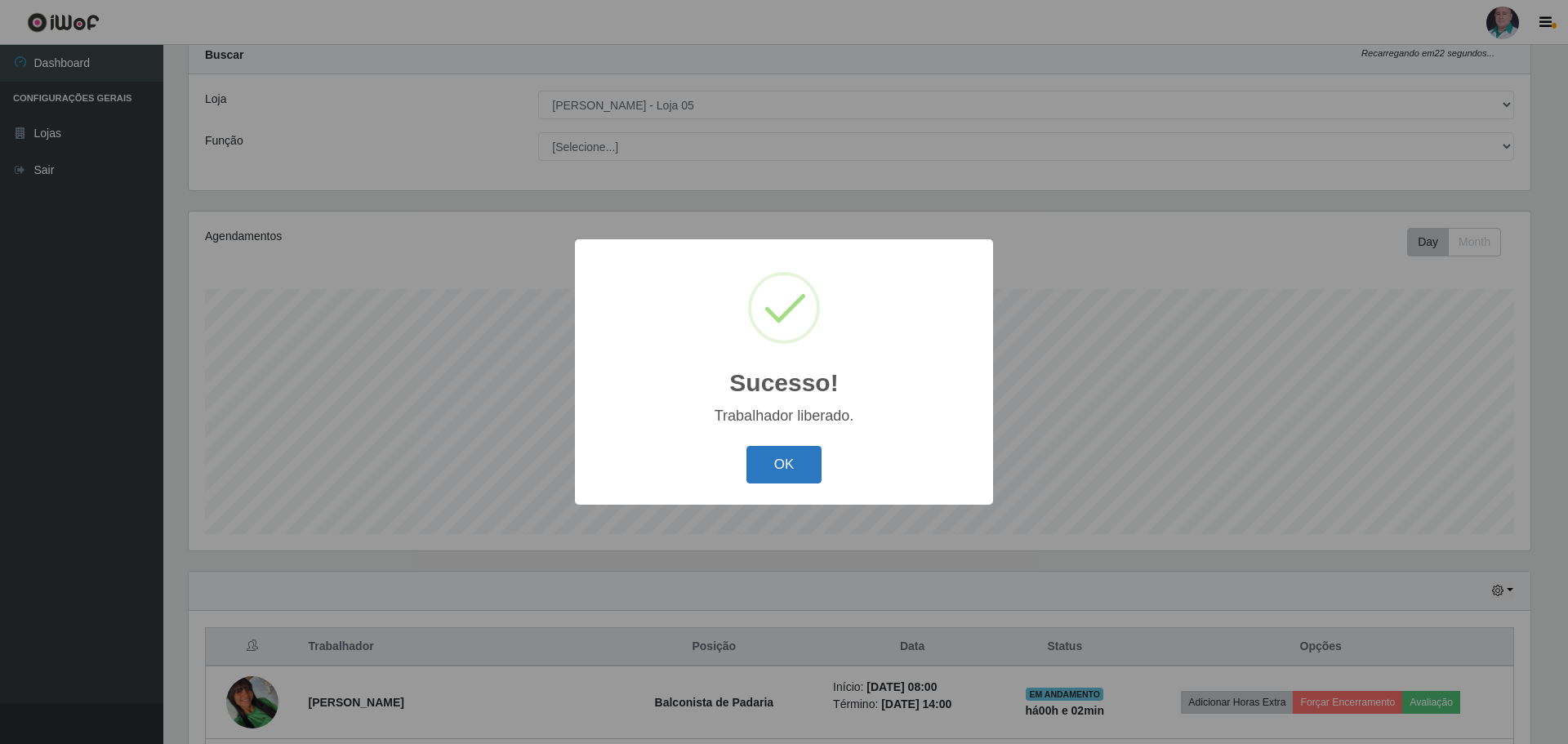
click at [806, 470] on button "OK" at bounding box center [784, 465] width 76 height 38
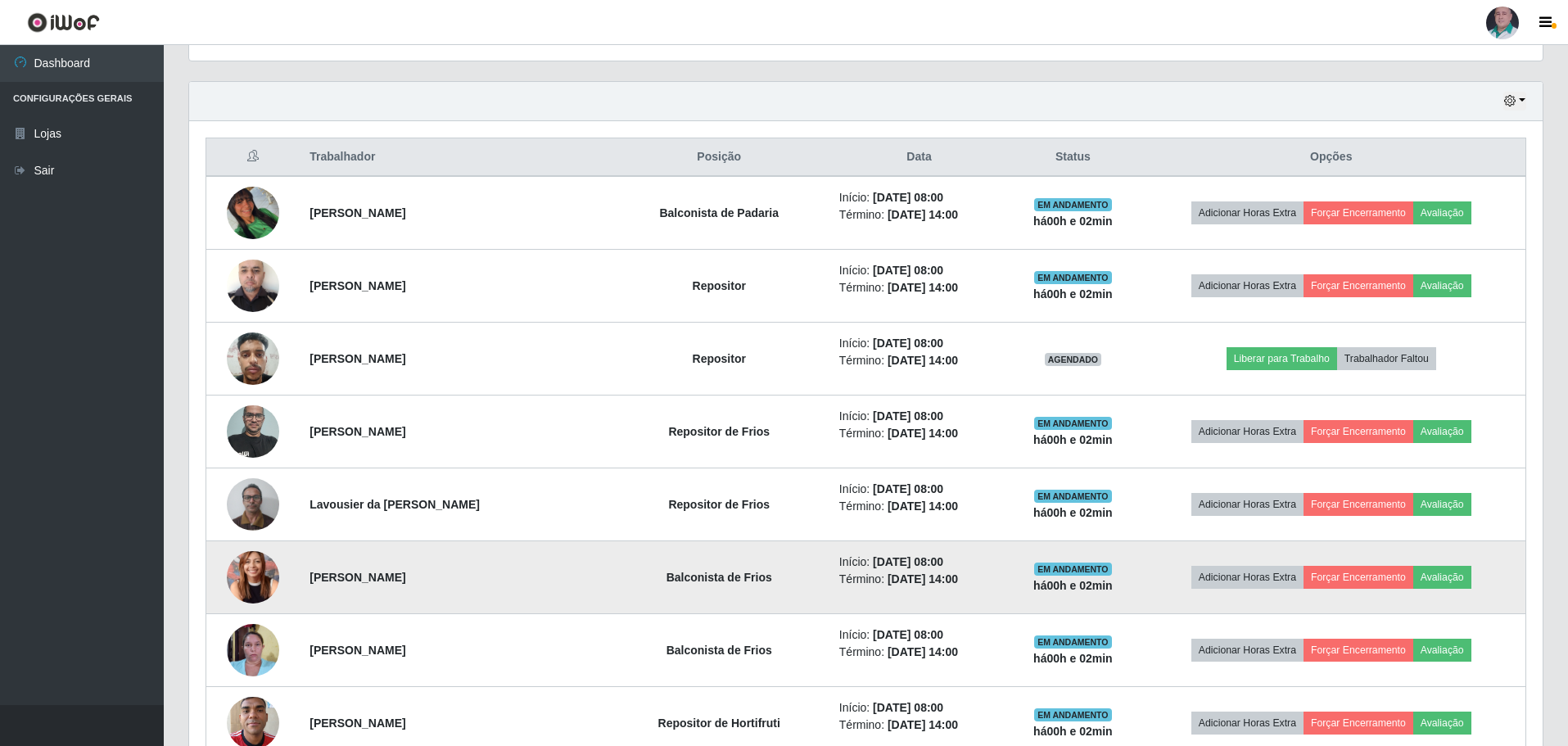
click at [256, 552] on img at bounding box center [253, 577] width 52 height 70
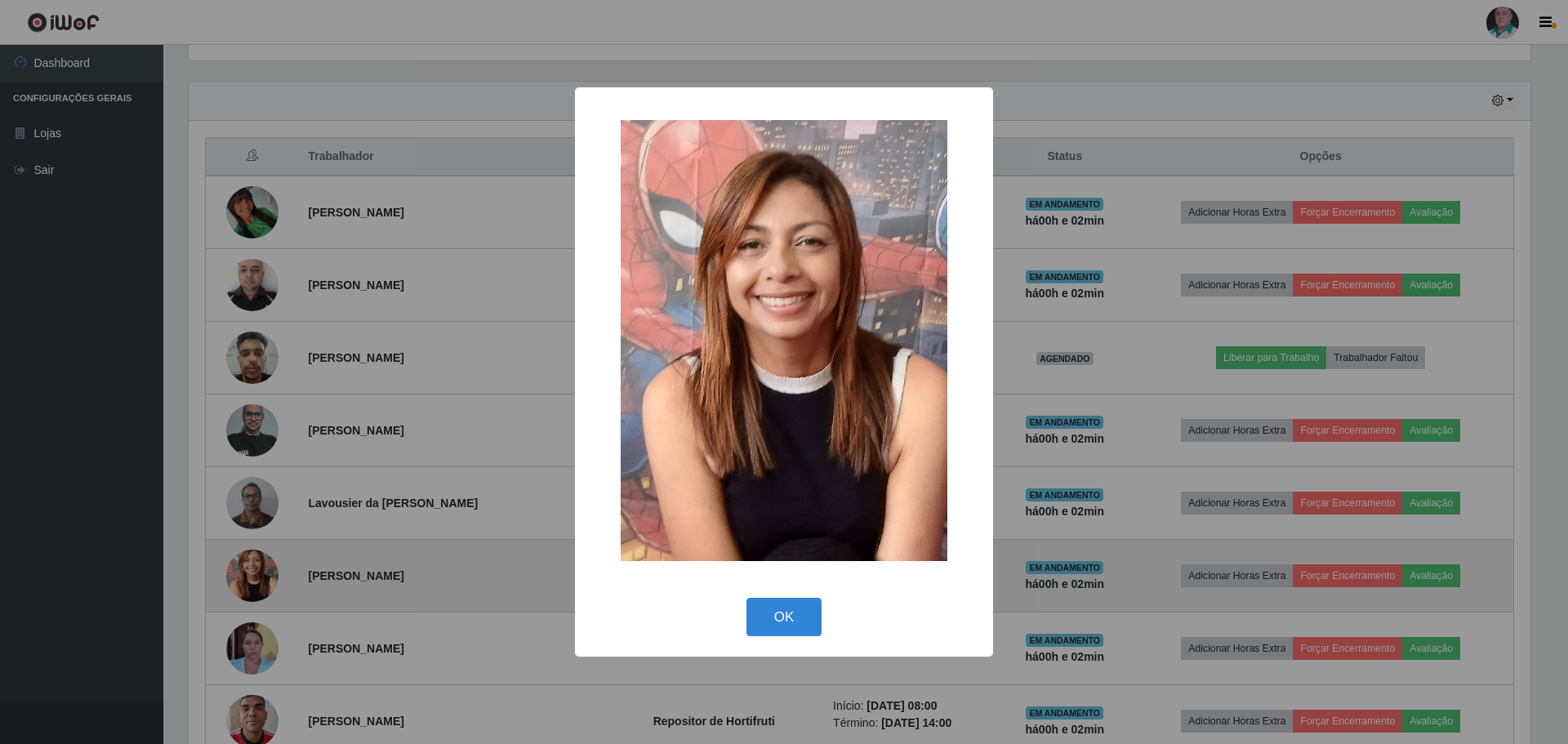
click at [255, 551] on div "× OK Cancel" at bounding box center [784, 372] width 1568 height 744
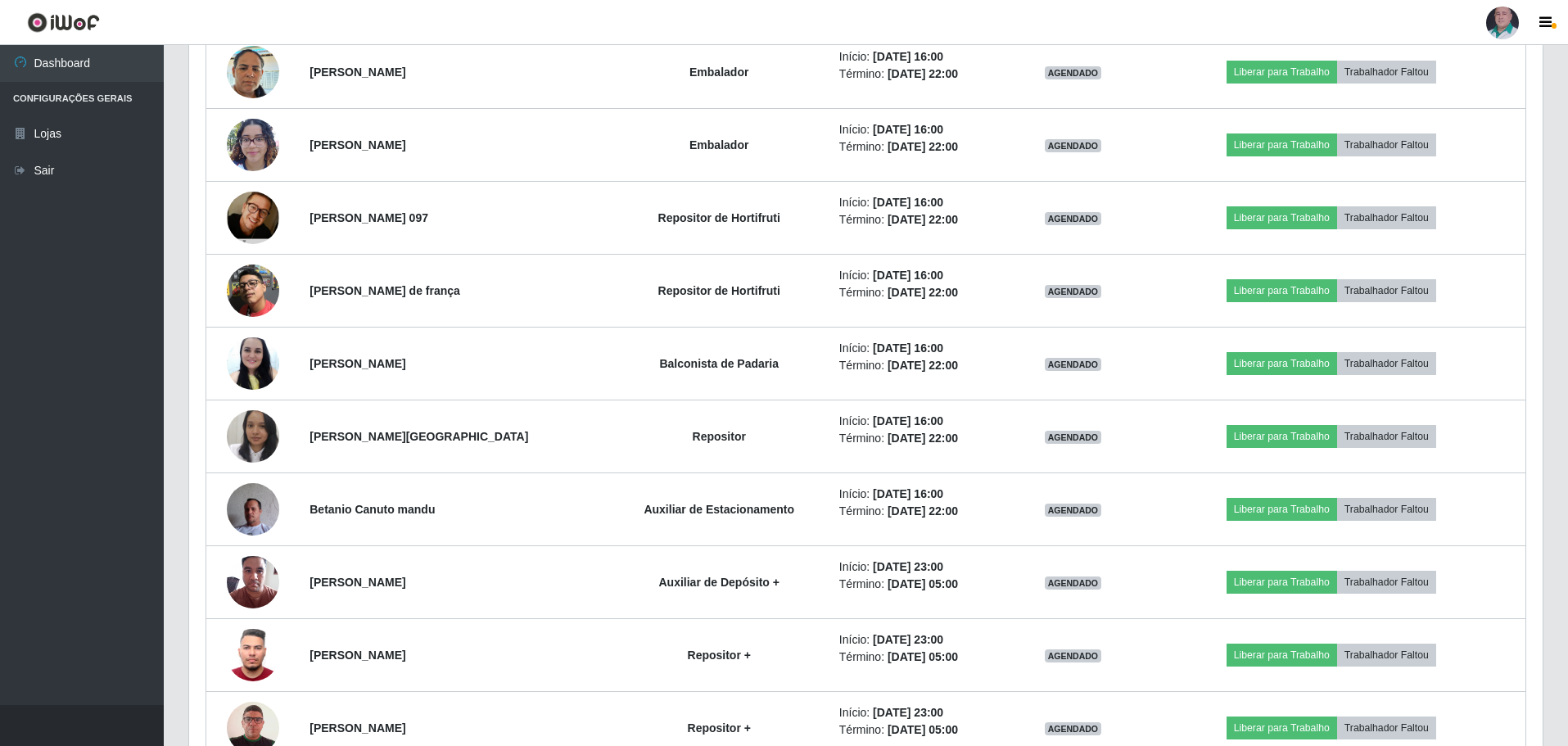
scroll to position [2948, 0]
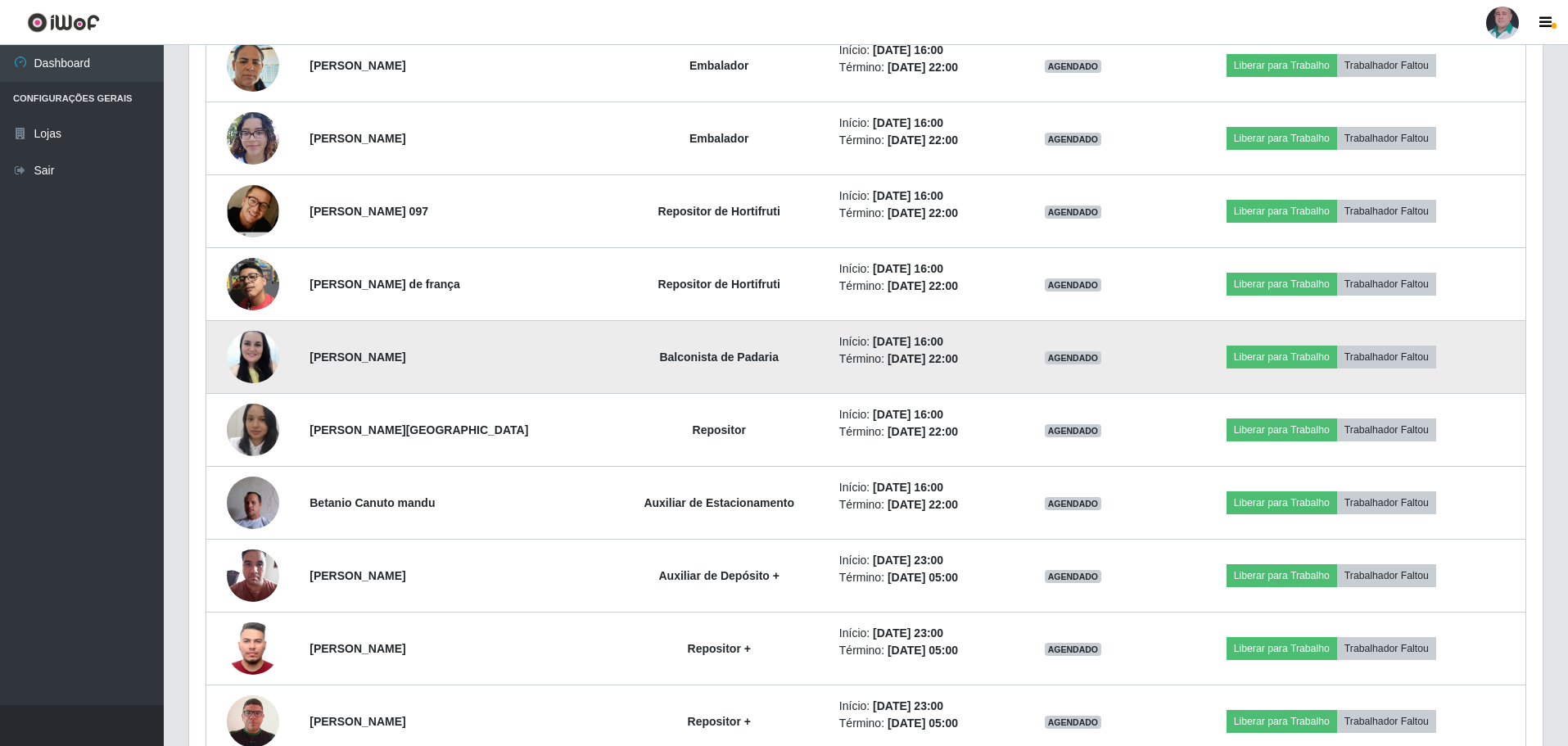
click at [249, 367] on img at bounding box center [253, 356] width 52 height 70
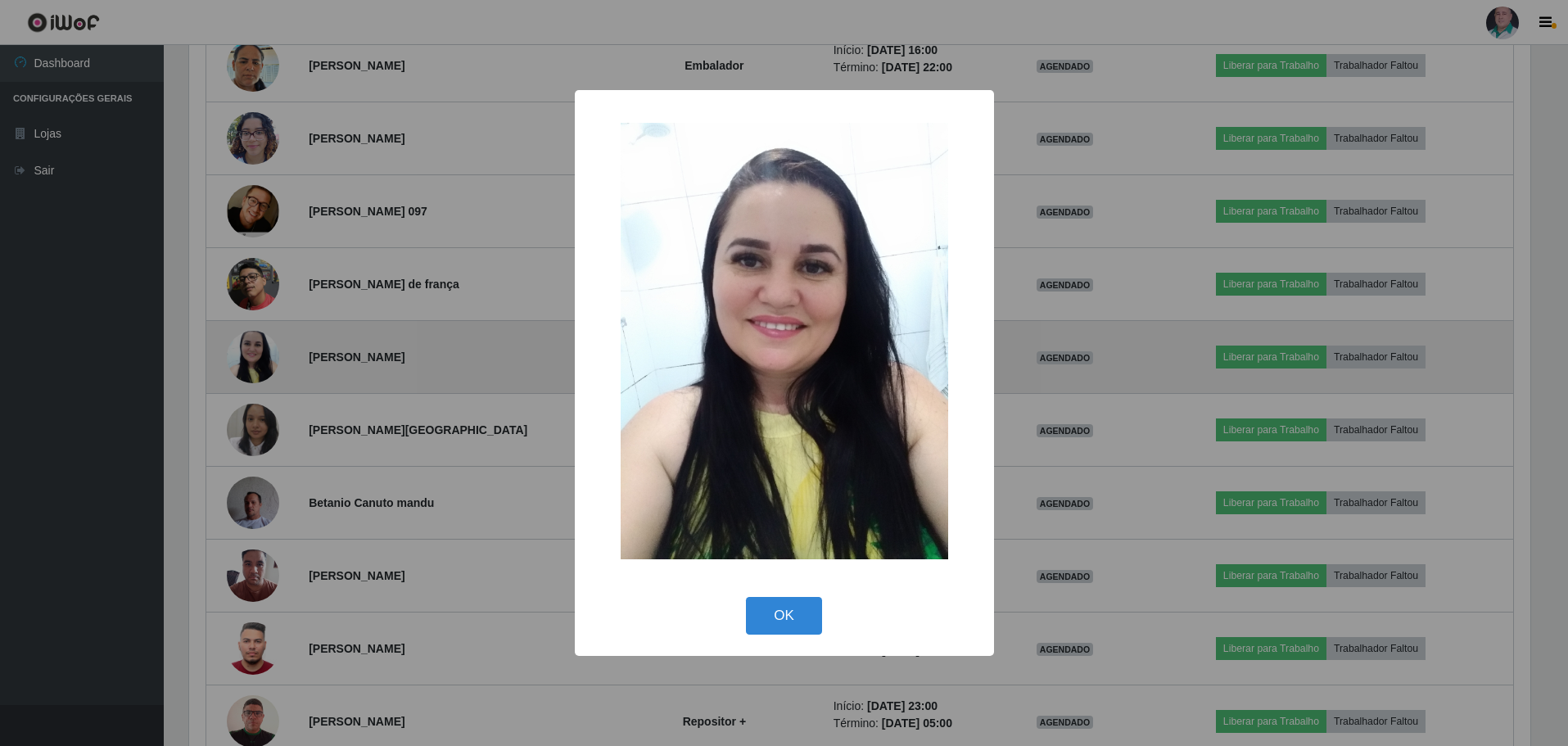
scroll to position [340, 1345]
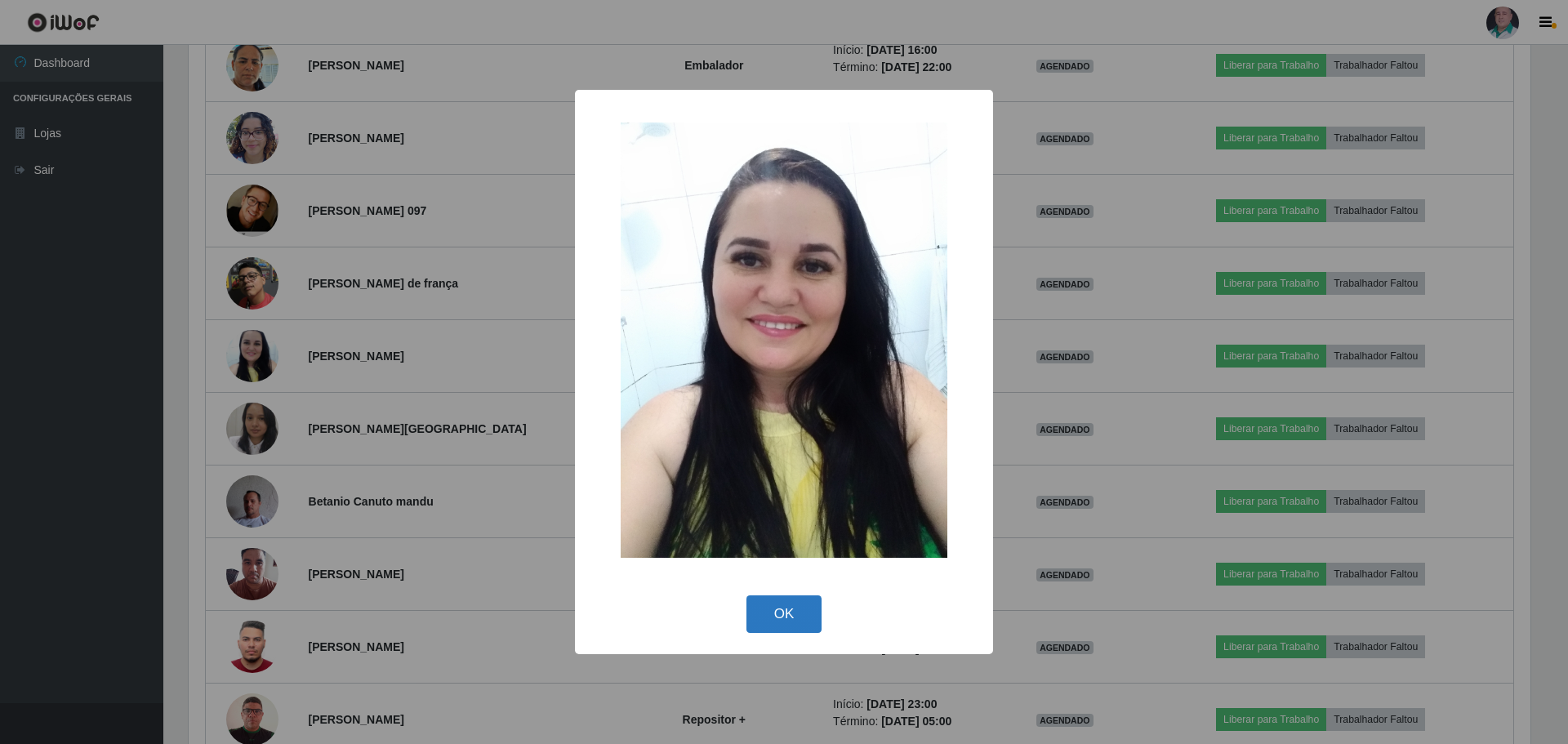
click at [780, 619] on button "OK" at bounding box center [784, 614] width 76 height 38
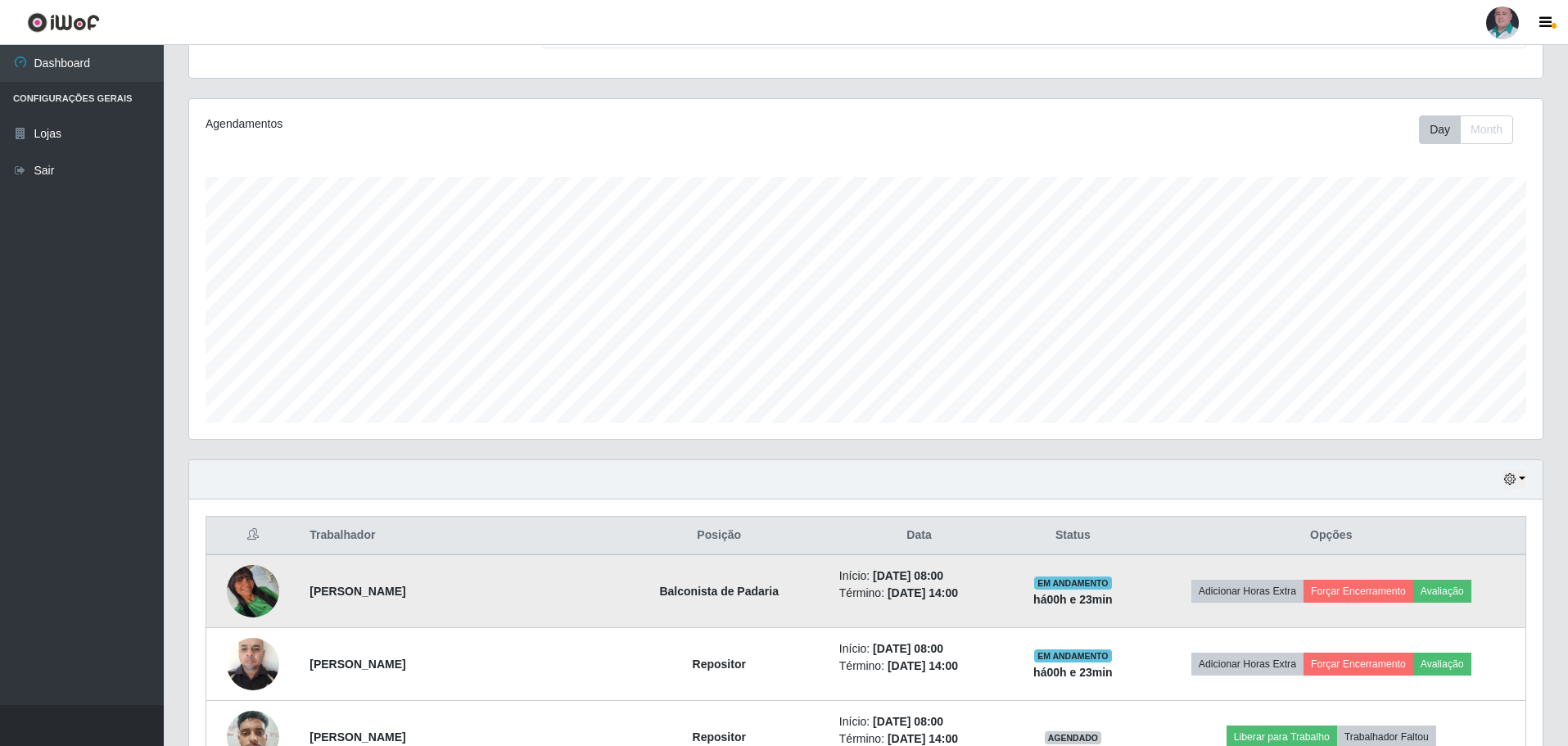
scroll to position [0, 0]
